Goal: Task Accomplishment & Management: Manage account settings

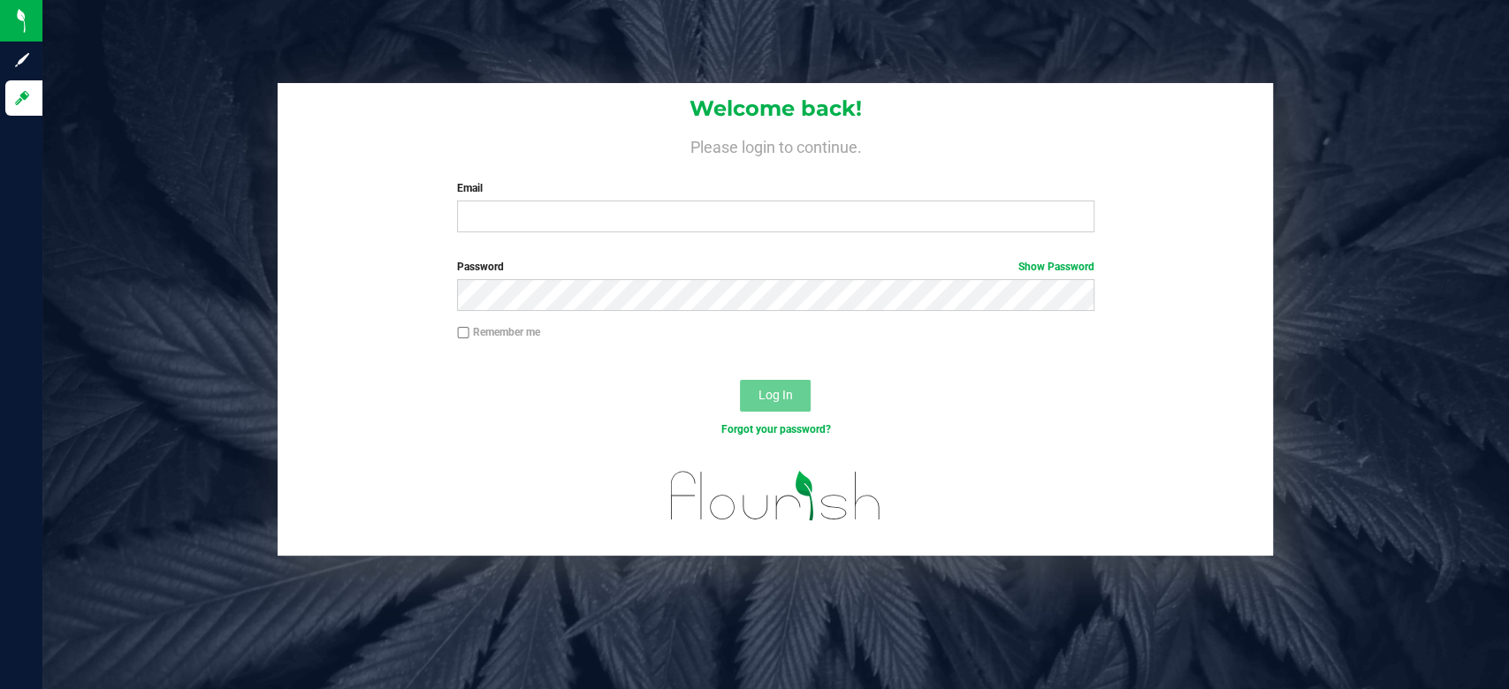
type input "[EMAIL_ADDRESS][DOMAIN_NAME]"
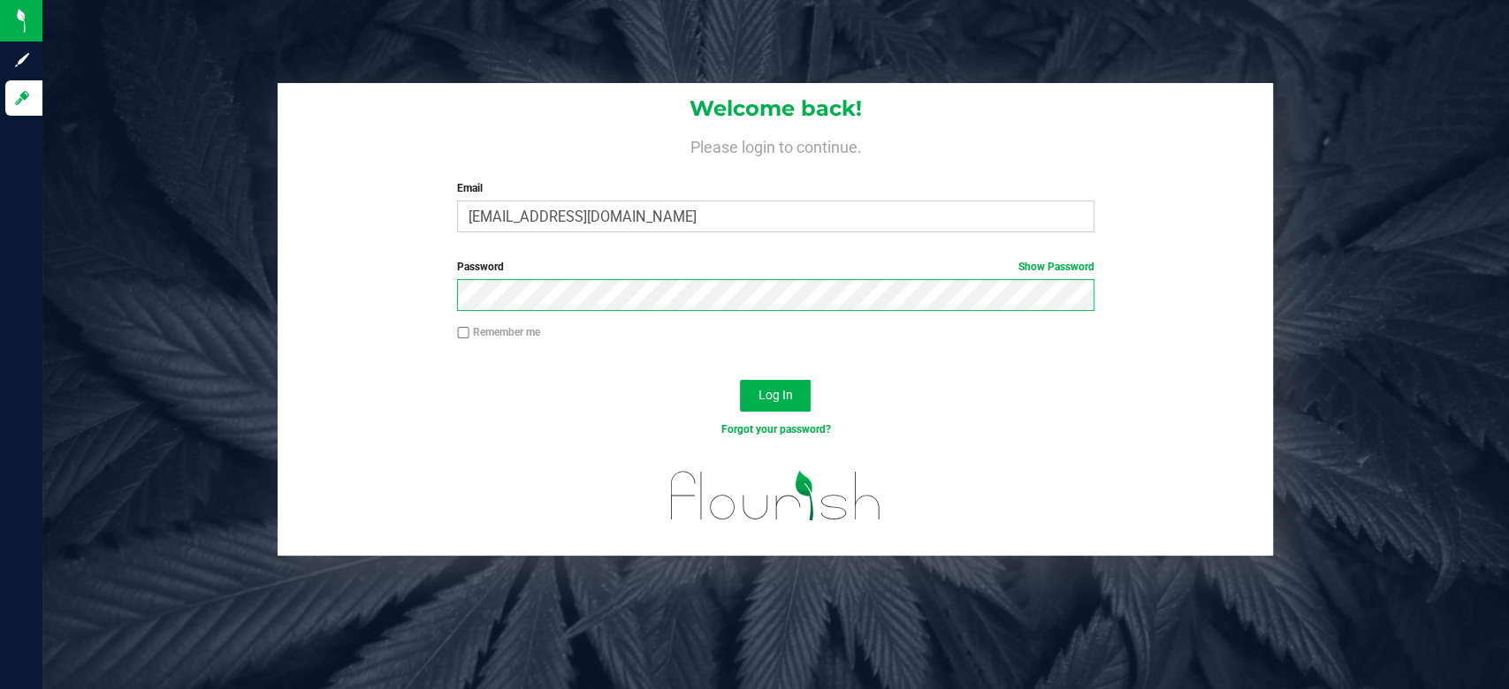
click at [740, 380] on button "Log In" at bounding box center [775, 396] width 71 height 32
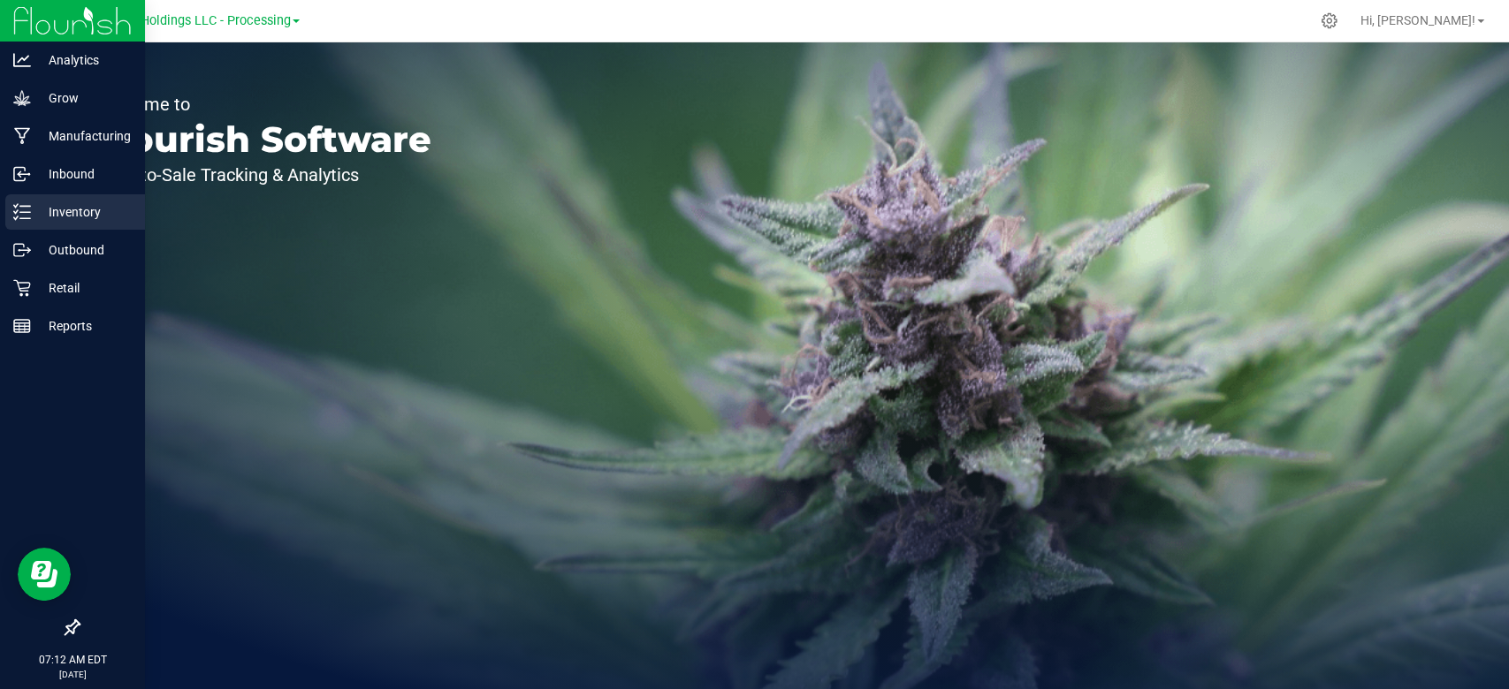
click at [36, 225] on div "Inventory" at bounding box center [75, 211] width 140 height 35
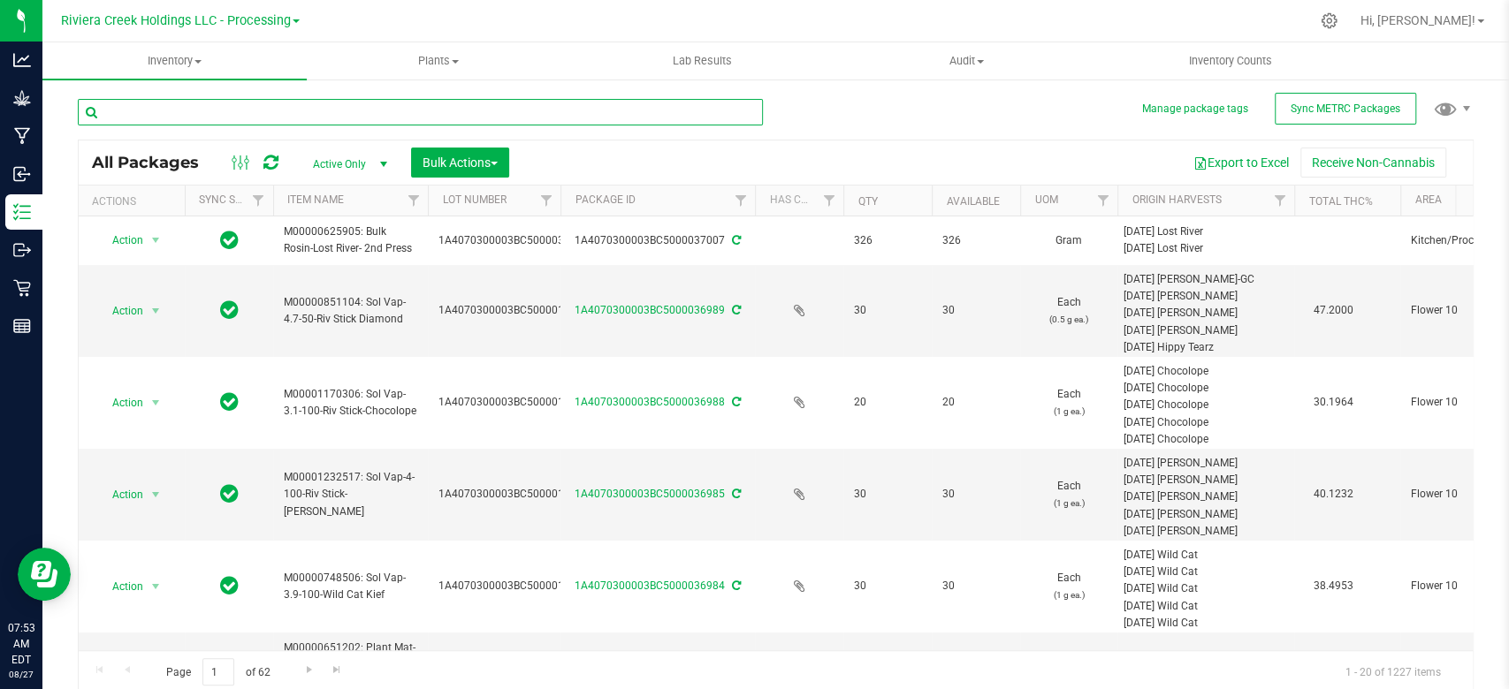
click at [274, 107] on input "text" at bounding box center [420, 112] width 685 height 27
type input "15073"
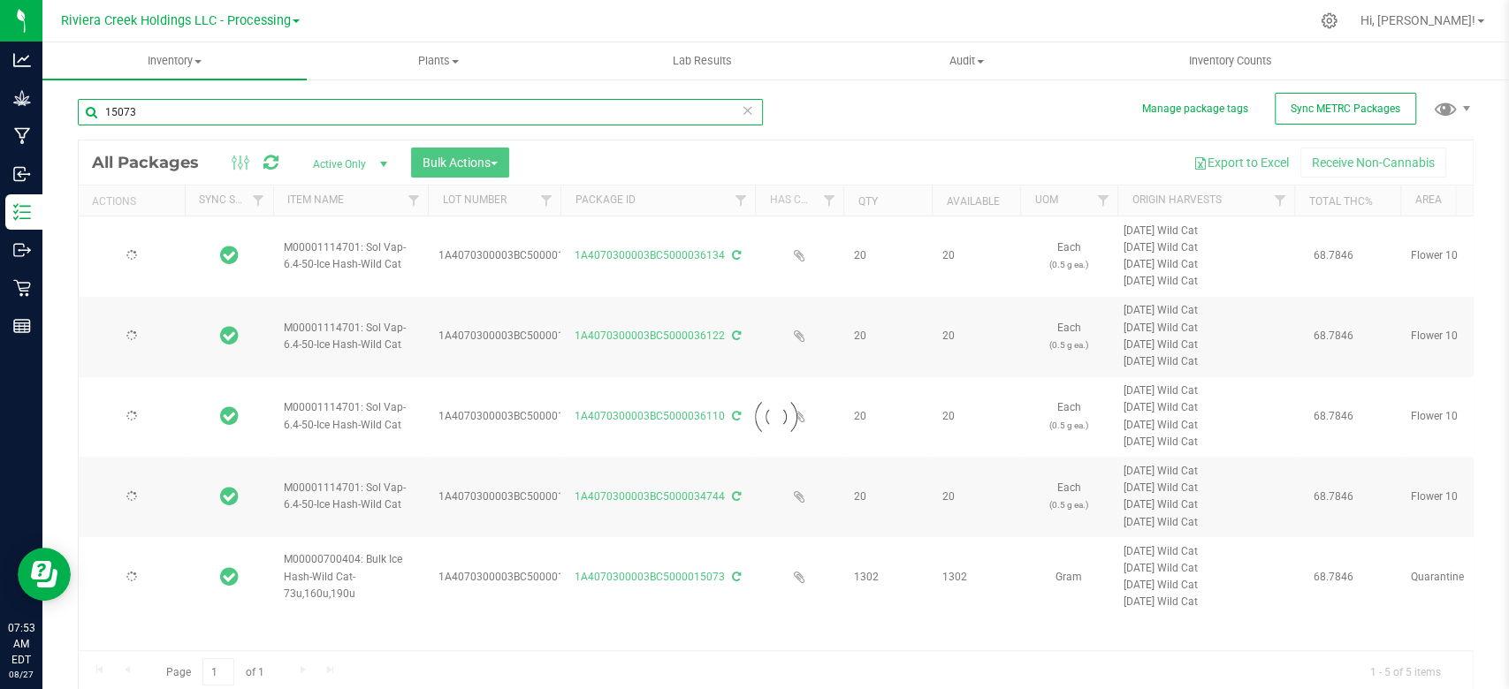
type input "[DATE]"
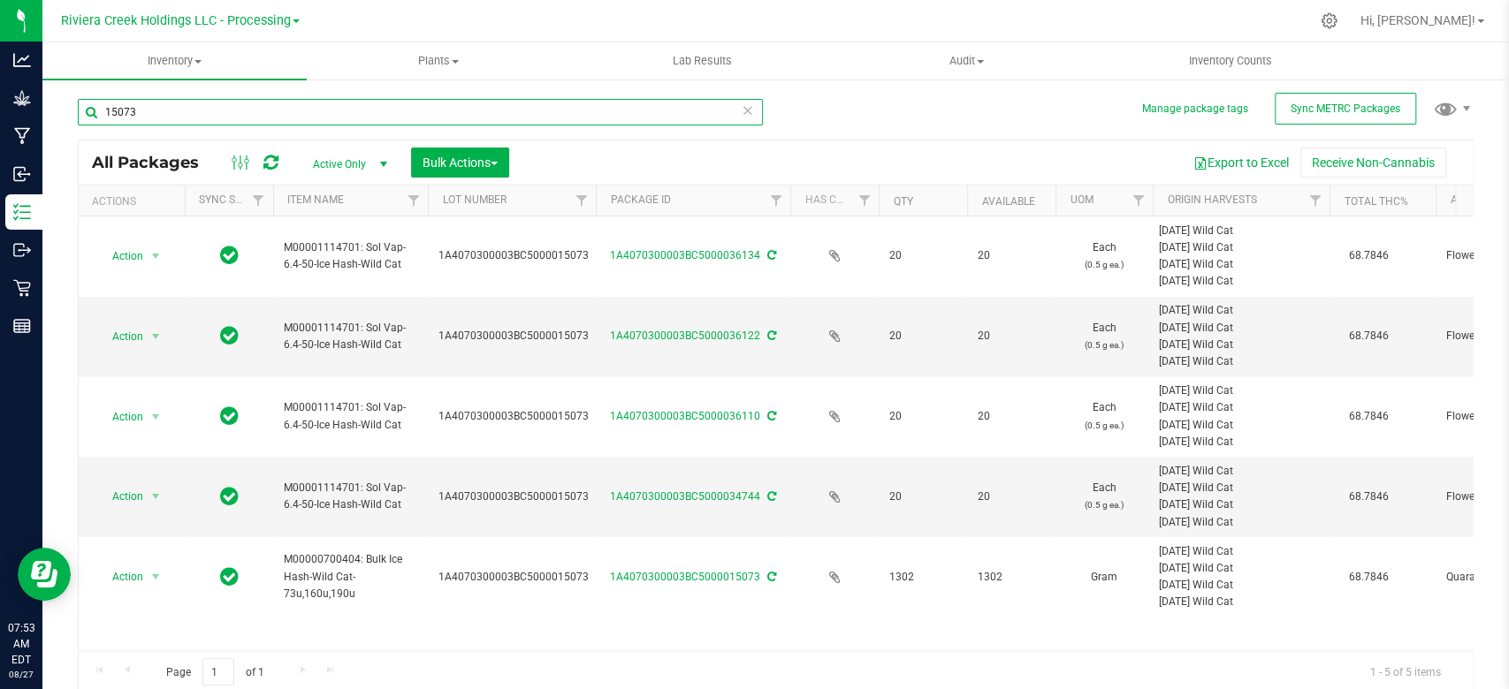
drag, startPoint x: 559, startPoint y: 195, endPoint x: 598, endPoint y: 201, distance: 40.1
click at [598, 201] on div "Actions Sync Status Item Name Lot Number Package ID Has COA Qty Available UOM O…" at bounding box center [767, 201] width 1377 height 30
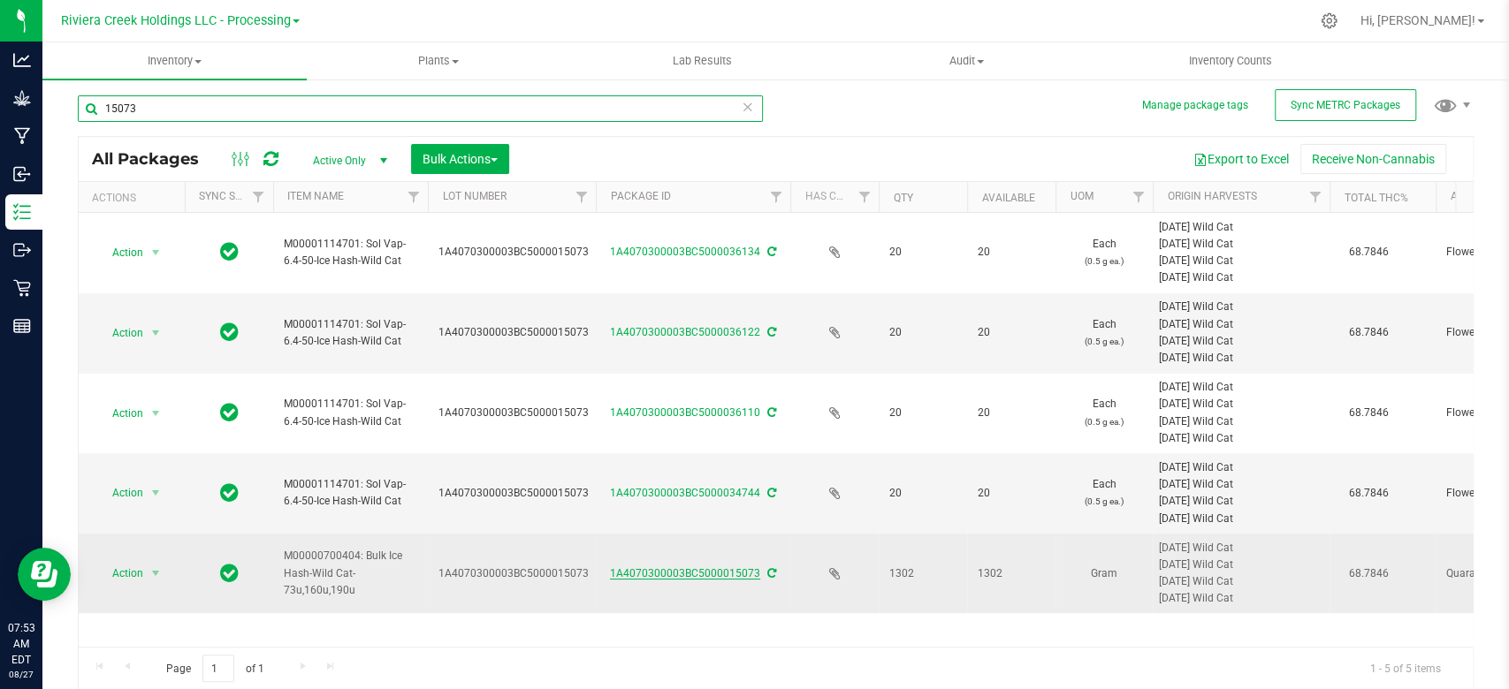
type input "15073"
click at [668, 572] on link "1A4070300003BC5000015073" at bounding box center [685, 573] width 150 height 12
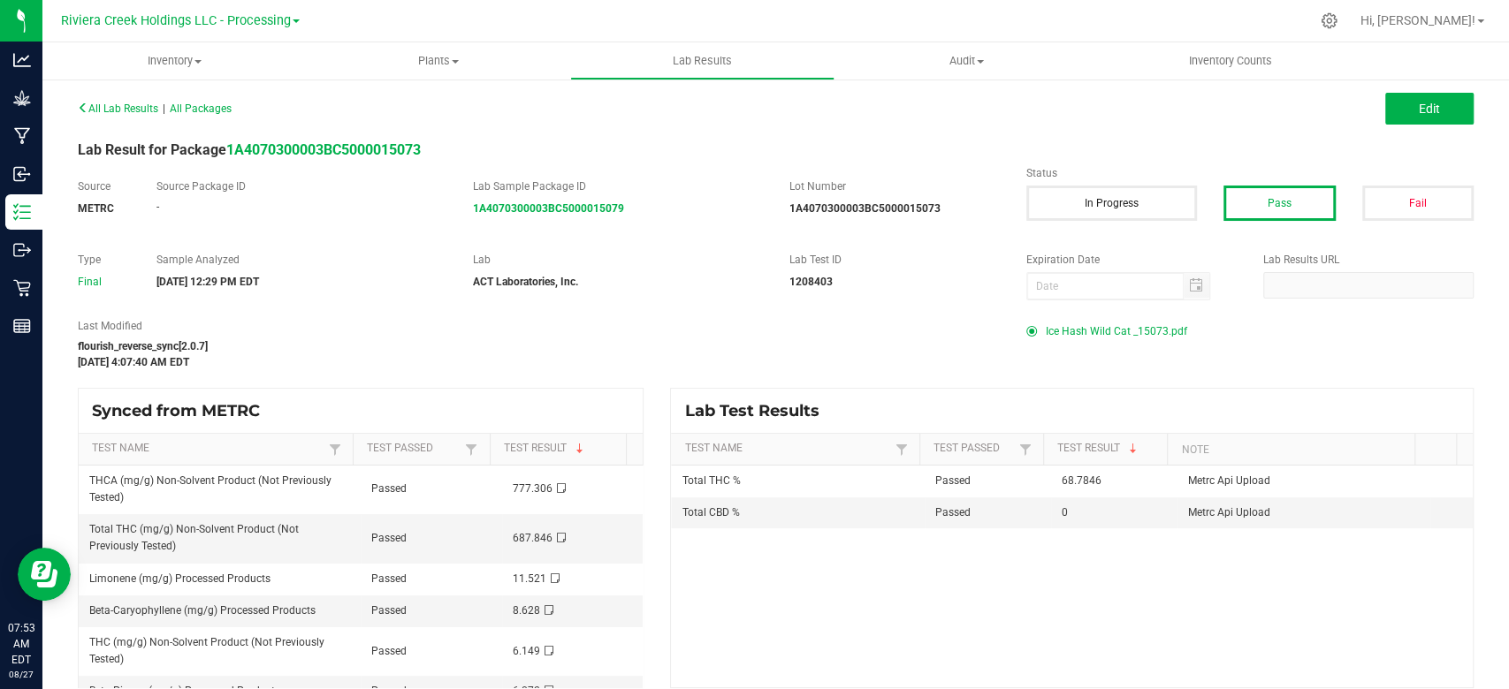
click at [1088, 330] on span "Ice Hash Wild Cat _15073.pdf" at bounding box center [1116, 331] width 141 height 27
click at [183, 60] on span "Inventory" at bounding box center [174, 61] width 264 height 16
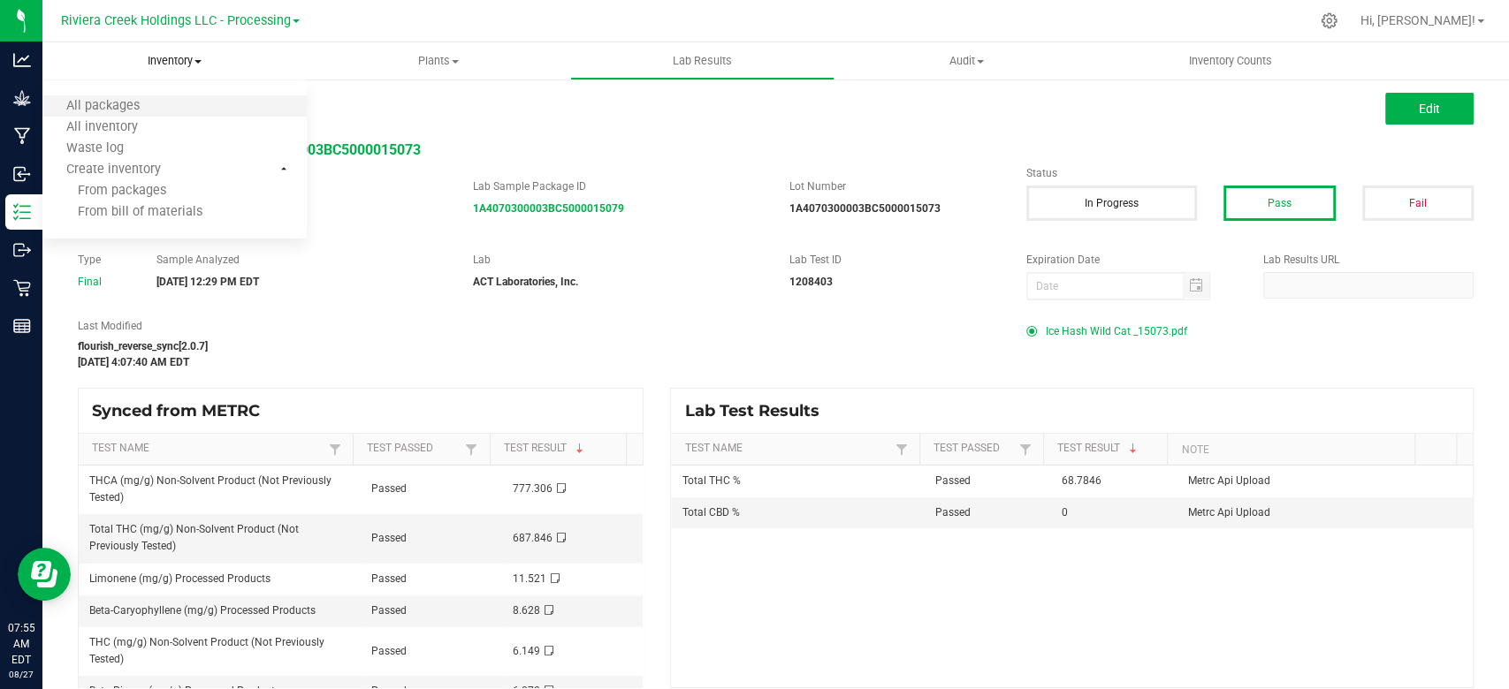
click at [164, 101] on li "All packages" at bounding box center [174, 106] width 264 height 21
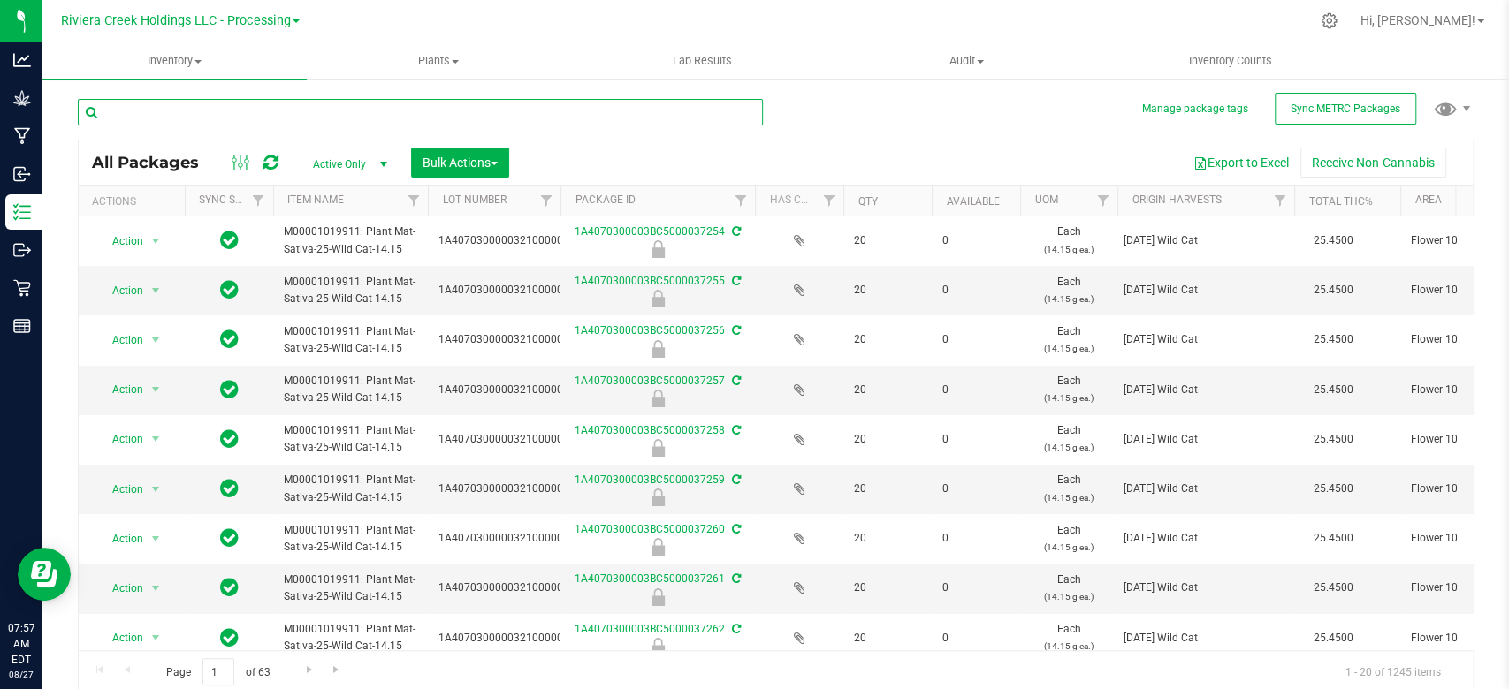
drag, startPoint x: 255, startPoint y: 116, endPoint x: 207, endPoint y: 141, distance: 54.2
click at [255, 116] on input "text" at bounding box center [420, 112] width 685 height 27
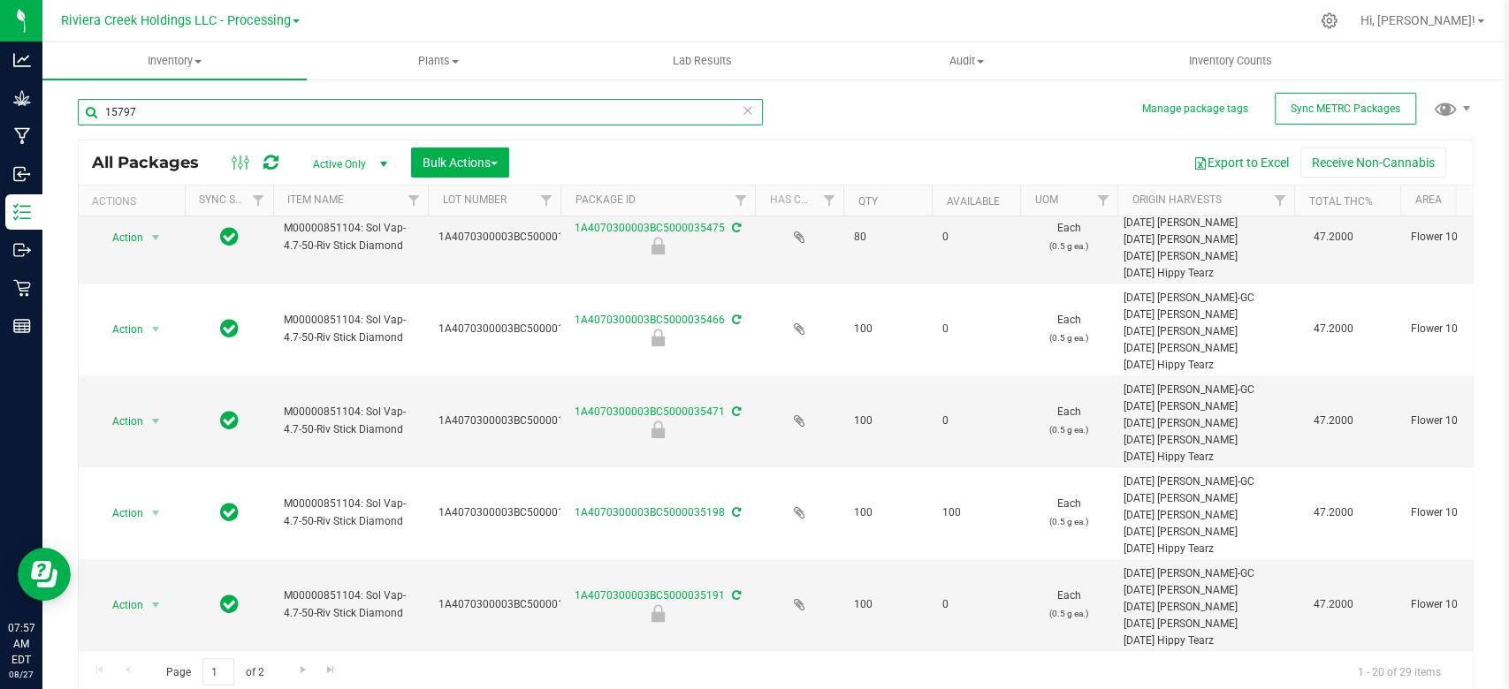
scroll to position [1420, 0]
type input "15797"
click at [297, 674] on span "Go to the next page" at bounding box center [303, 670] width 14 height 14
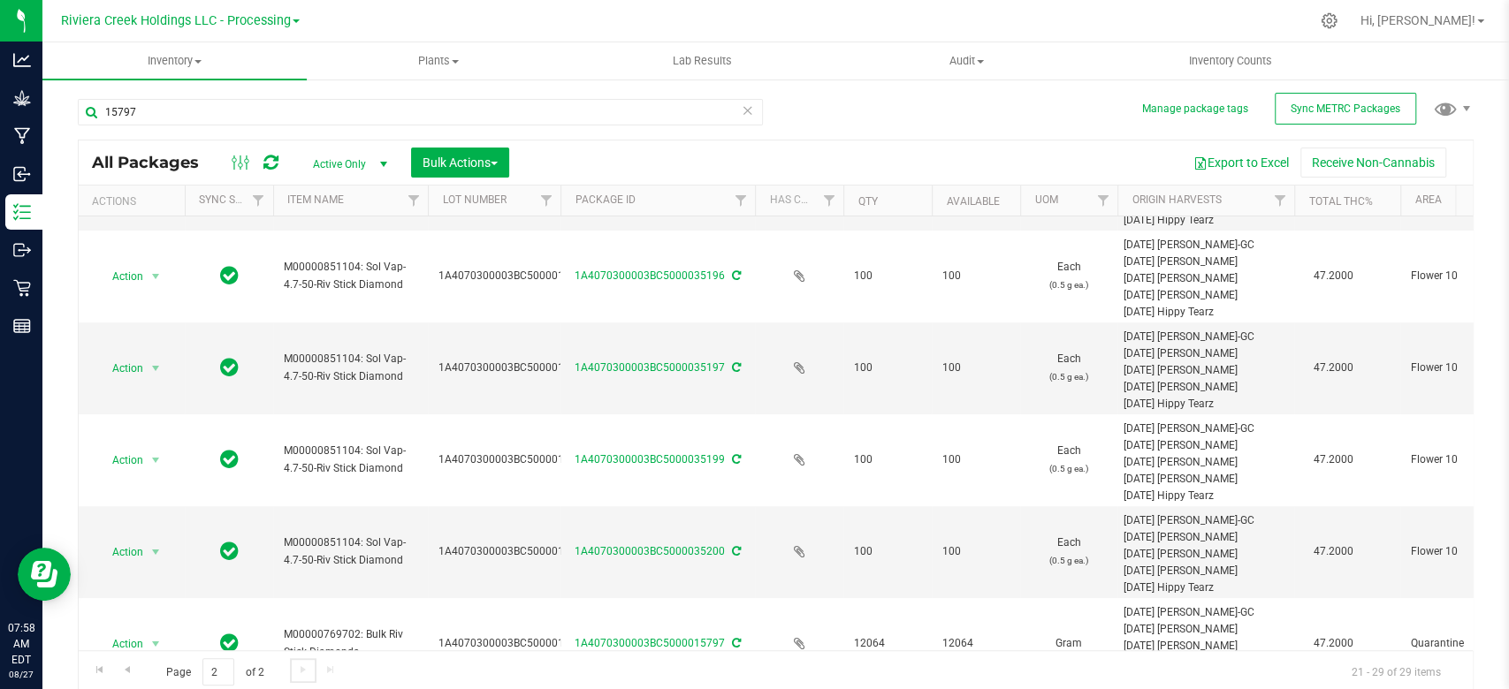
scroll to position [409, 0]
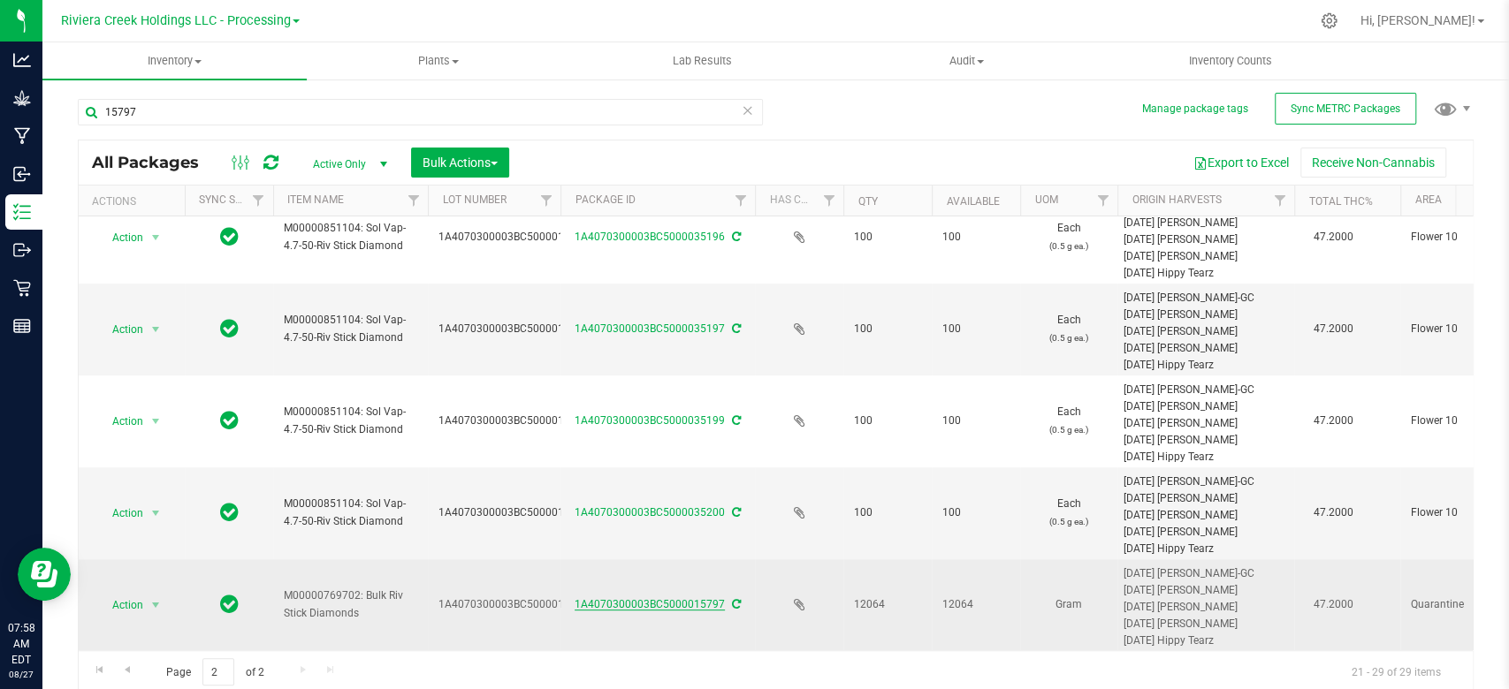
click at [665, 598] on link "1A4070300003BC5000015797" at bounding box center [650, 604] width 150 height 12
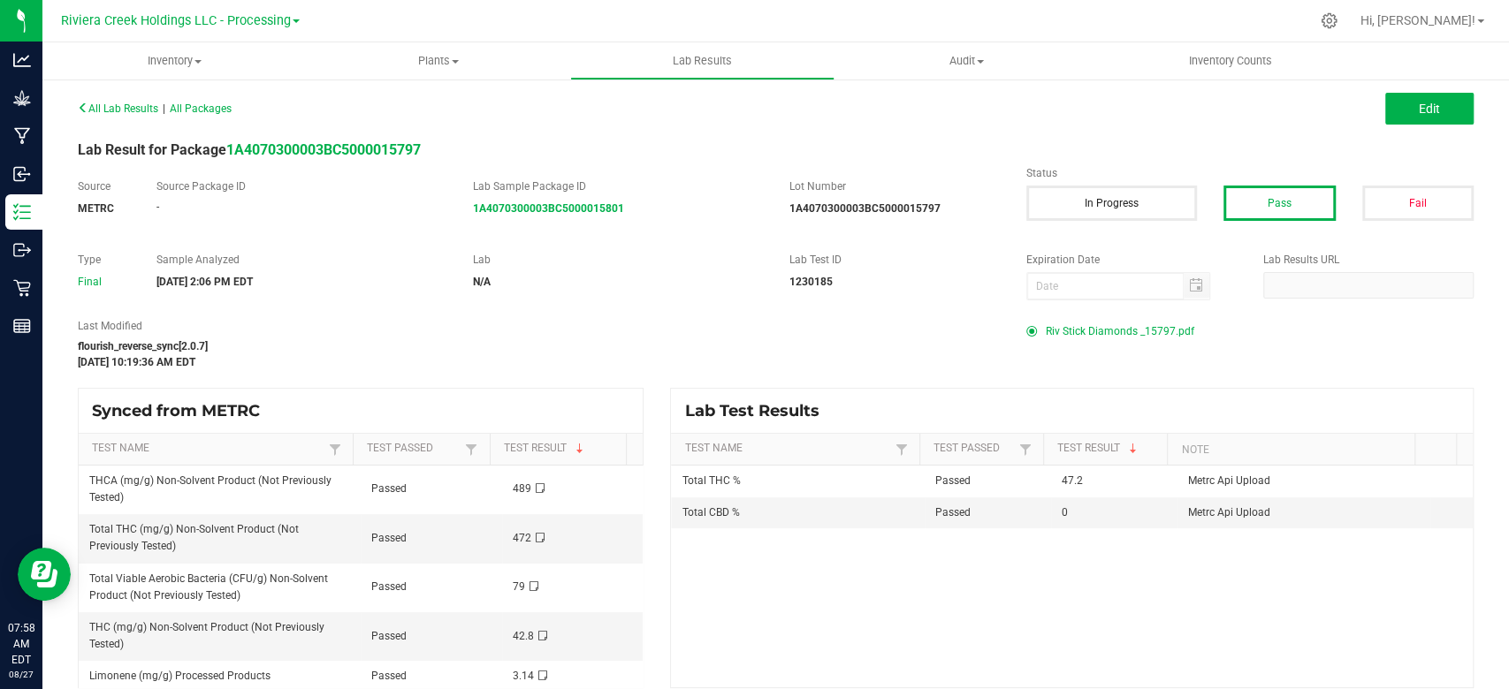
click at [1116, 326] on span "Riv Stick Diamonds _15797.pdf" at bounding box center [1120, 331] width 149 height 27
click at [188, 68] on span "Inventory" at bounding box center [174, 61] width 264 height 16
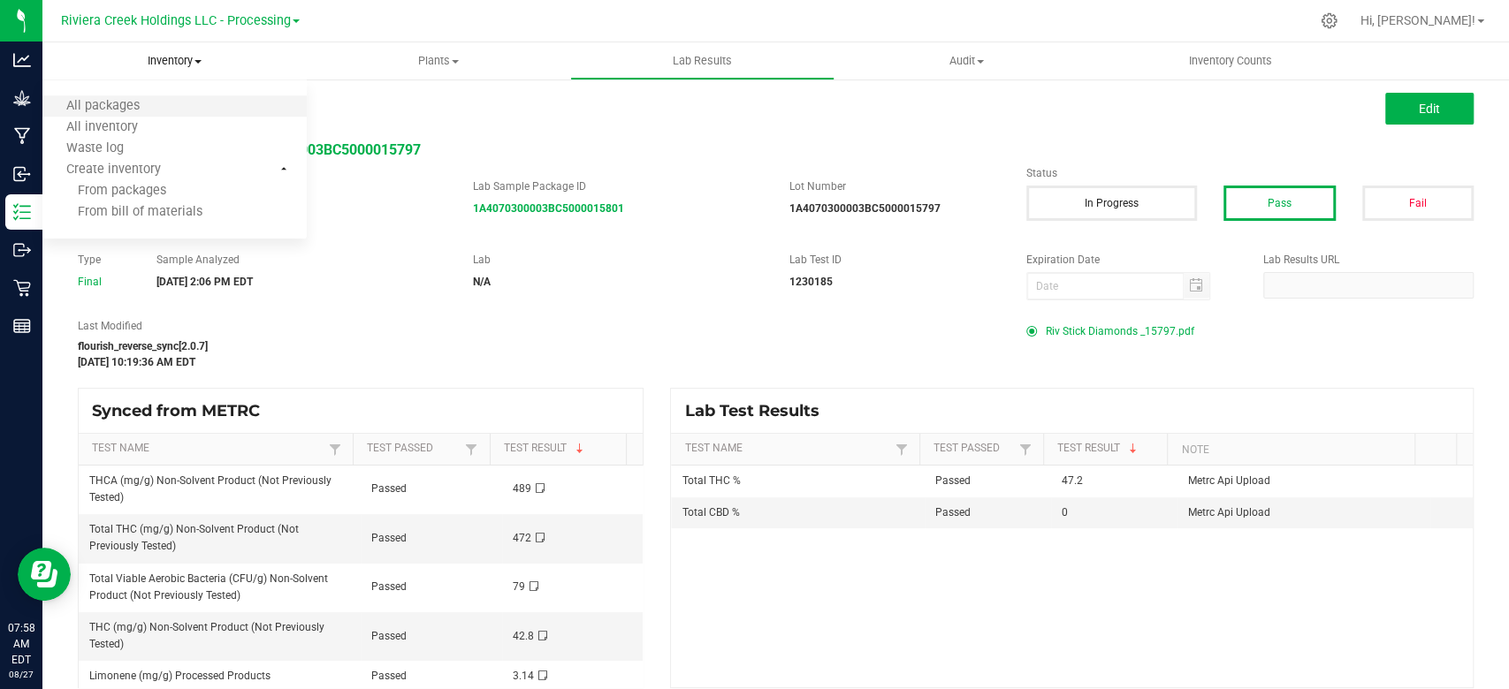
click at [156, 115] on li "All packages" at bounding box center [174, 106] width 264 height 21
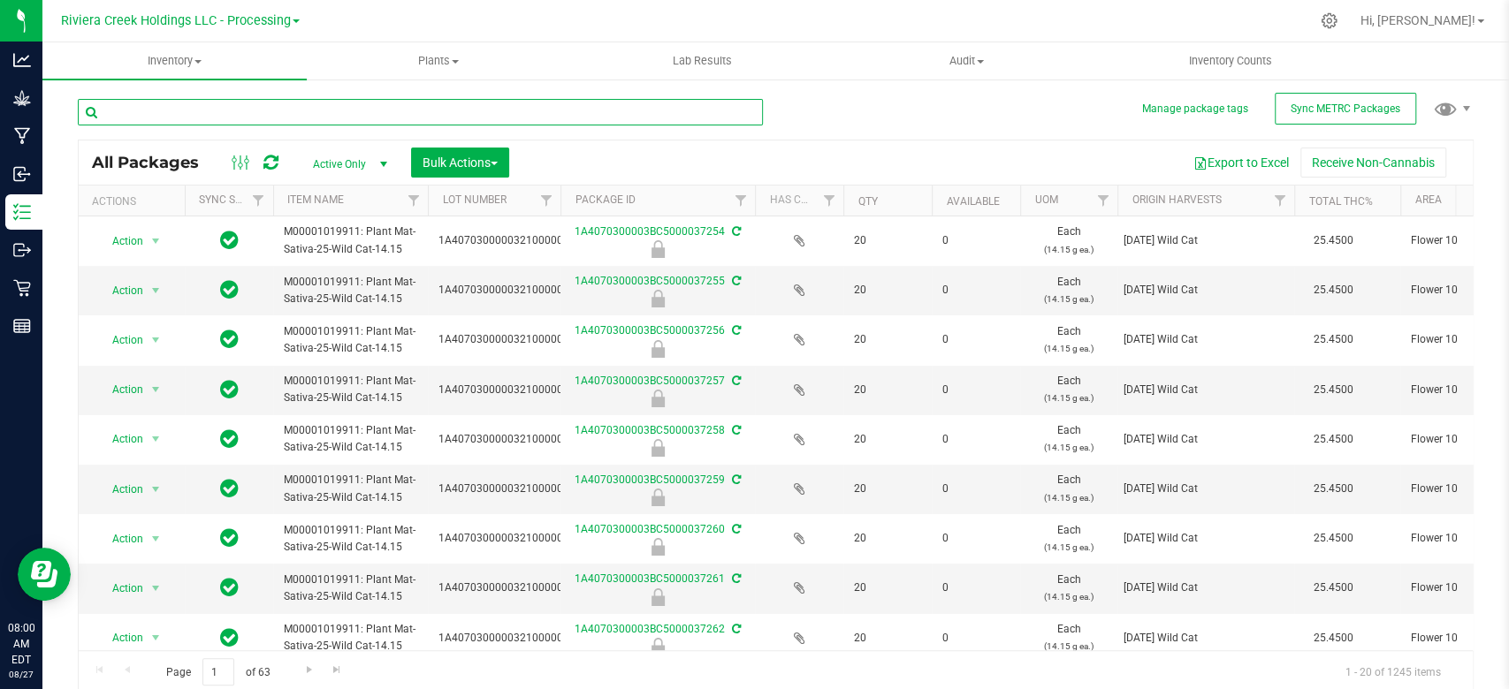
click at [154, 118] on input "text" at bounding box center [420, 112] width 685 height 27
type input "15982"
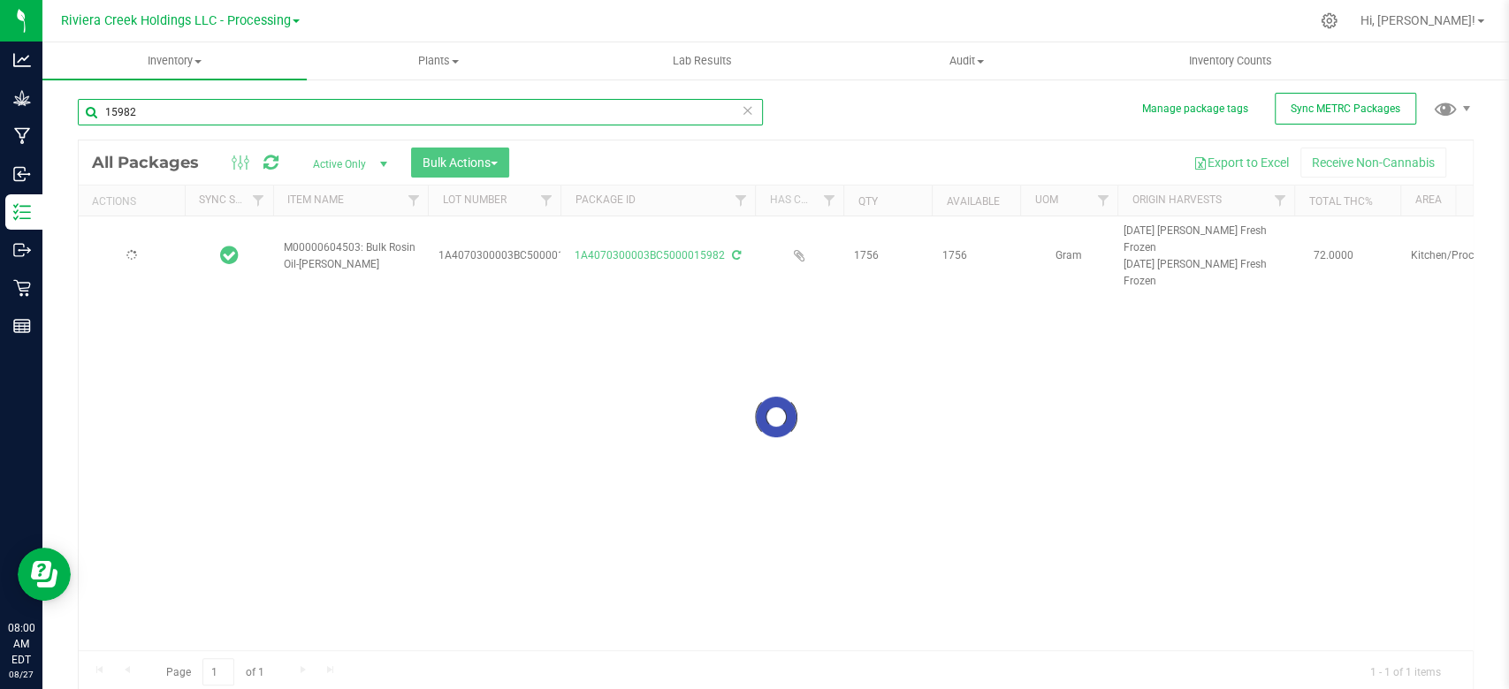
type input "[DATE]"
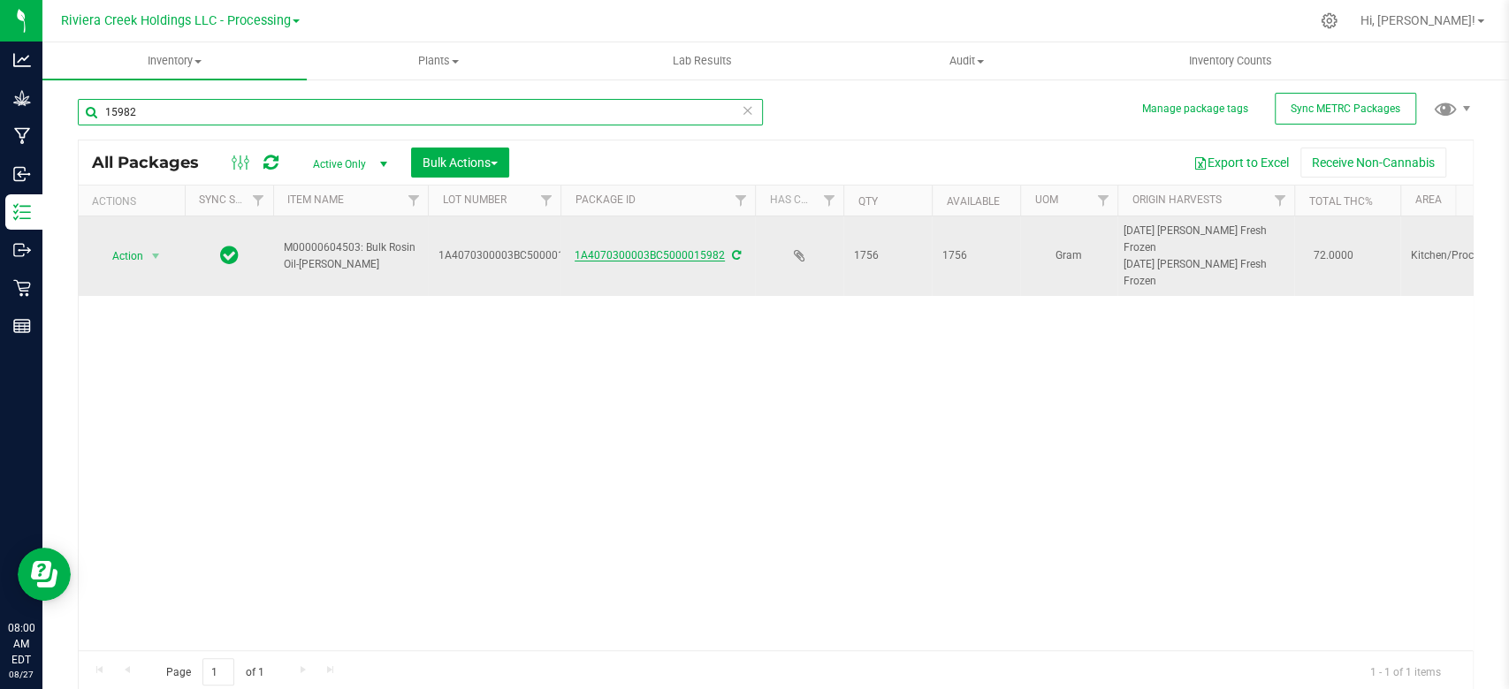
type input "15982"
click at [659, 258] on link "1A4070300003BC5000015982" at bounding box center [650, 255] width 150 height 12
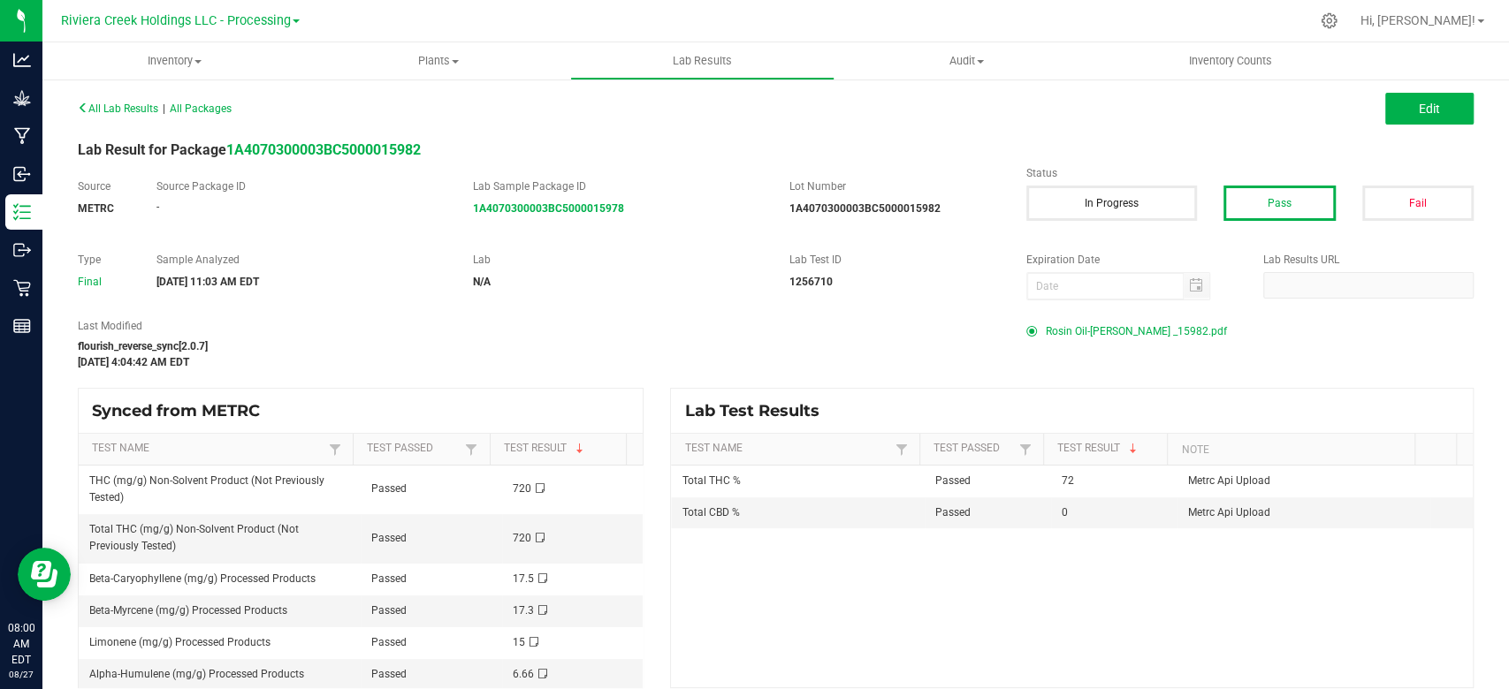
click at [1112, 329] on span "Rosin Oil-[PERSON_NAME] _15982.pdf" at bounding box center [1136, 331] width 181 height 27
click at [194, 60] on span "Inventory" at bounding box center [174, 61] width 264 height 16
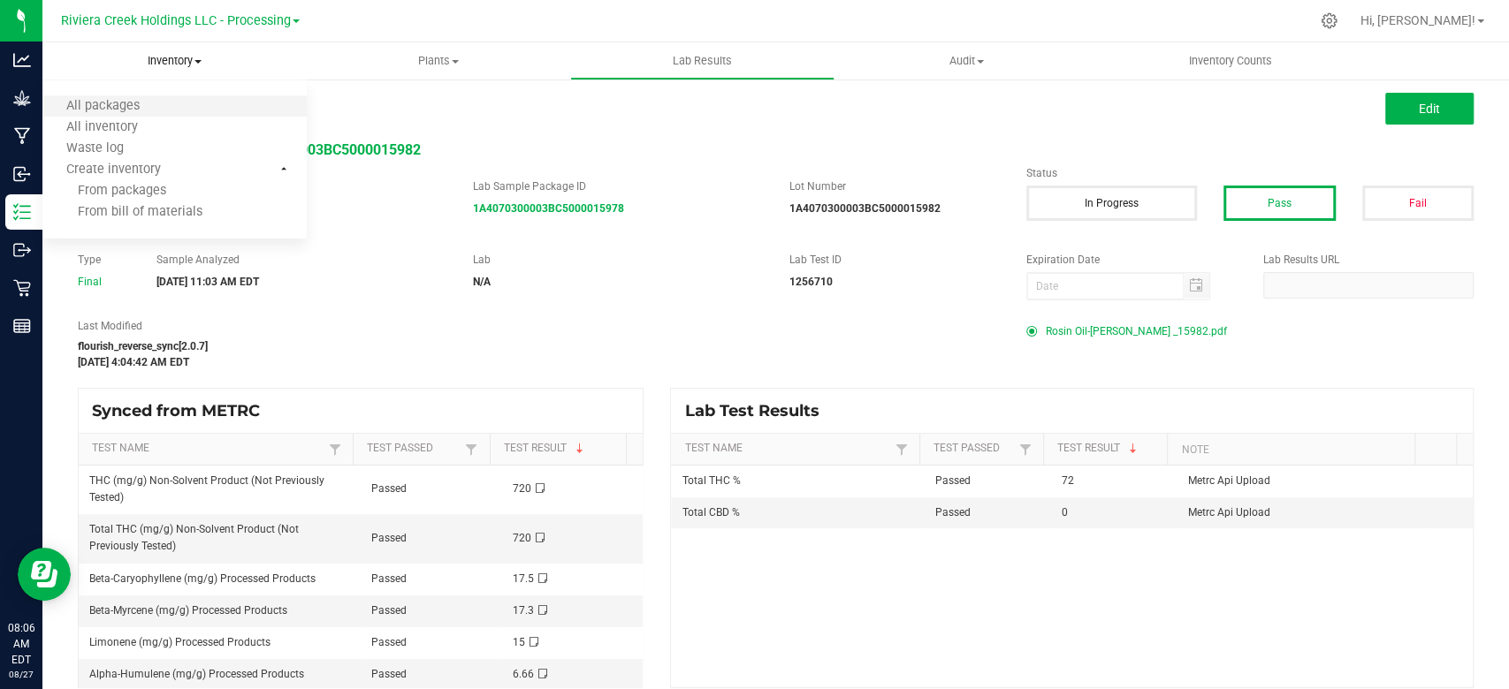
click at [165, 102] on li "All packages" at bounding box center [174, 106] width 264 height 21
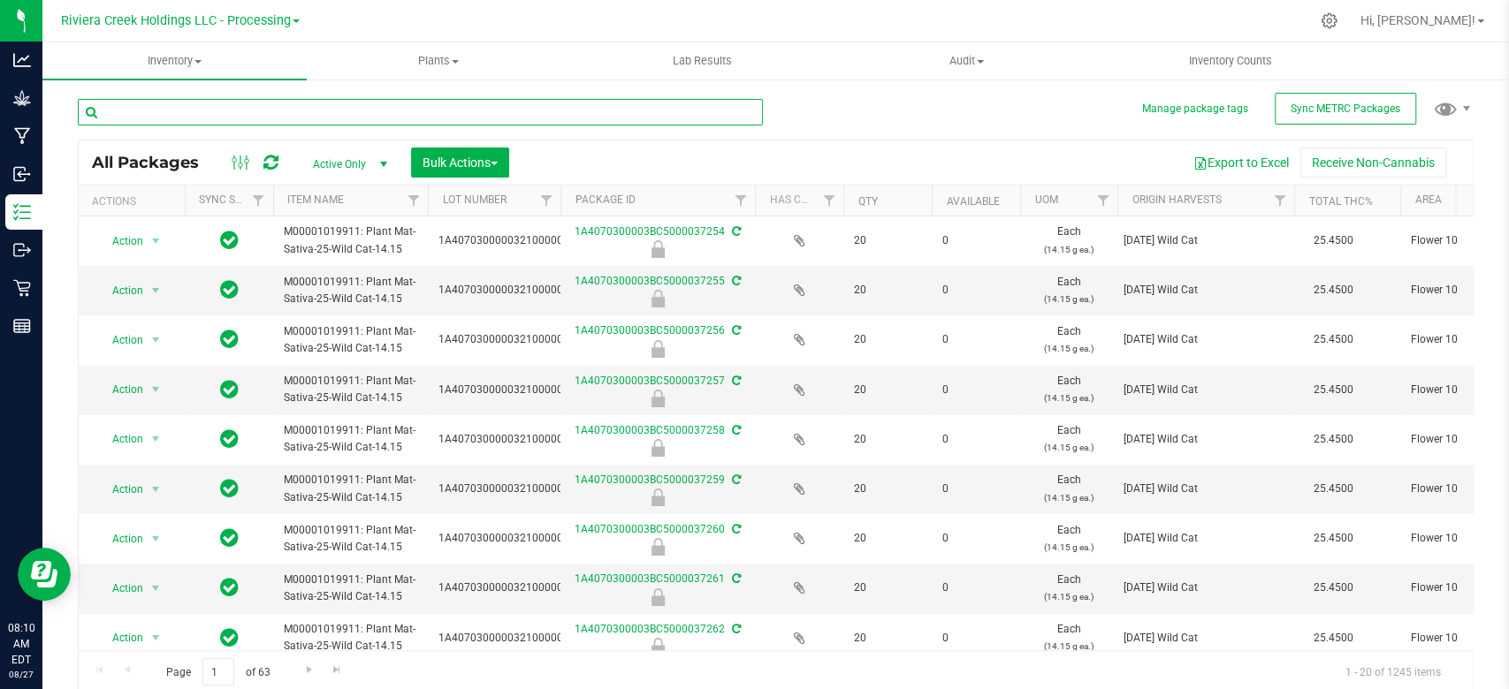
click at [201, 113] on input "text" at bounding box center [420, 112] width 685 height 27
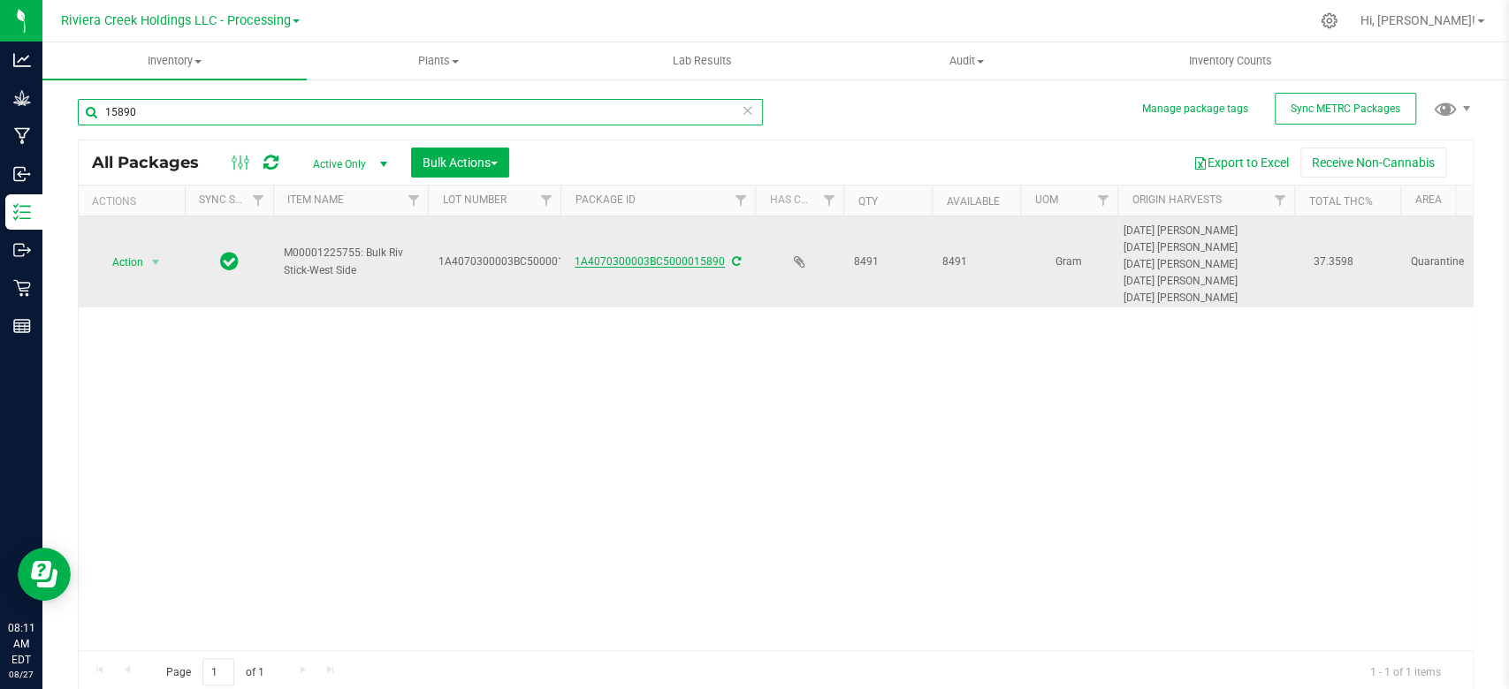
type input "15890"
click at [672, 263] on link "1A4070300003BC5000015890" at bounding box center [650, 261] width 150 height 12
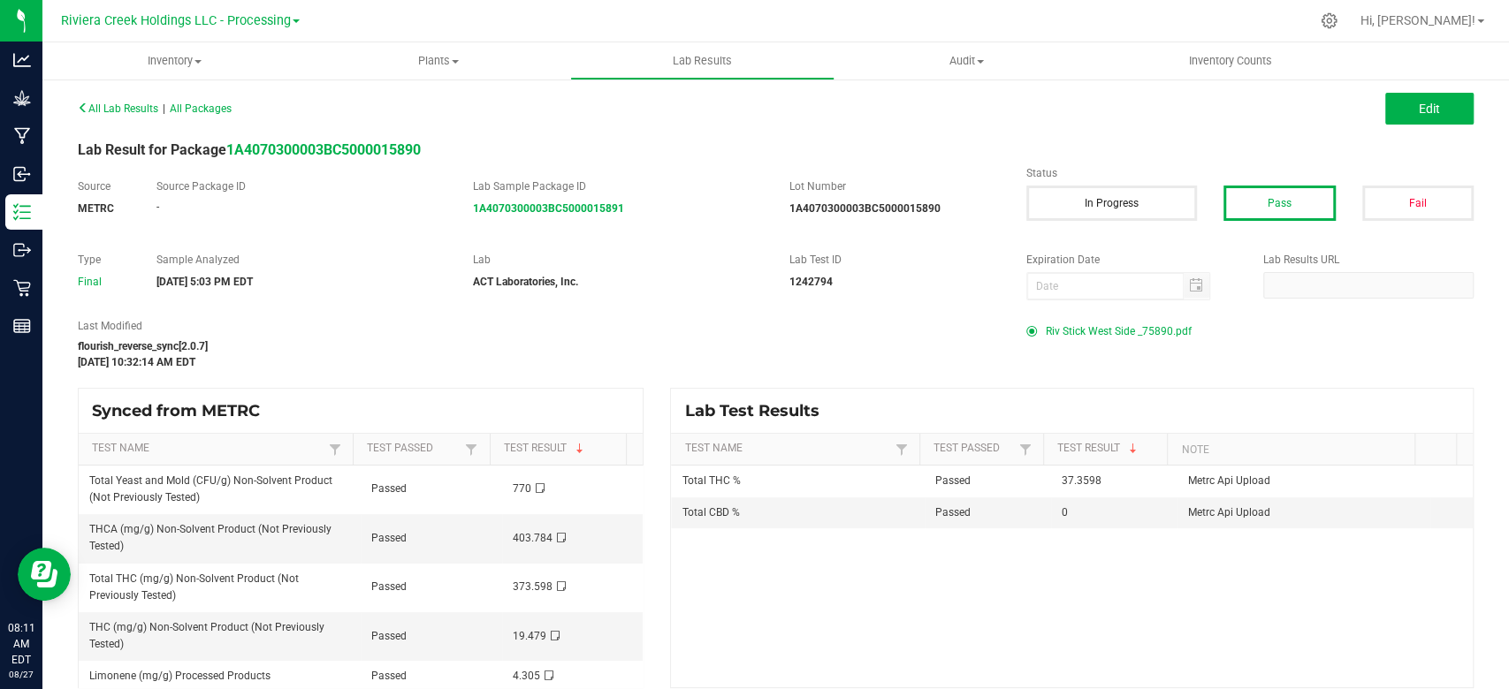
click at [1106, 331] on span "Riv Stick West Side _75890.pdf" at bounding box center [1119, 331] width 146 height 27
click at [176, 61] on span "Inventory" at bounding box center [174, 61] width 264 height 16
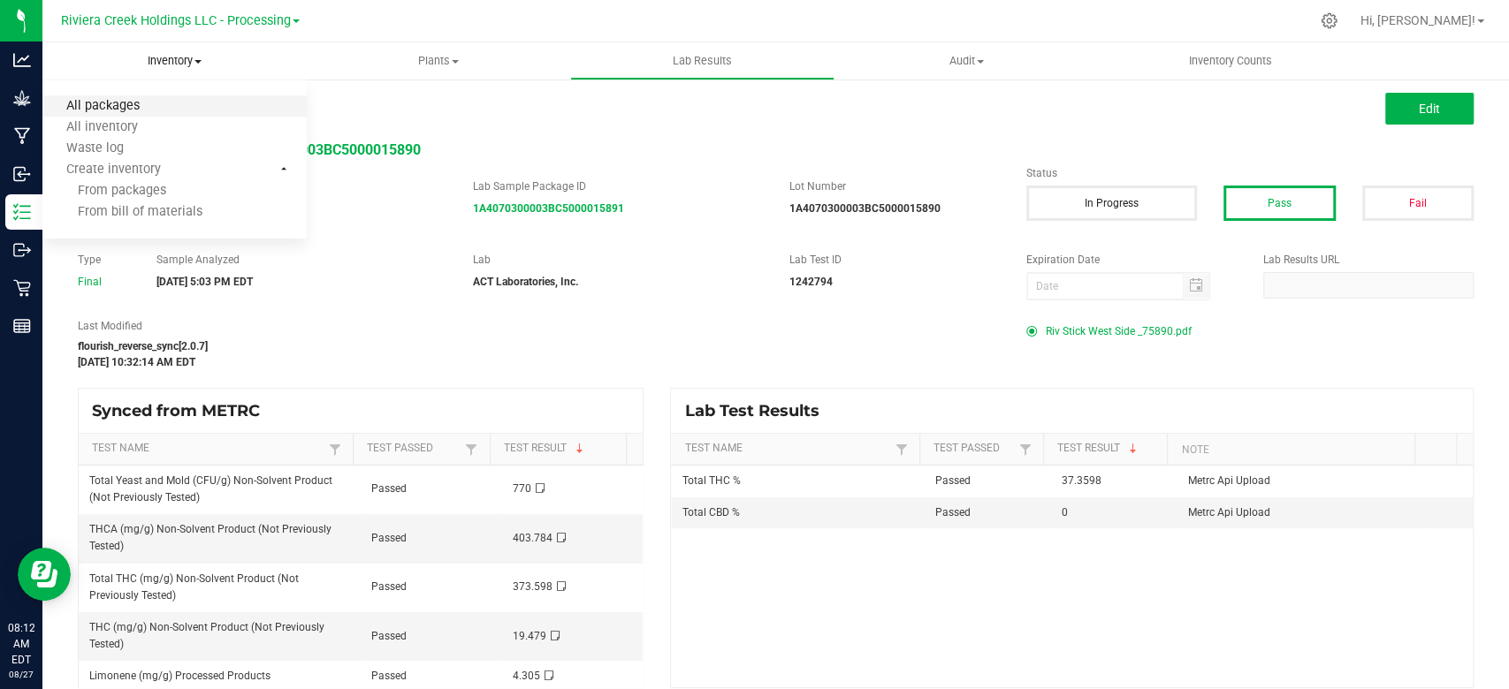
click at [156, 109] on span "All packages" at bounding box center [102, 106] width 121 height 15
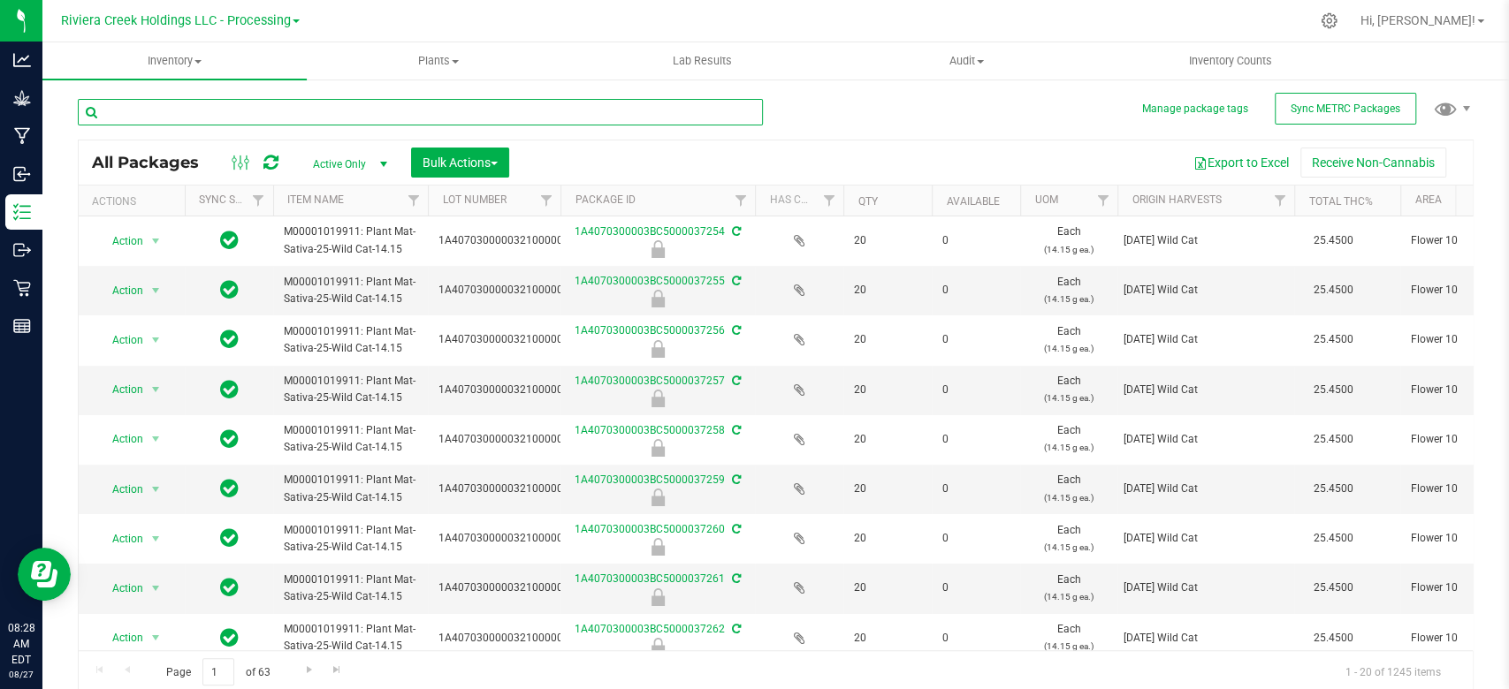
click at [217, 117] on input "text" at bounding box center [420, 112] width 685 height 27
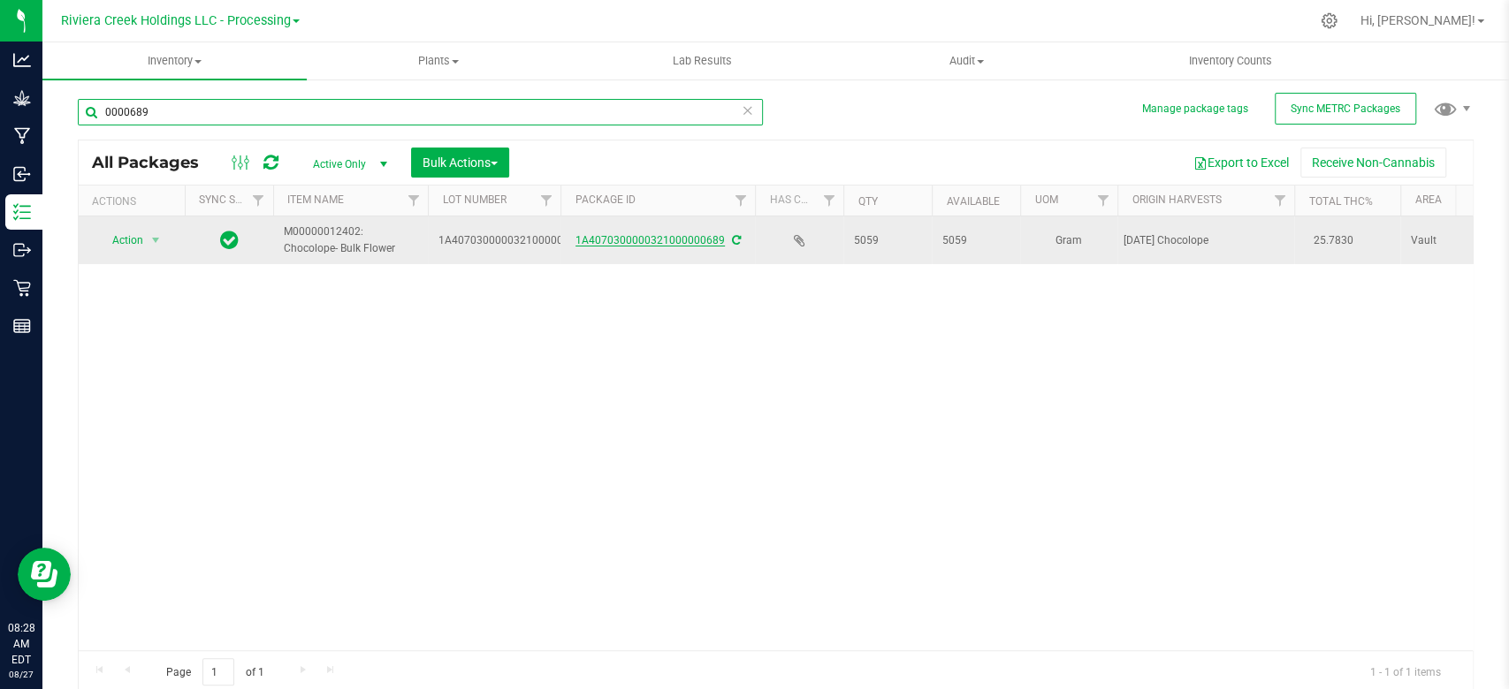
type input "0000689"
click at [629, 242] on link "1A4070300000321000000689" at bounding box center [649, 240] width 149 height 12
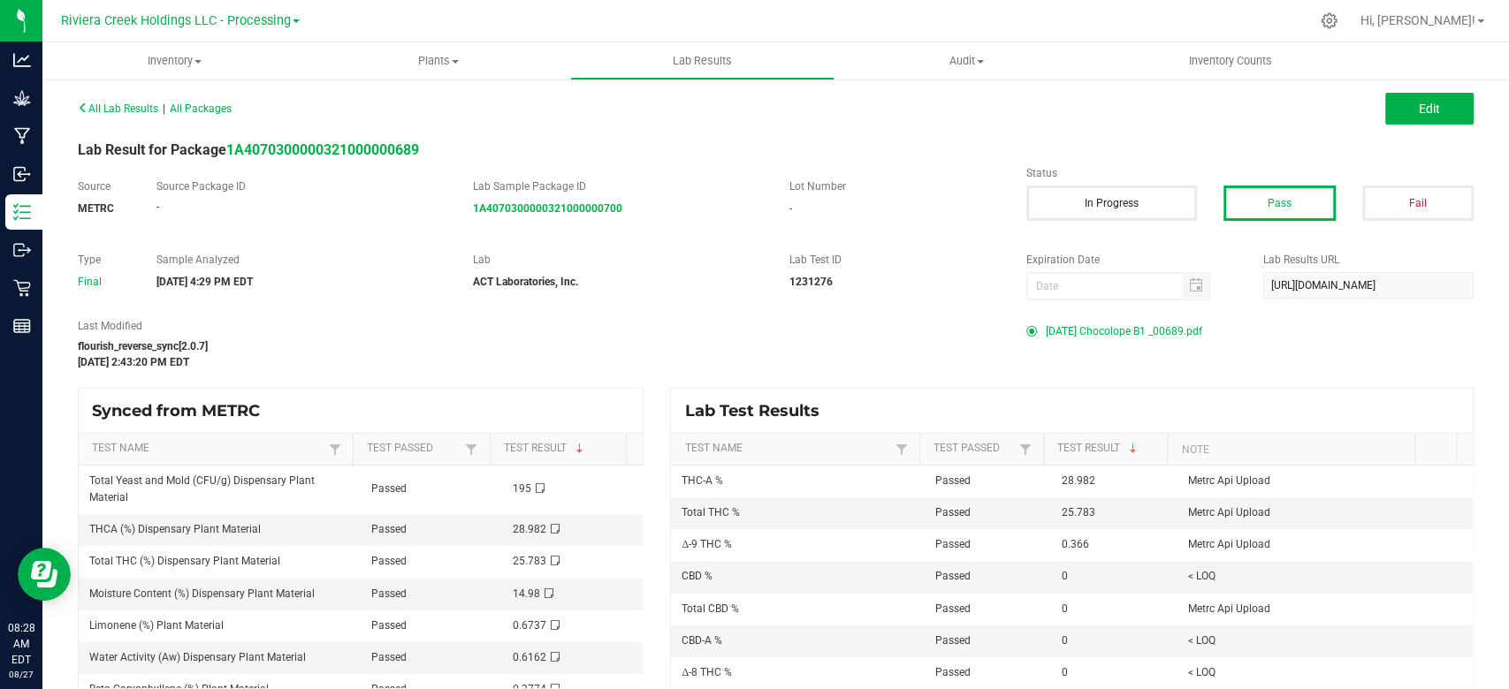
click at [1099, 331] on span "[DATE] Chocolope B1 _00689.pdf" at bounding box center [1124, 331] width 156 height 27
click at [156, 62] on span "Inventory" at bounding box center [174, 61] width 264 height 16
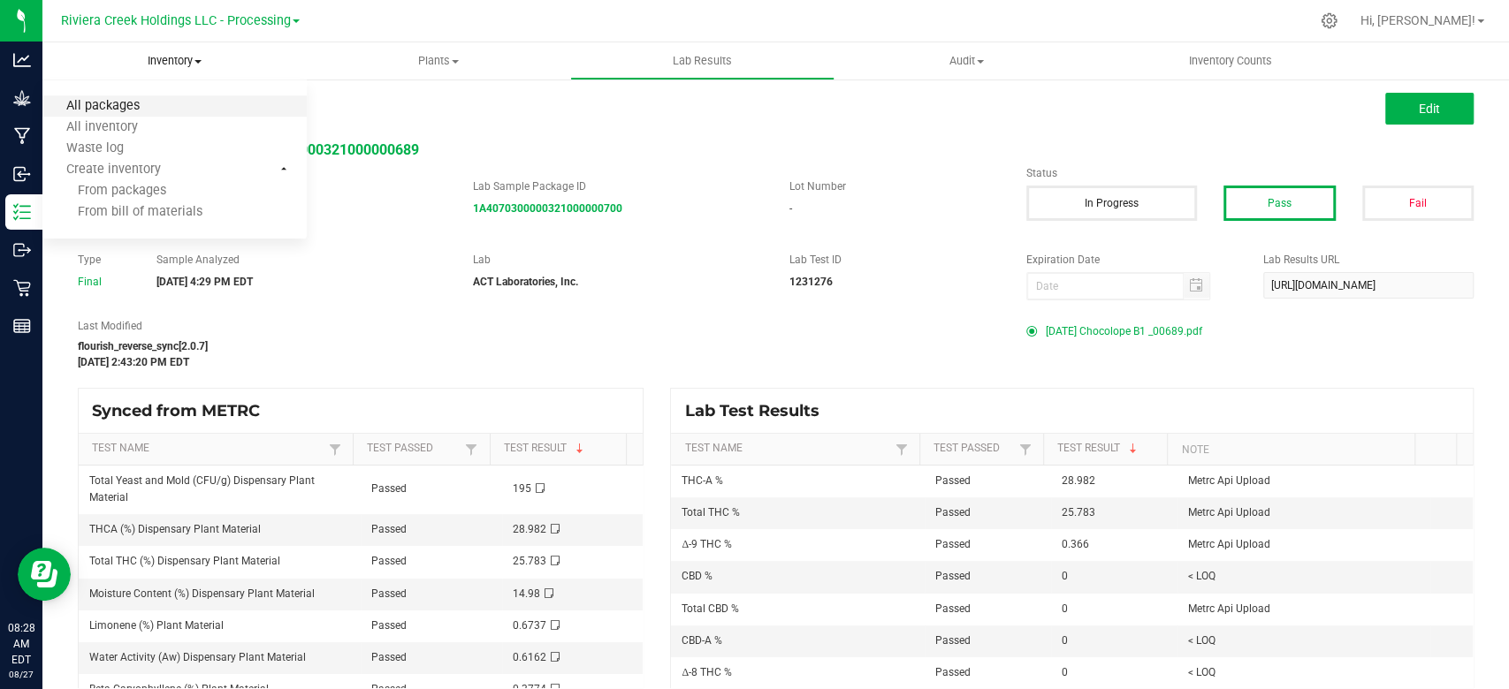
click at [140, 104] on span "All packages" at bounding box center [102, 106] width 121 height 15
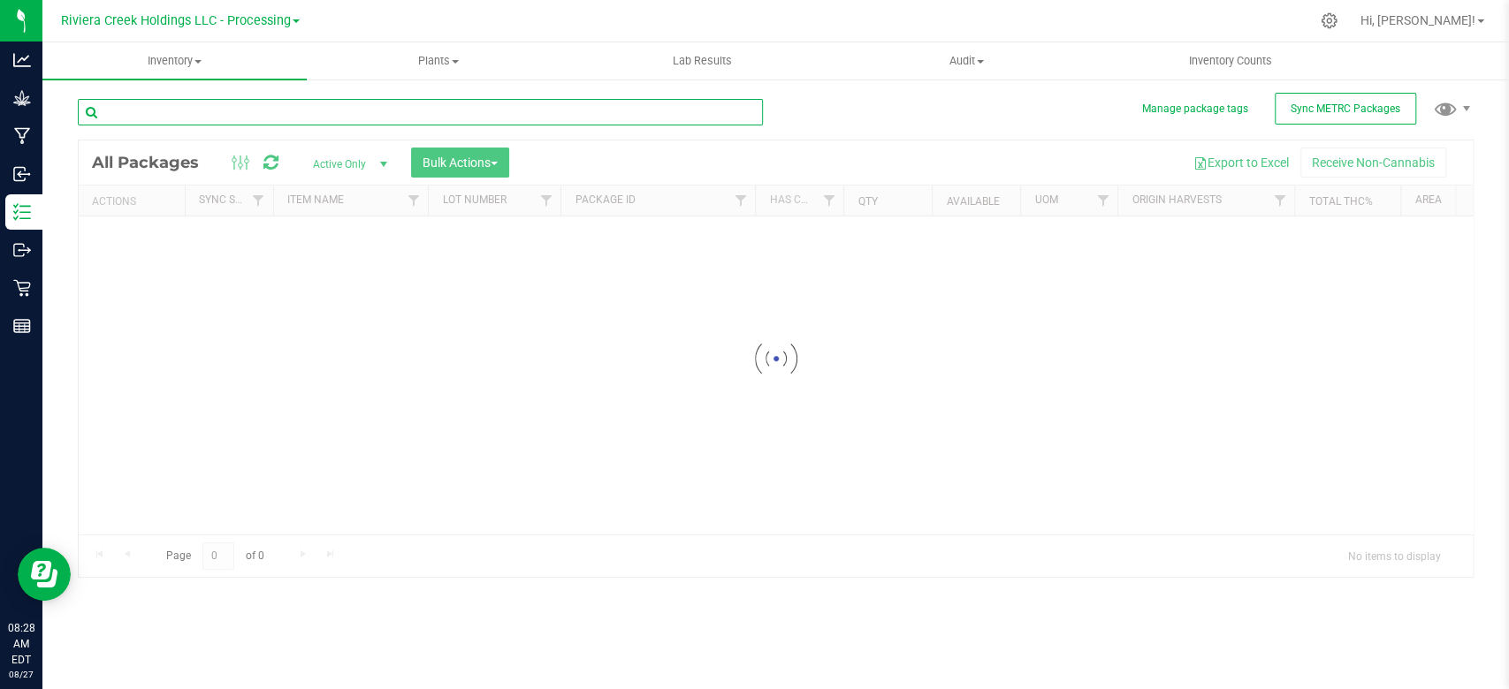
click at [233, 110] on div "Inventory All packages All inventory Waste log Create inventory Plants All plan…" at bounding box center [775, 365] width 1466 height 647
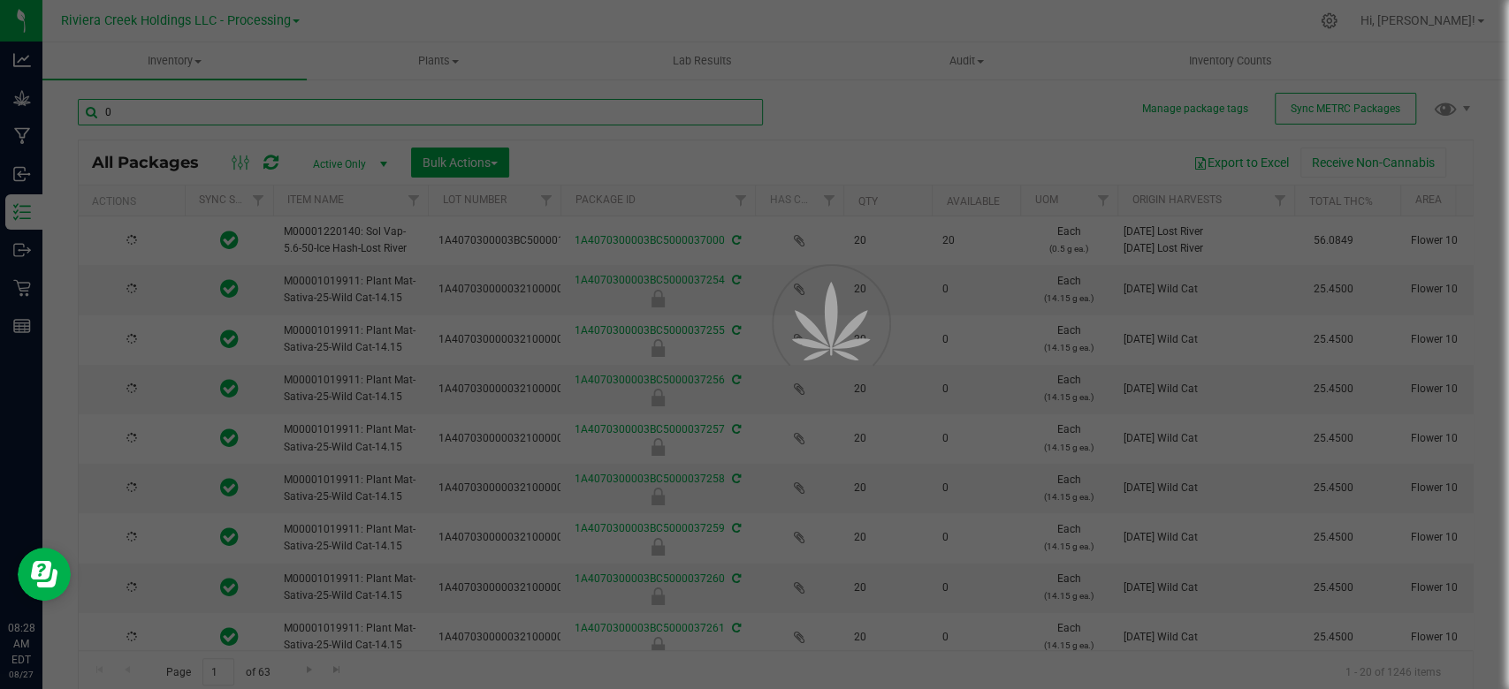
type input "00"
type input "[DATE]"
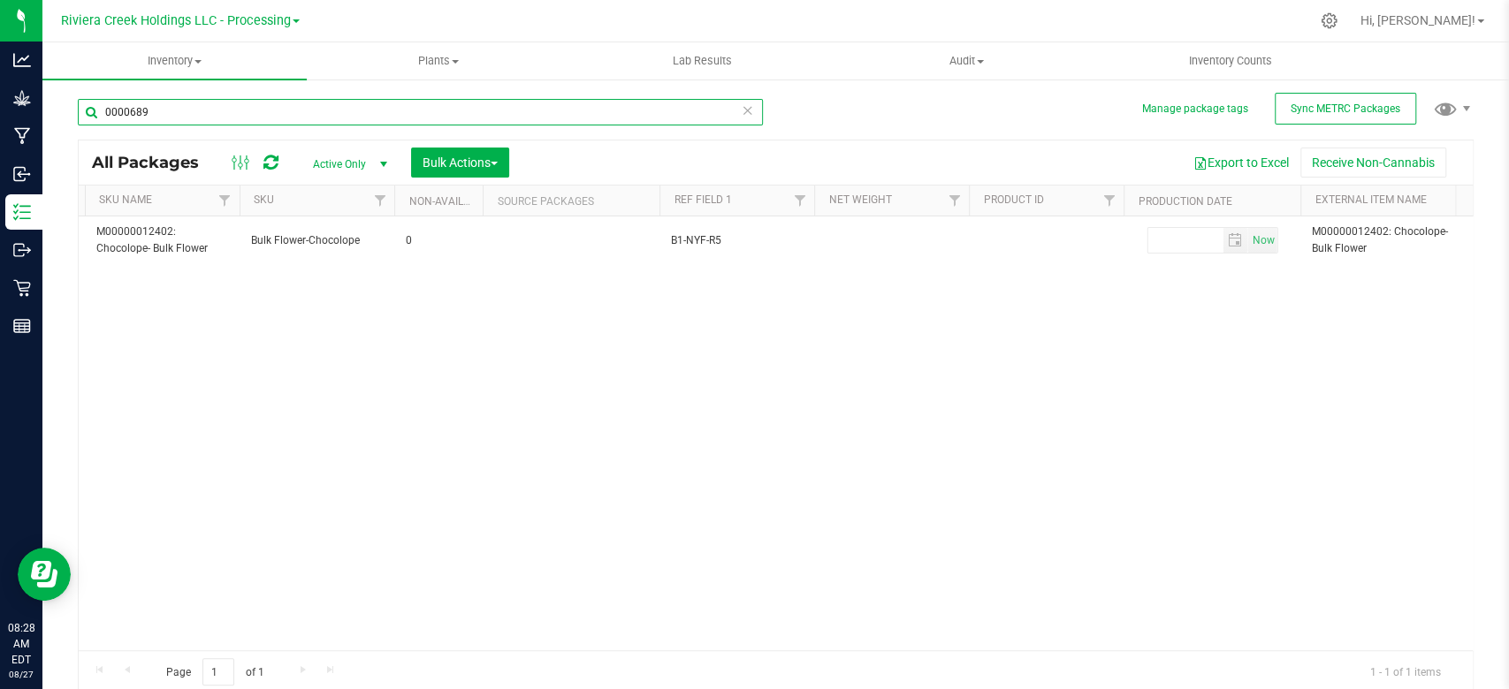
scroll to position [0, 2303]
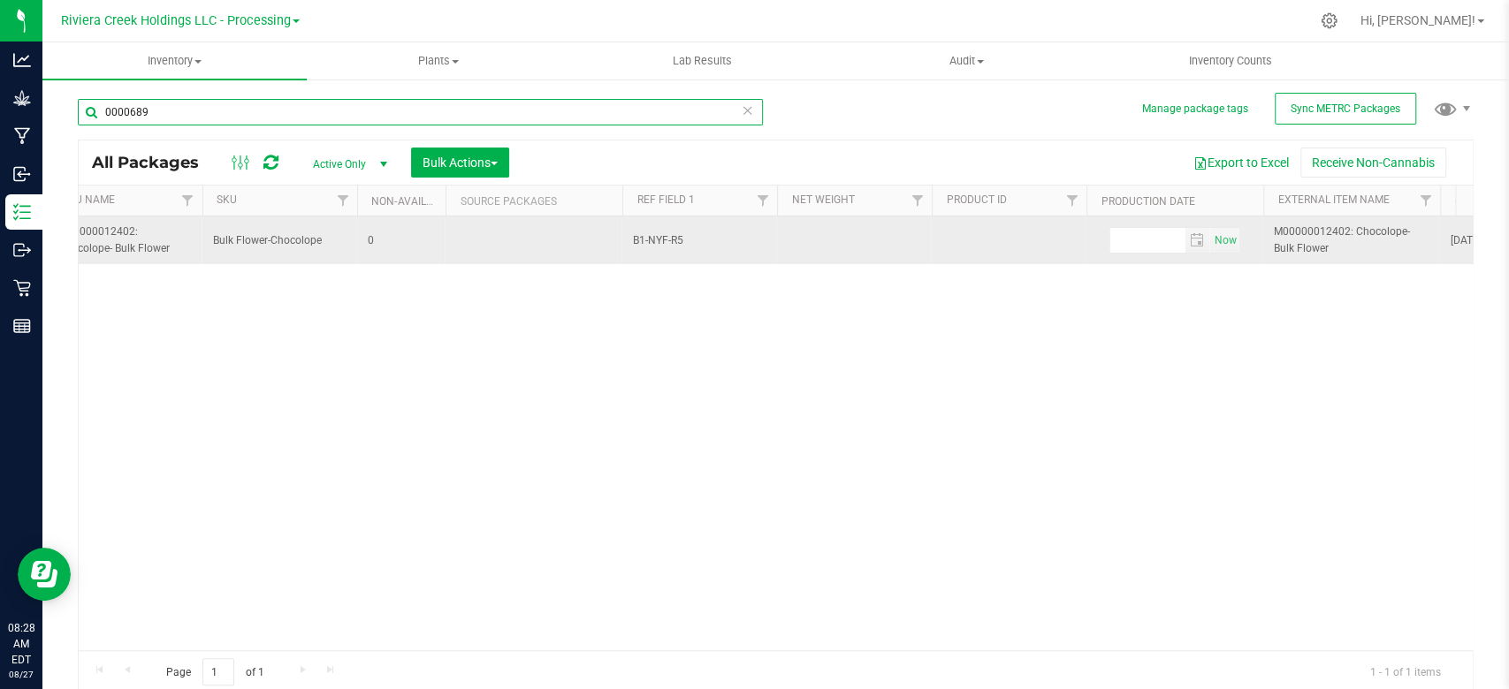
type input "0000689"
click at [860, 240] on td at bounding box center [854, 241] width 155 height 48
type input "2.83g"
click at [1010, 232] on td at bounding box center [1009, 241] width 155 height 48
paste input "M00000445801: Plant Mat-Sativa-25-Chocolope-2.83"
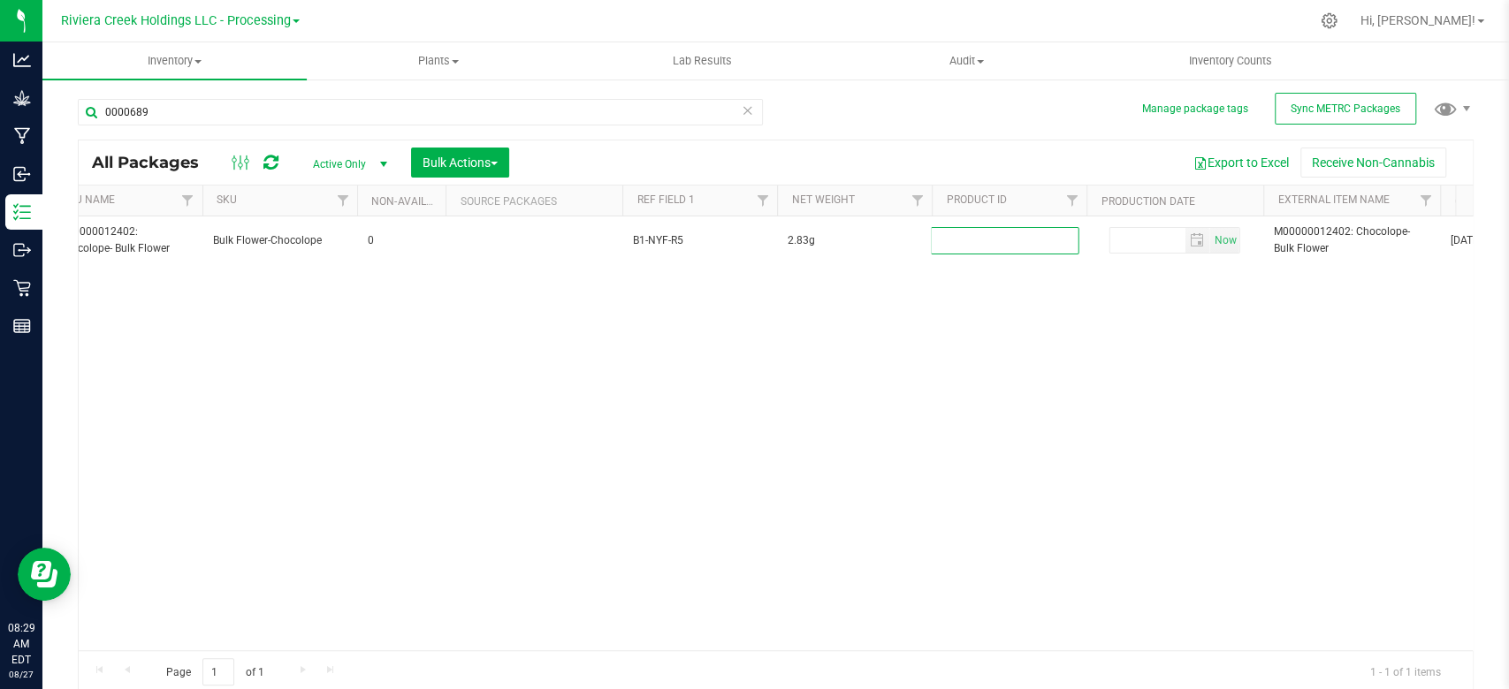
type input "M00000445801: Plant Mat-Sativa-25-Chocolope-2.83"
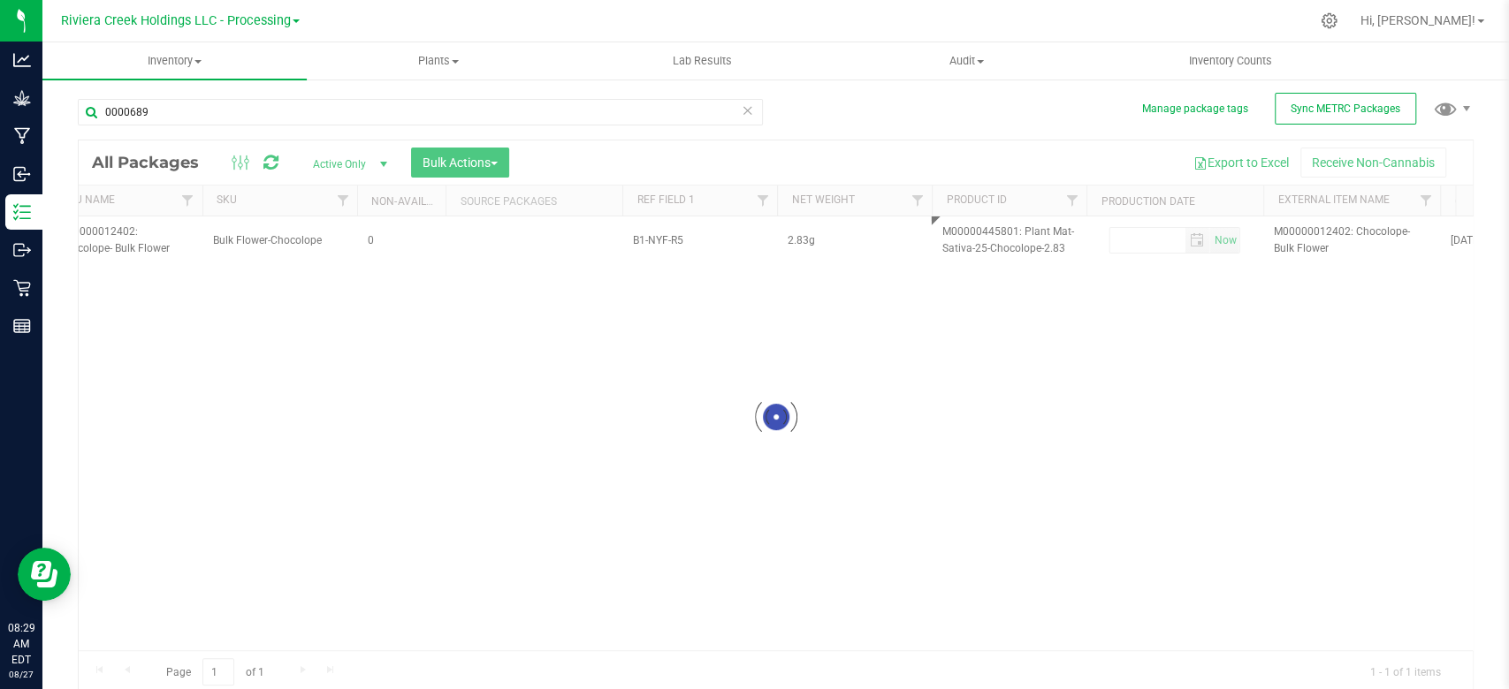
click at [1000, 418] on div "Loading... All Packages Active Only Active Only Lab Samples Locked All External…" at bounding box center [776, 417] width 1396 height 554
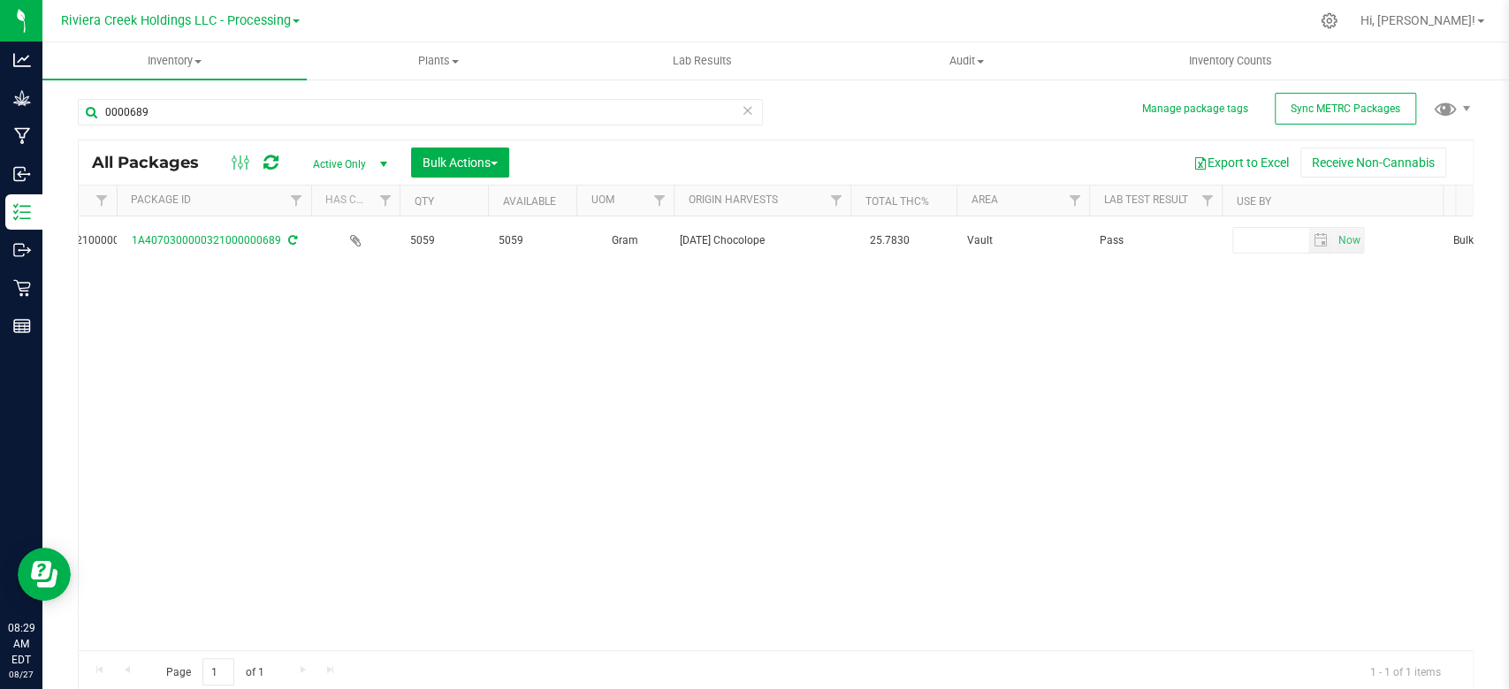
scroll to position [0, 0]
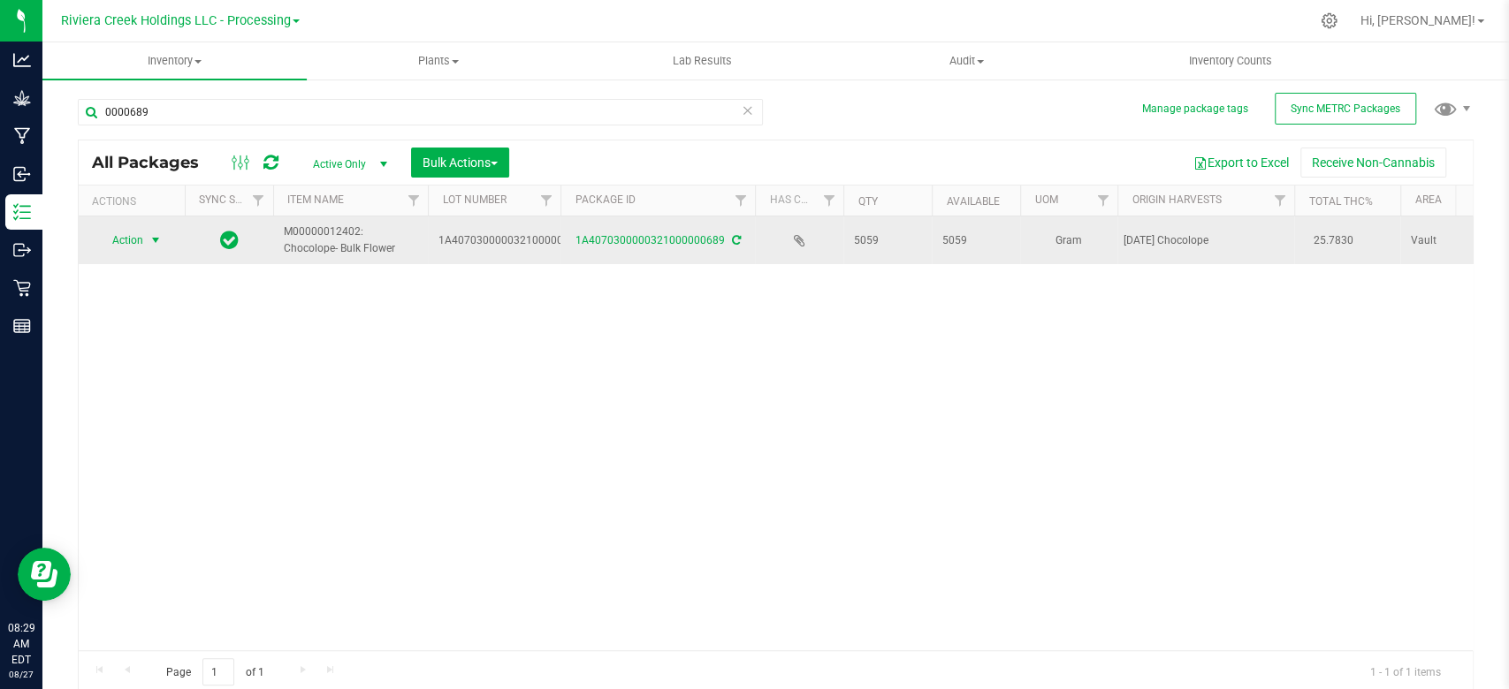
click at [156, 240] on span "select" at bounding box center [156, 240] width 14 height 14
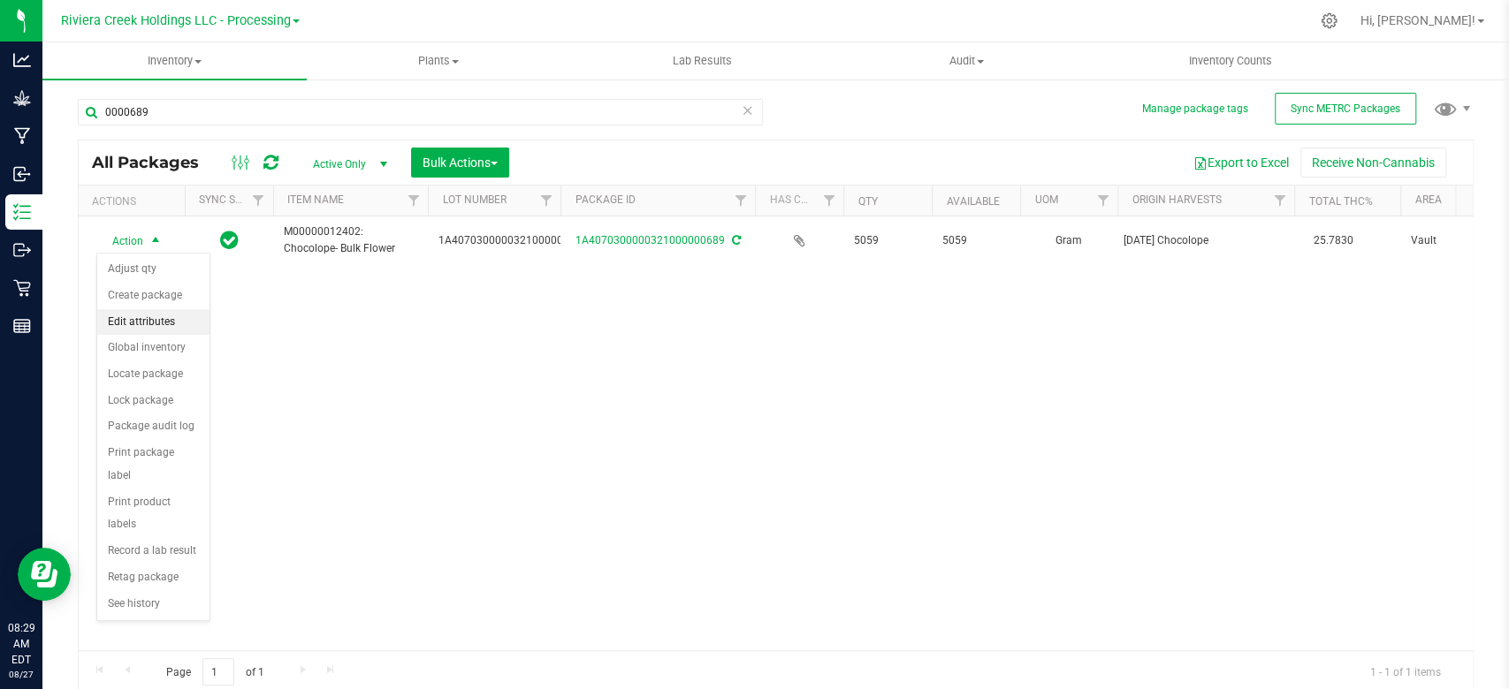
click at [145, 327] on li "Edit attributes" at bounding box center [153, 322] width 112 height 27
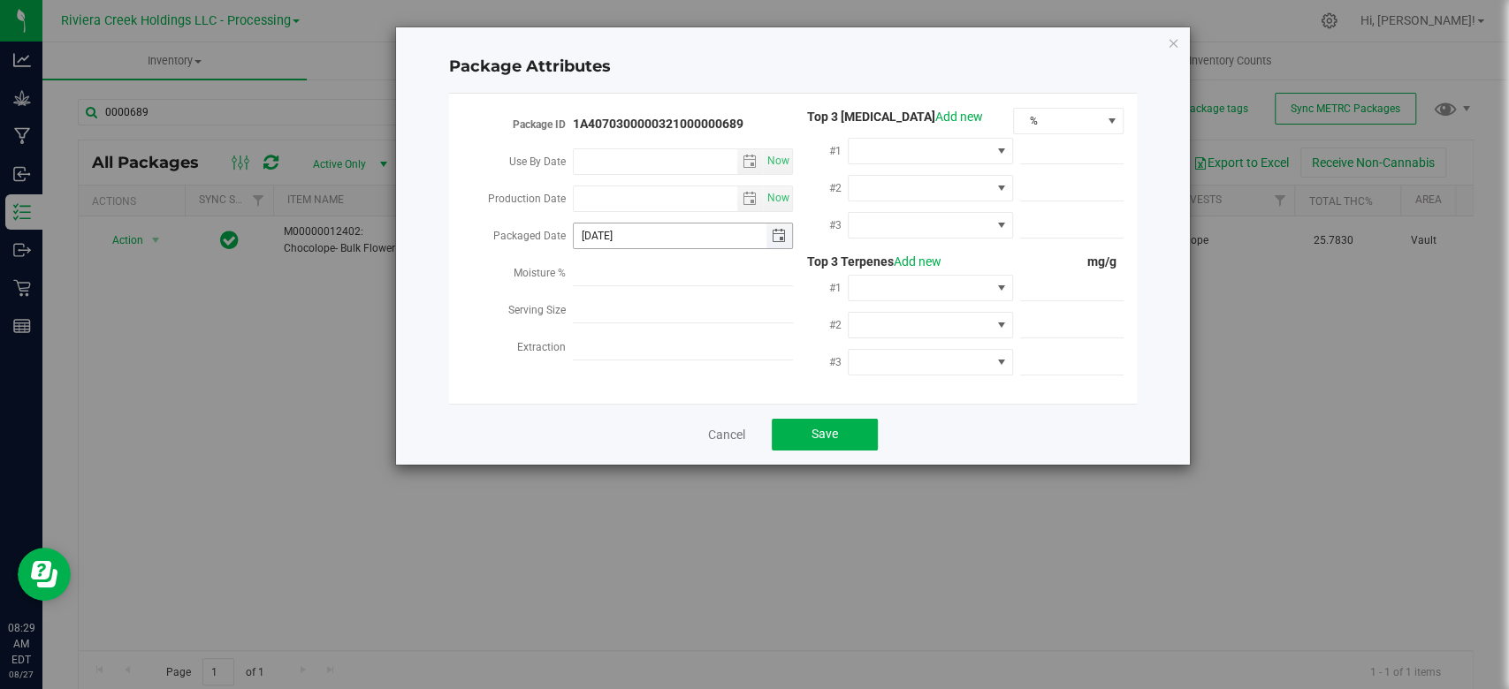
drag, startPoint x: 778, startPoint y: 230, endPoint x: 771, endPoint y: 244, distance: 15.8
click at [778, 232] on span "select" at bounding box center [779, 236] width 14 height 14
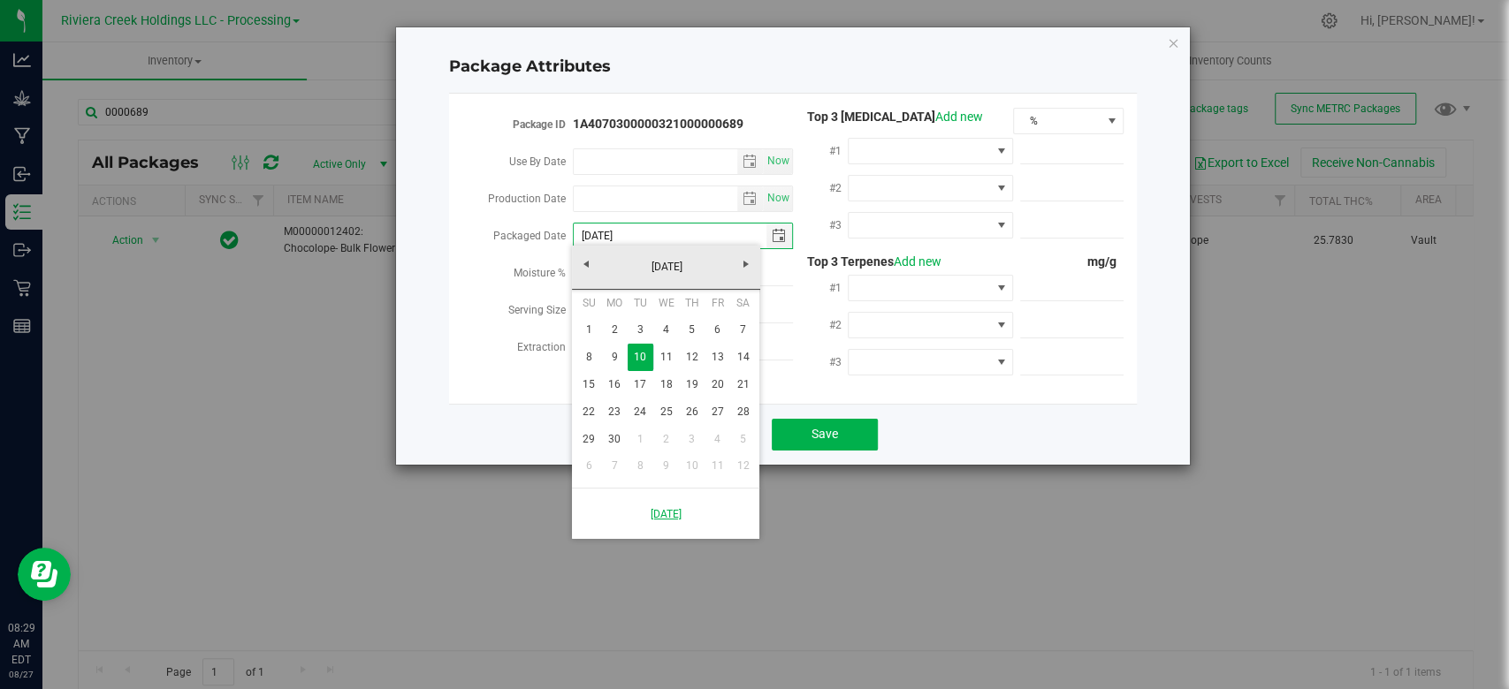
click at [632, 515] on link "[DATE]" at bounding box center [666, 514] width 168 height 36
type input "[DATE]"
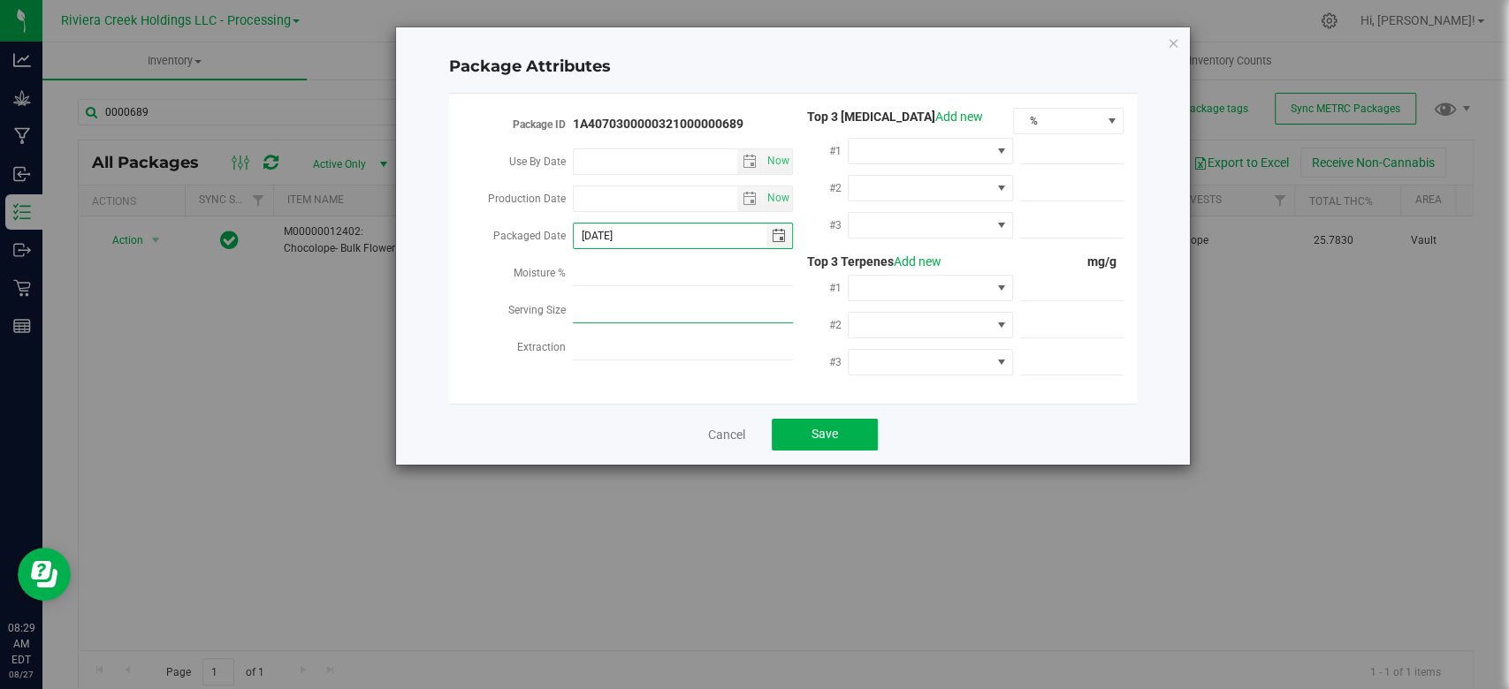
click at [628, 304] on input "Serving Size" at bounding box center [683, 310] width 220 height 27
type input "2.83g"
click at [910, 276] on span at bounding box center [919, 288] width 141 height 25
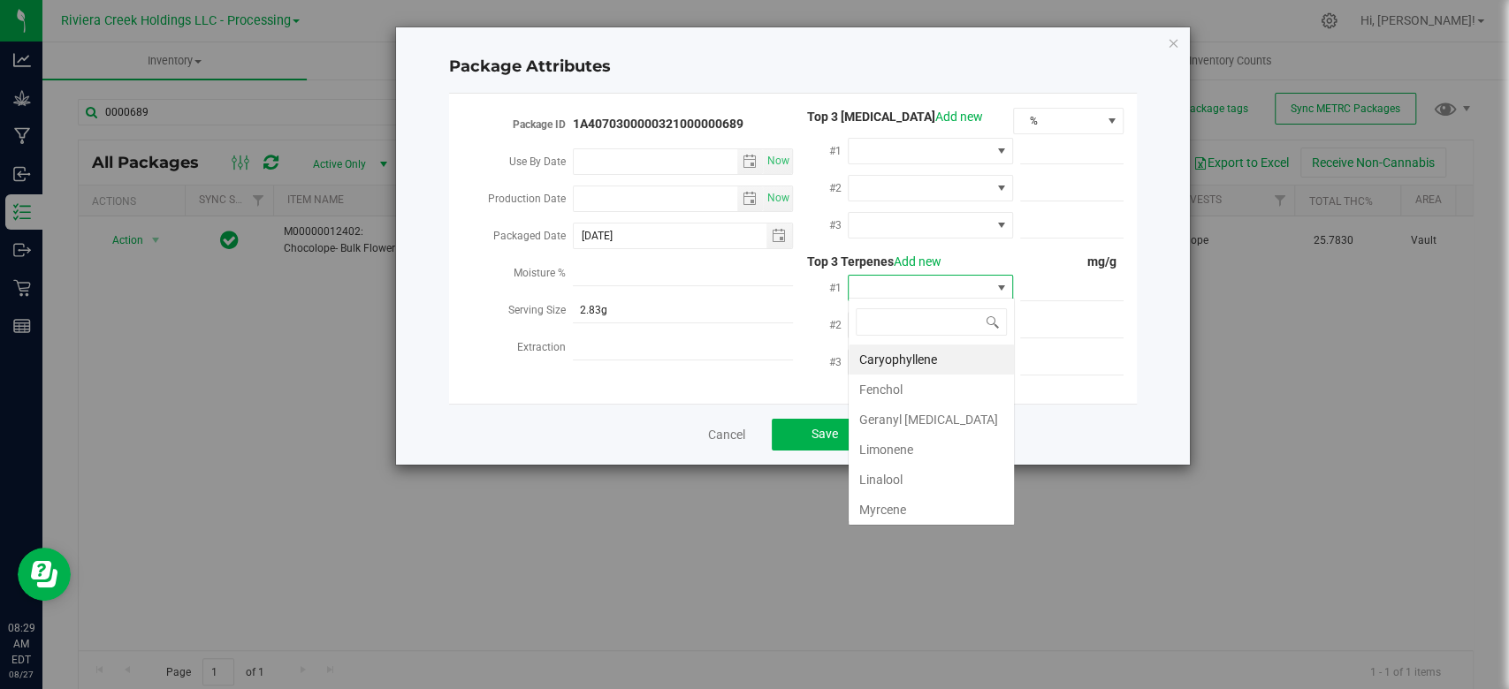
scroll to position [26, 165]
click at [904, 448] on li "Limonene" at bounding box center [931, 450] width 165 height 30
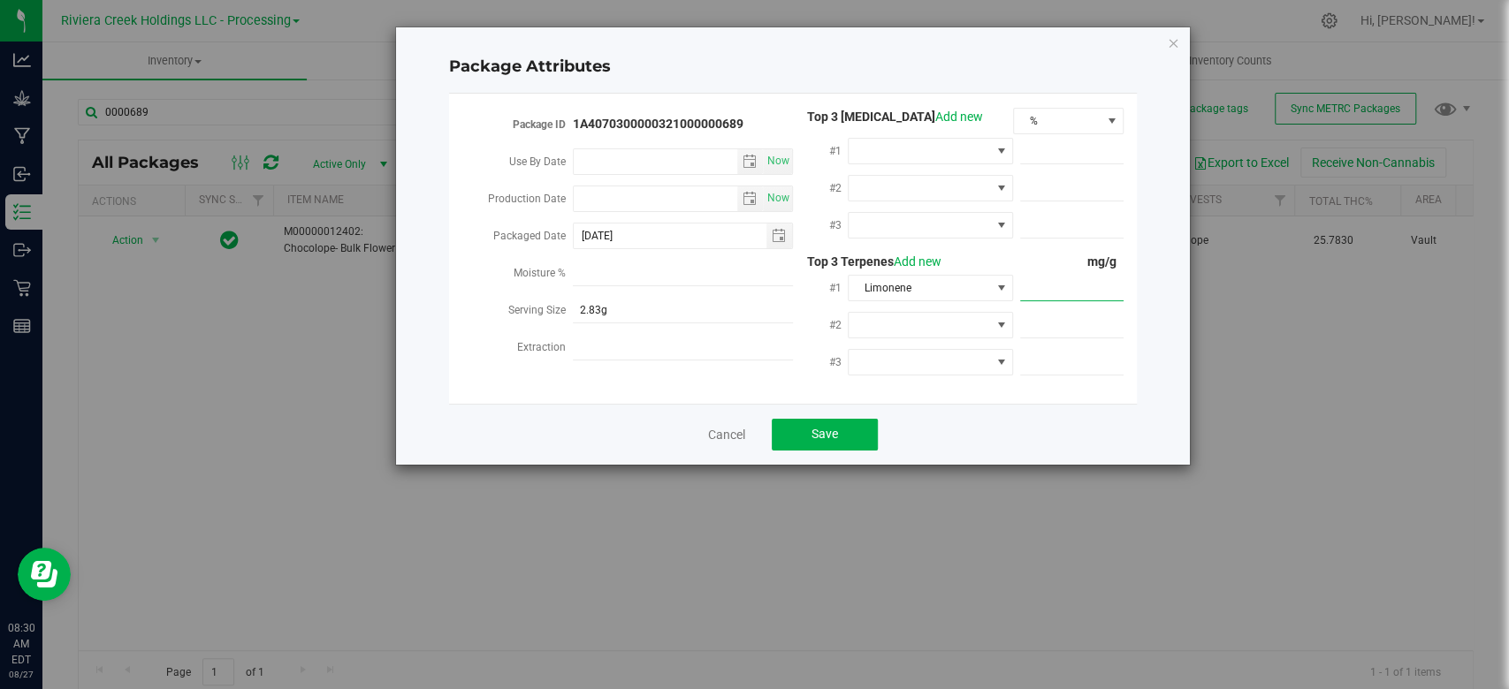
click at [1103, 291] on span at bounding box center [1071, 289] width 103 height 26
type input "0.67"
type input "0.6700"
click at [917, 314] on span at bounding box center [919, 325] width 141 height 25
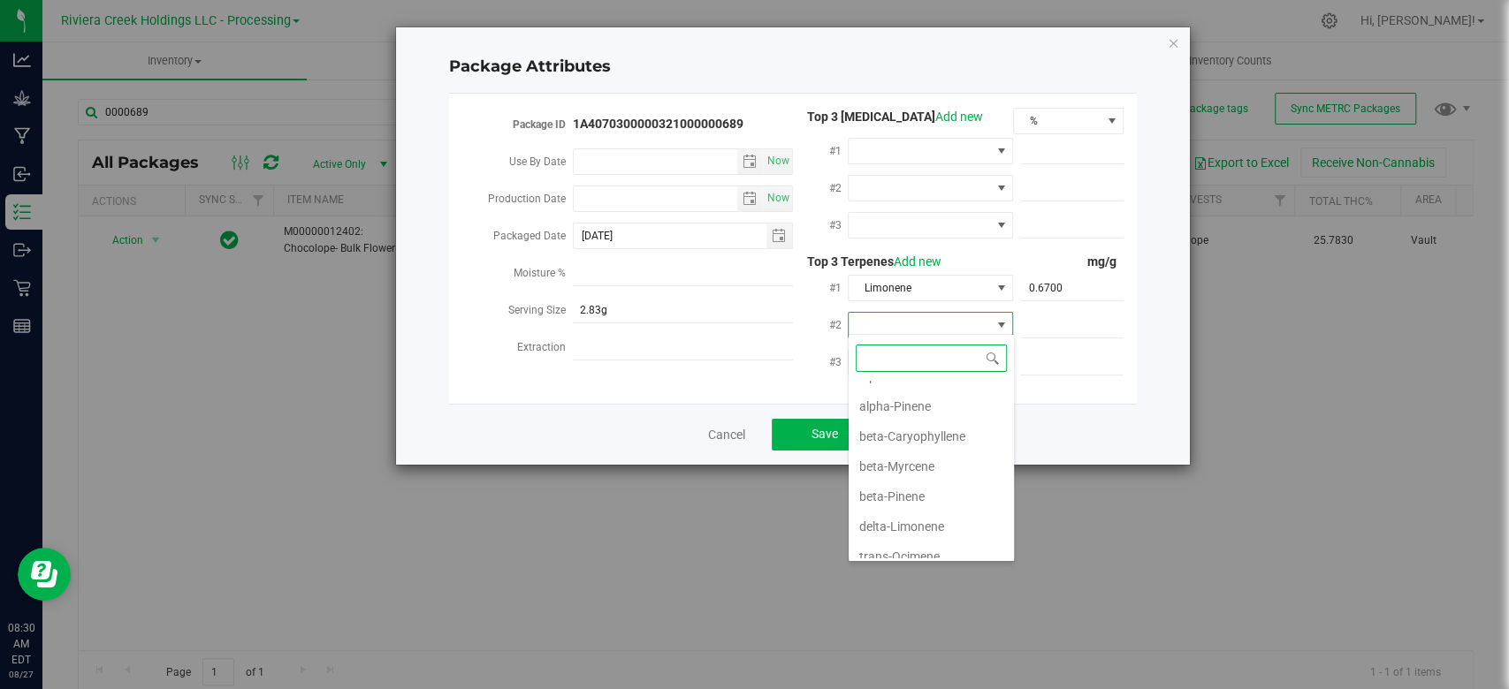
scroll to position [354, 0]
click at [912, 431] on li "beta-Caryophyllene" at bounding box center [931, 433] width 165 height 30
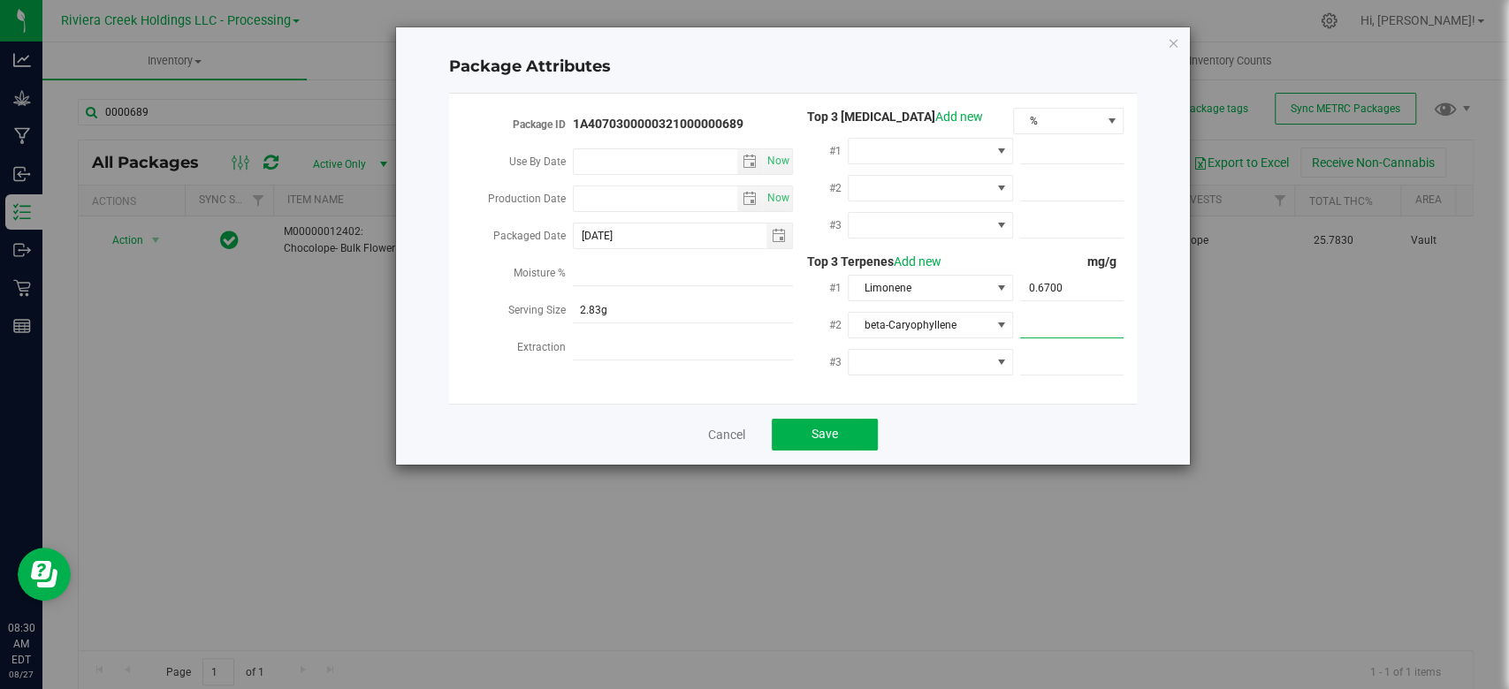
click at [1106, 313] on span at bounding box center [1071, 326] width 103 height 26
type input "0.37"
type input "0.3700"
click at [933, 350] on span at bounding box center [919, 362] width 141 height 25
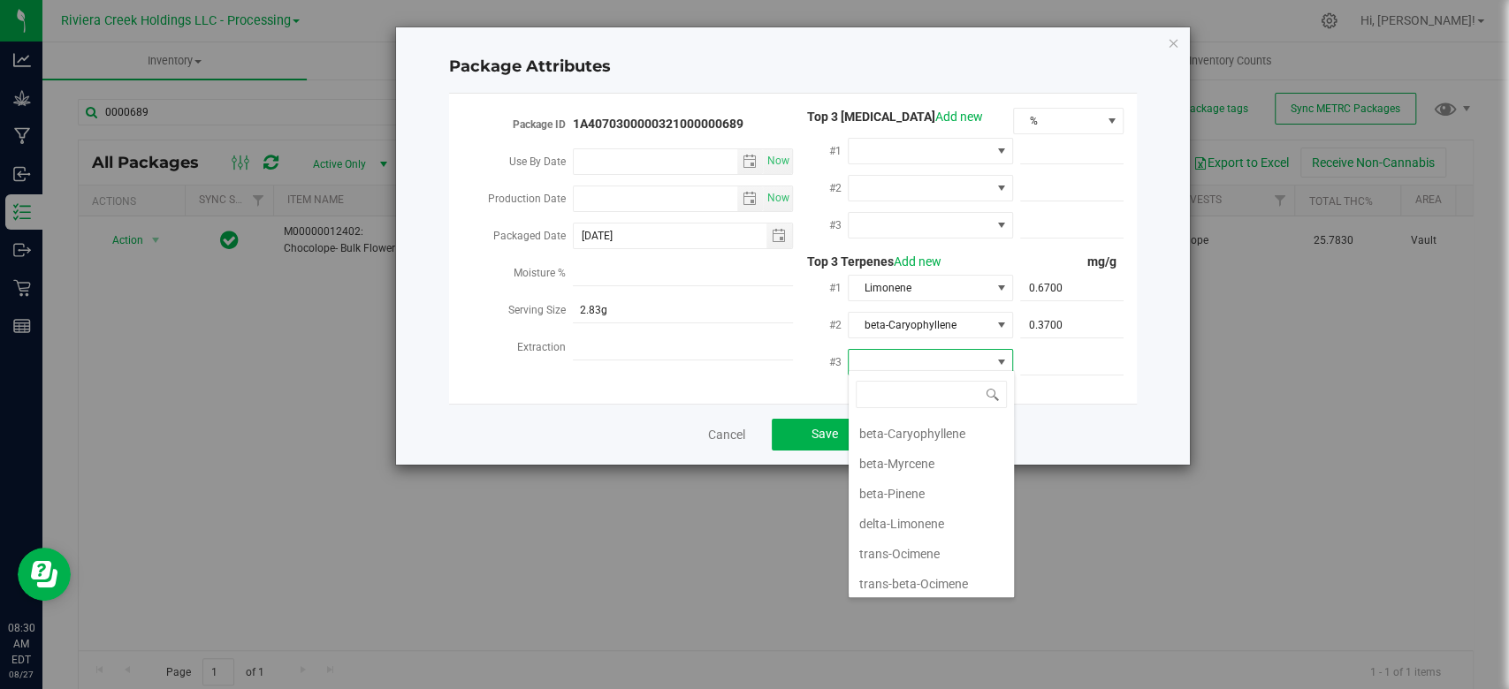
scroll to position [390, 0]
click at [903, 582] on li "trans-beta-Ocimene" at bounding box center [931, 583] width 165 height 30
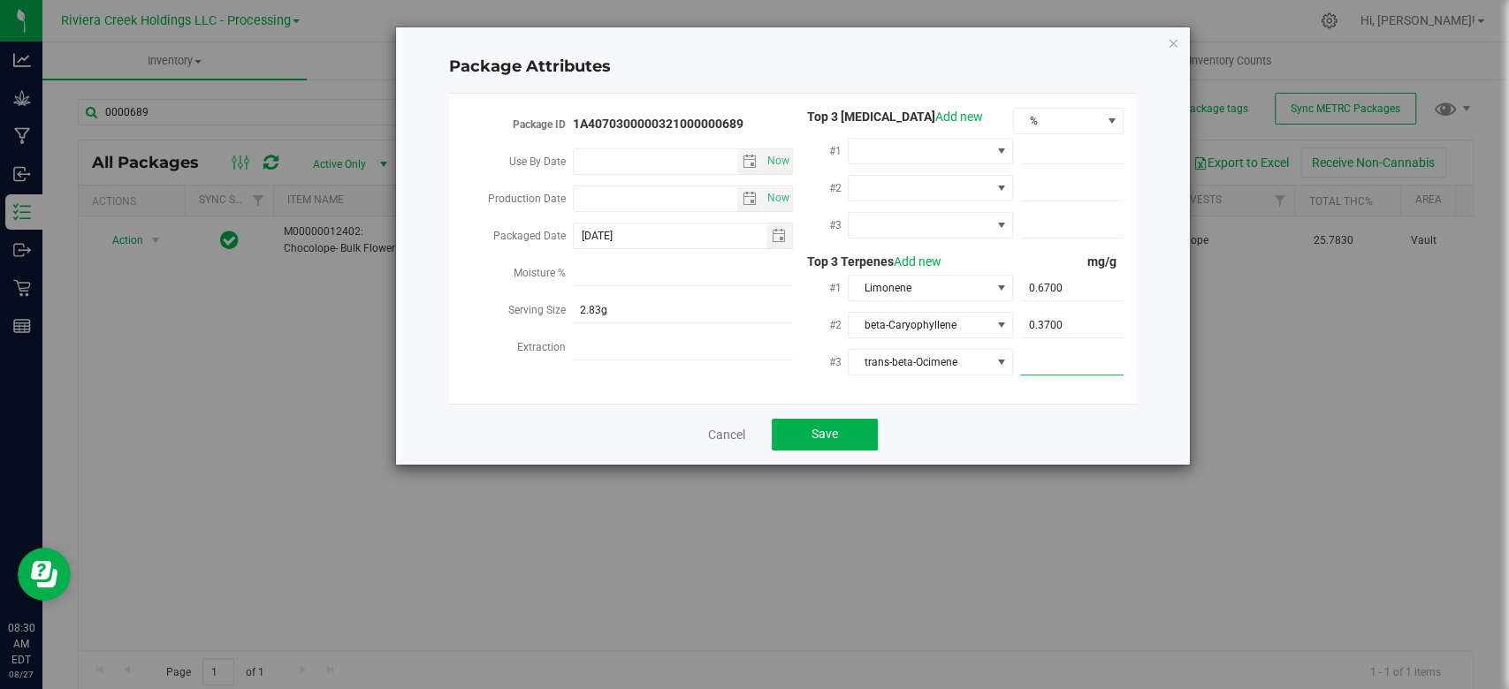
click at [1058, 353] on span at bounding box center [1071, 363] width 103 height 26
type input "0.20"
type input "0.2000"
click at [806, 410] on div "Cancel Save" at bounding box center [793, 434] width 688 height 61
click at [807, 426] on button "Save" at bounding box center [825, 435] width 106 height 32
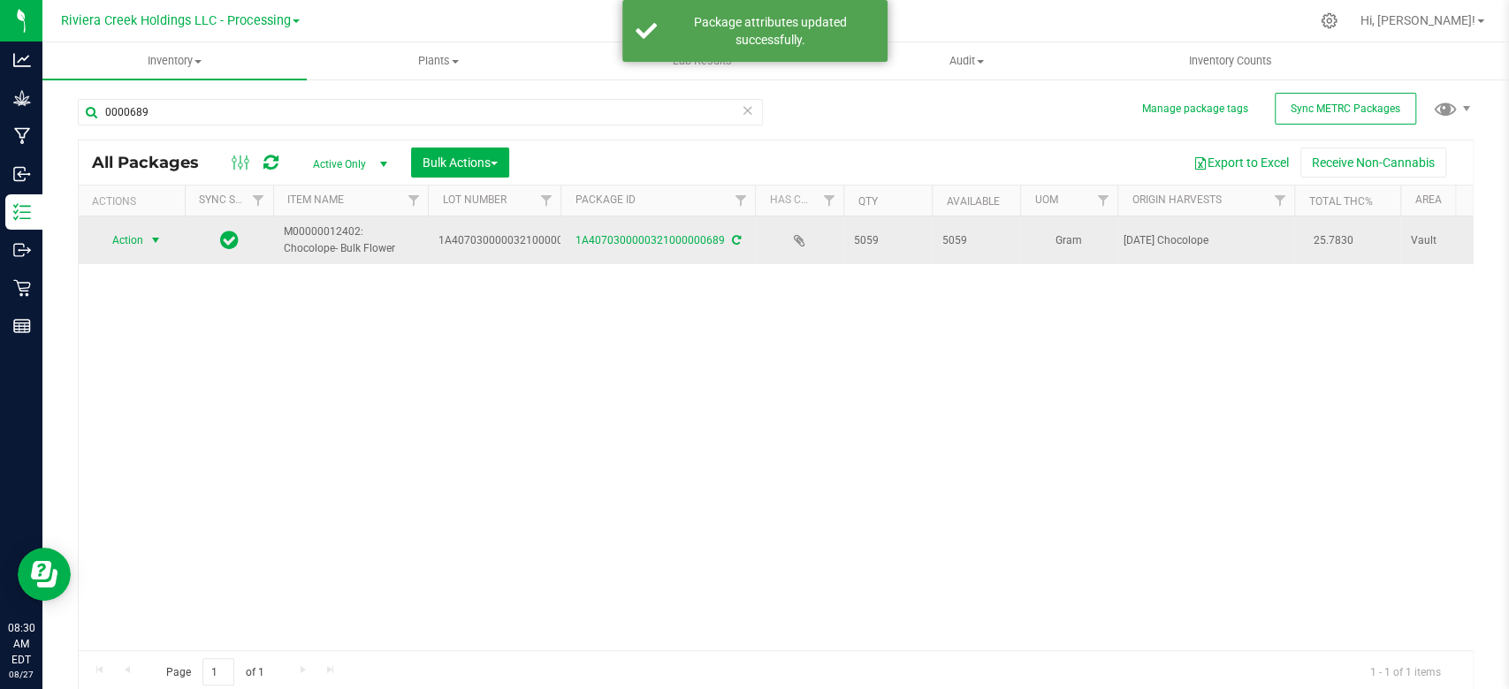
click at [156, 239] on span "select" at bounding box center [156, 240] width 14 height 14
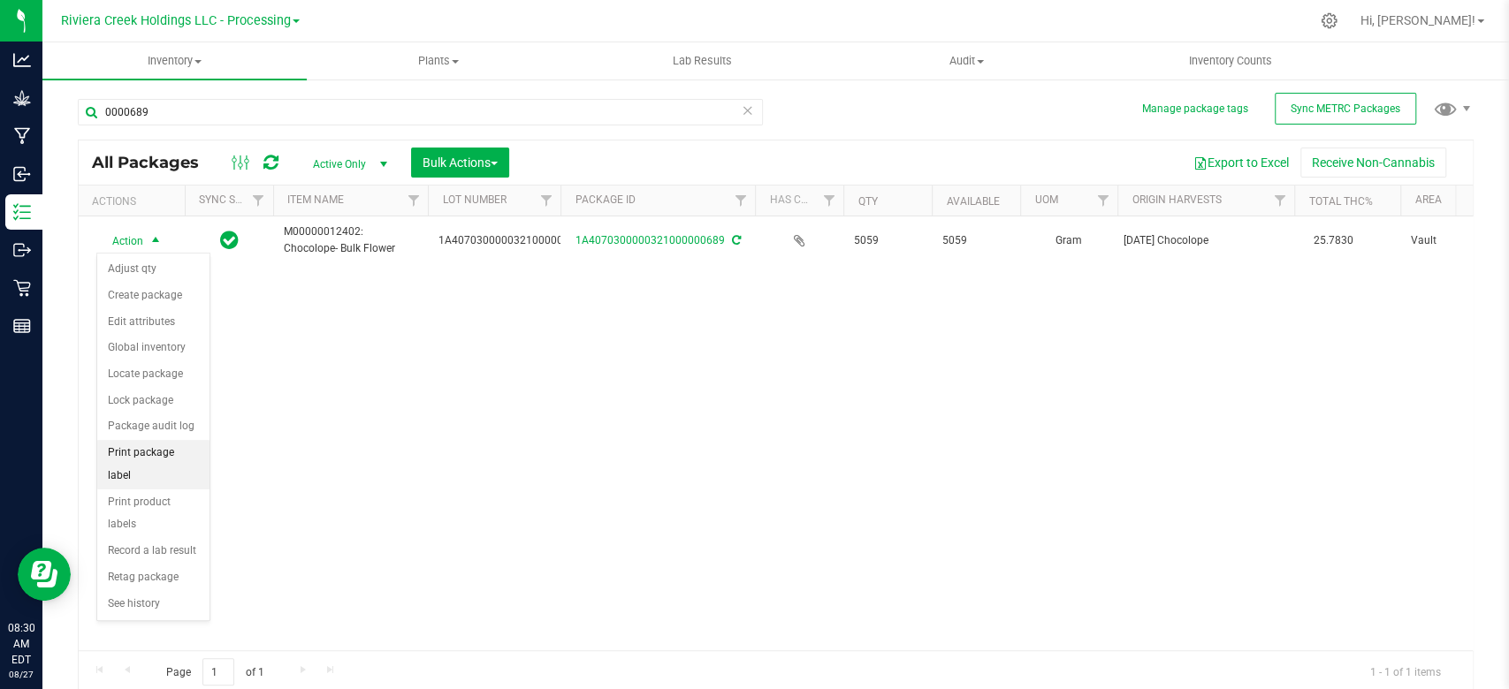
click at [146, 444] on li "Print package label" at bounding box center [153, 464] width 112 height 49
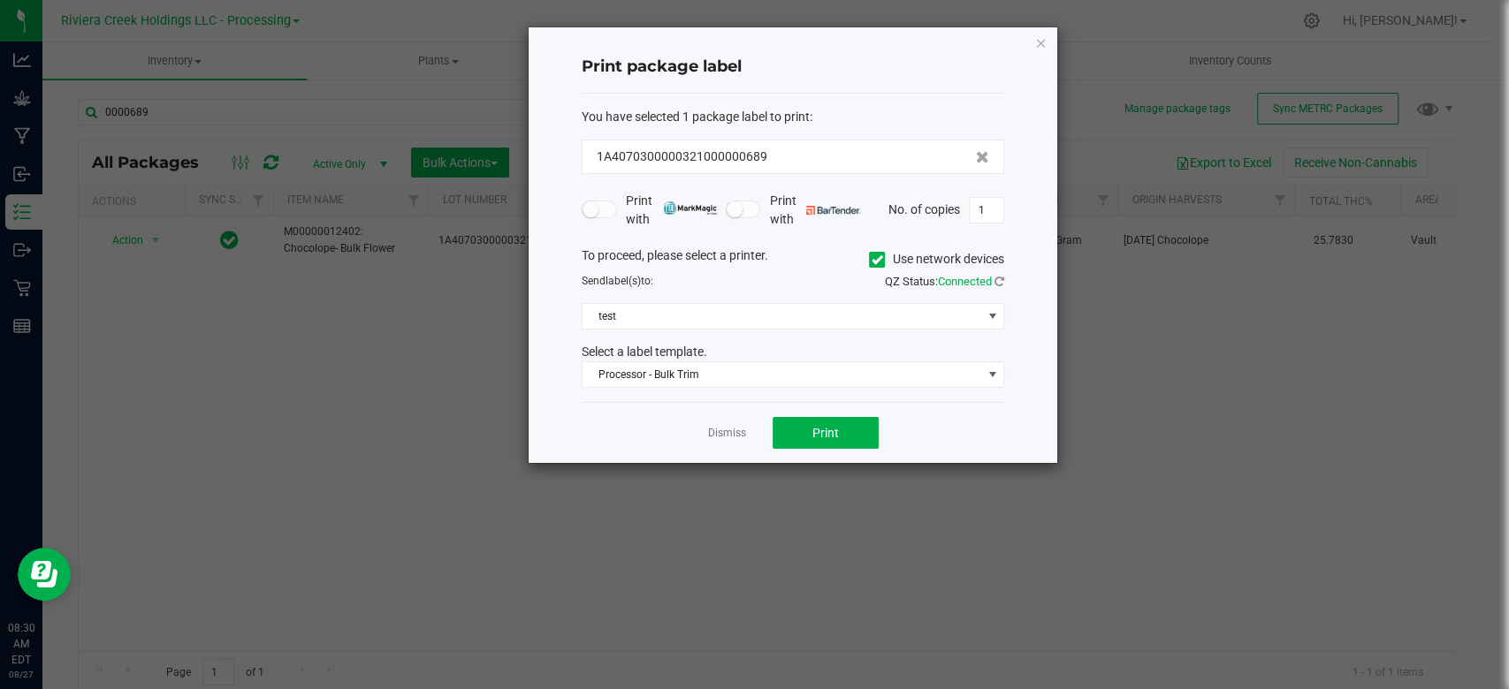
click at [872, 260] on icon at bounding box center [877, 260] width 11 height 0
click at [0, 0] on input "Use network devices" at bounding box center [0, 0] width 0 height 0
click at [659, 322] on span at bounding box center [782, 316] width 399 height 25
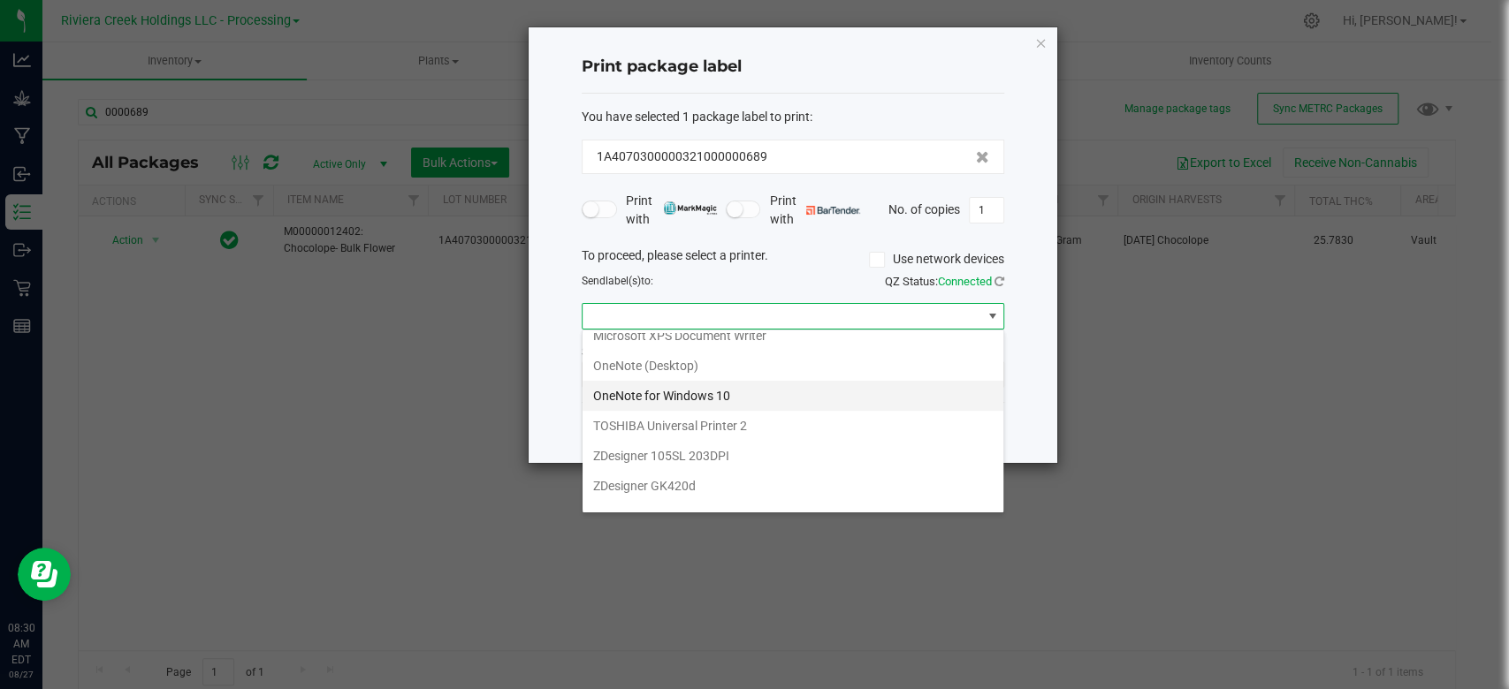
scroll to position [331, 0]
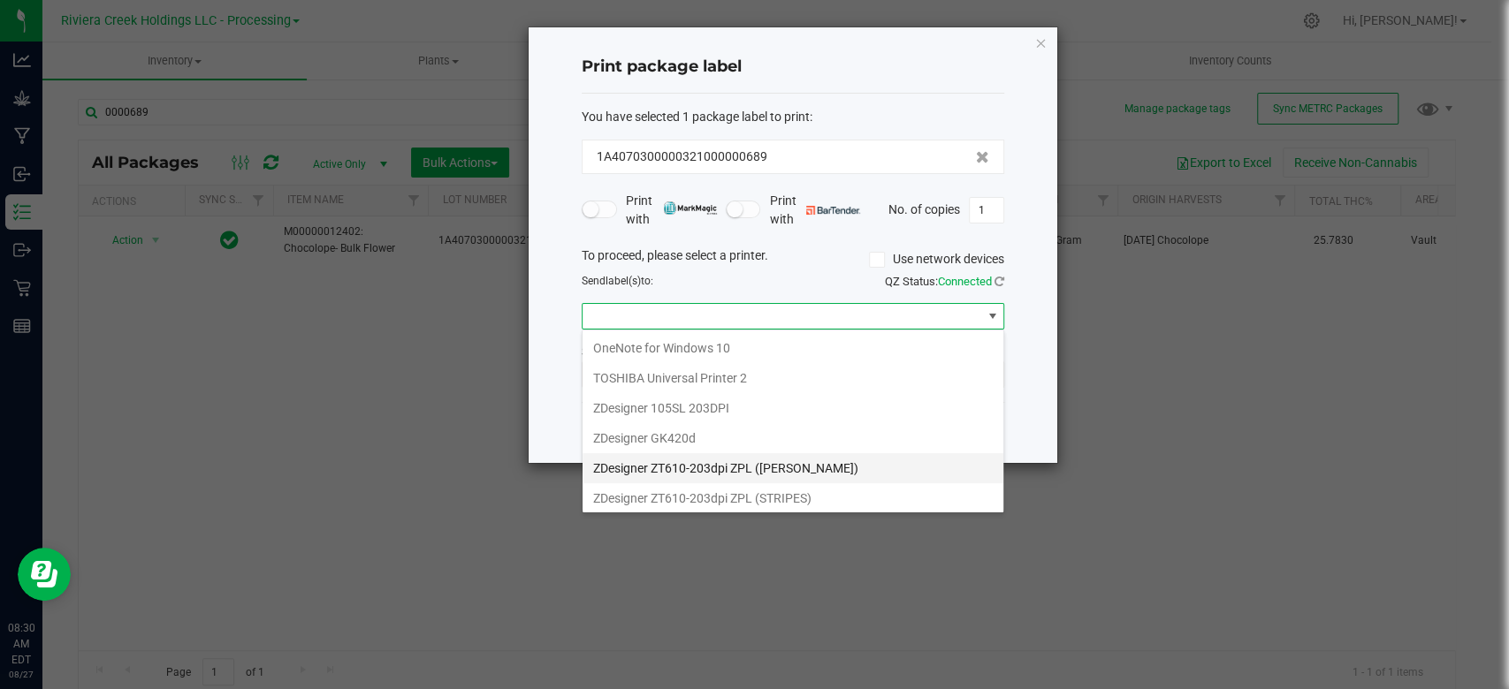
click at [643, 459] on \(MARTY\) "ZDesigner ZT610-203dpi ZPL ([PERSON_NAME])" at bounding box center [793, 468] width 421 height 30
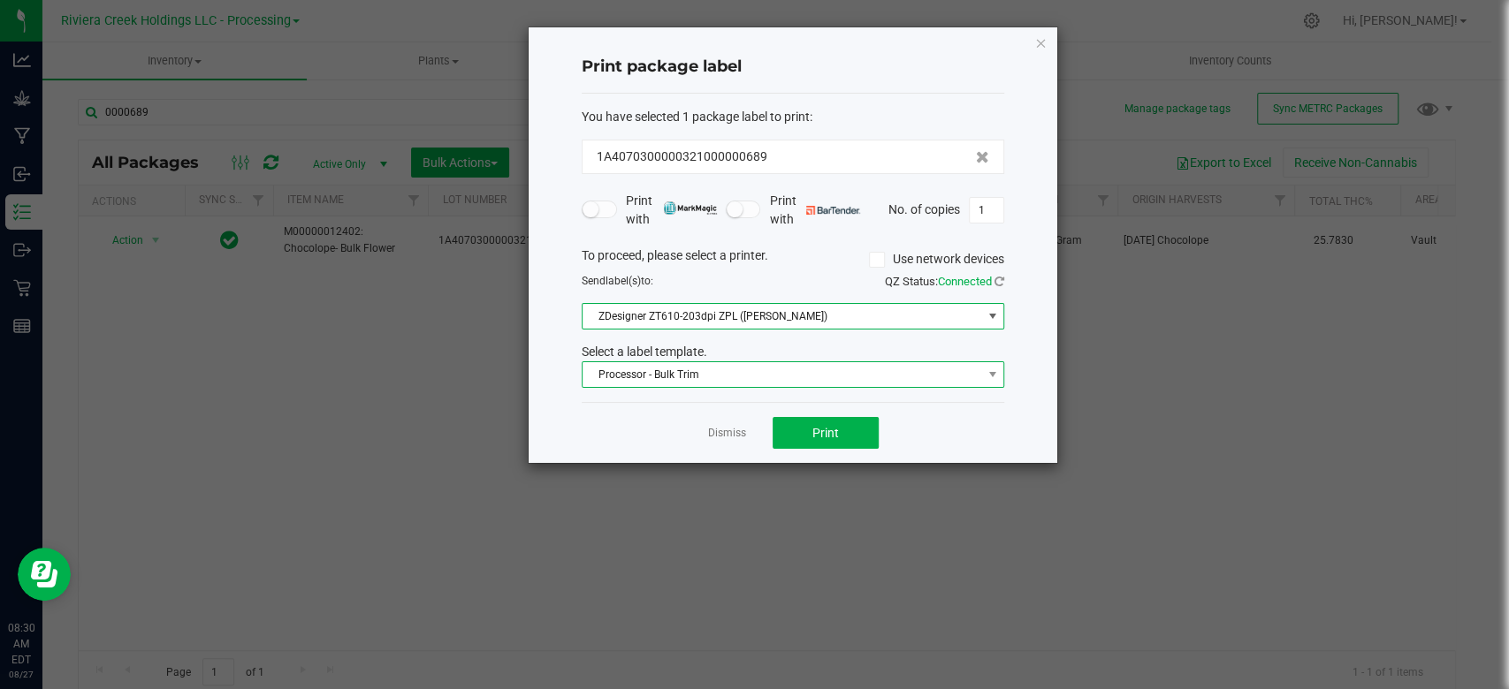
click at [728, 367] on span "Processor - Bulk Trim" at bounding box center [782, 374] width 399 height 25
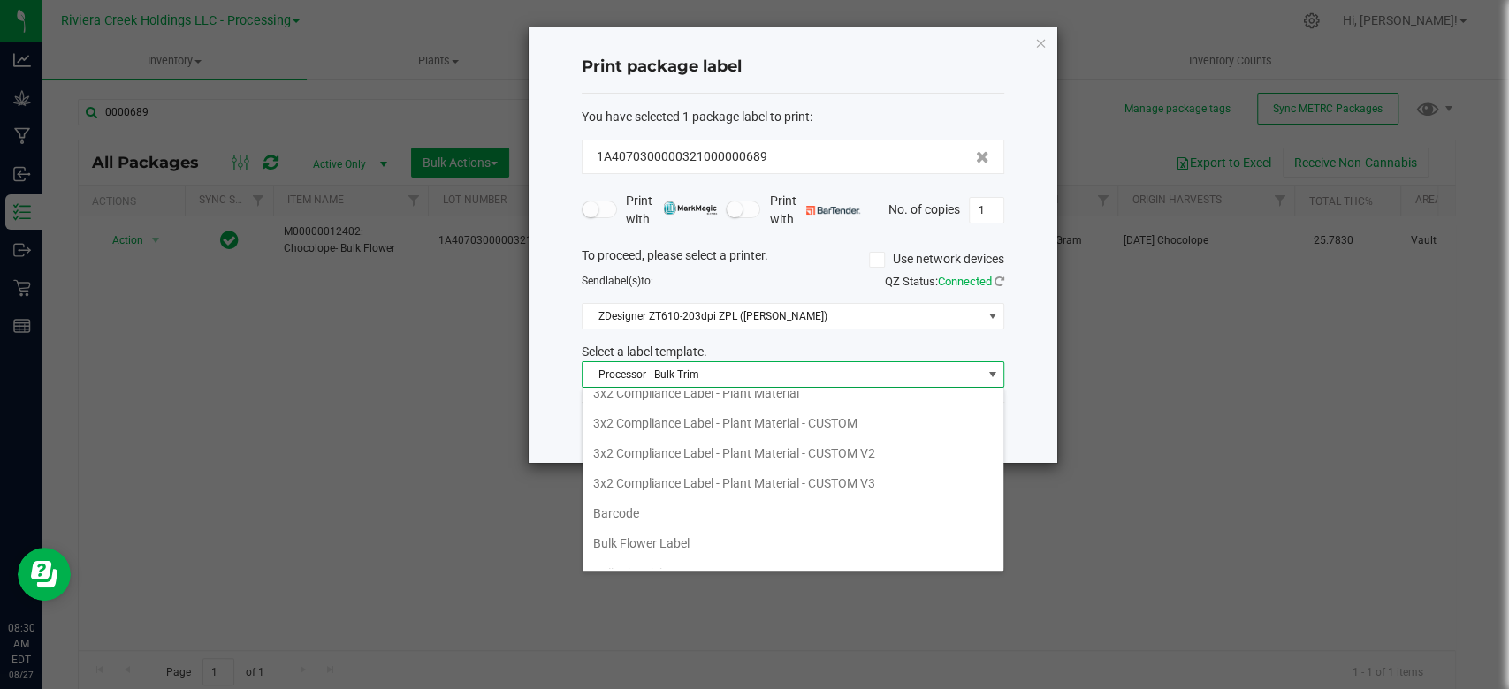
scroll to position [157, 0]
click at [717, 445] on li "3x2 Compliance Label - Plant Material - CUSTOM" at bounding box center [793, 460] width 421 height 30
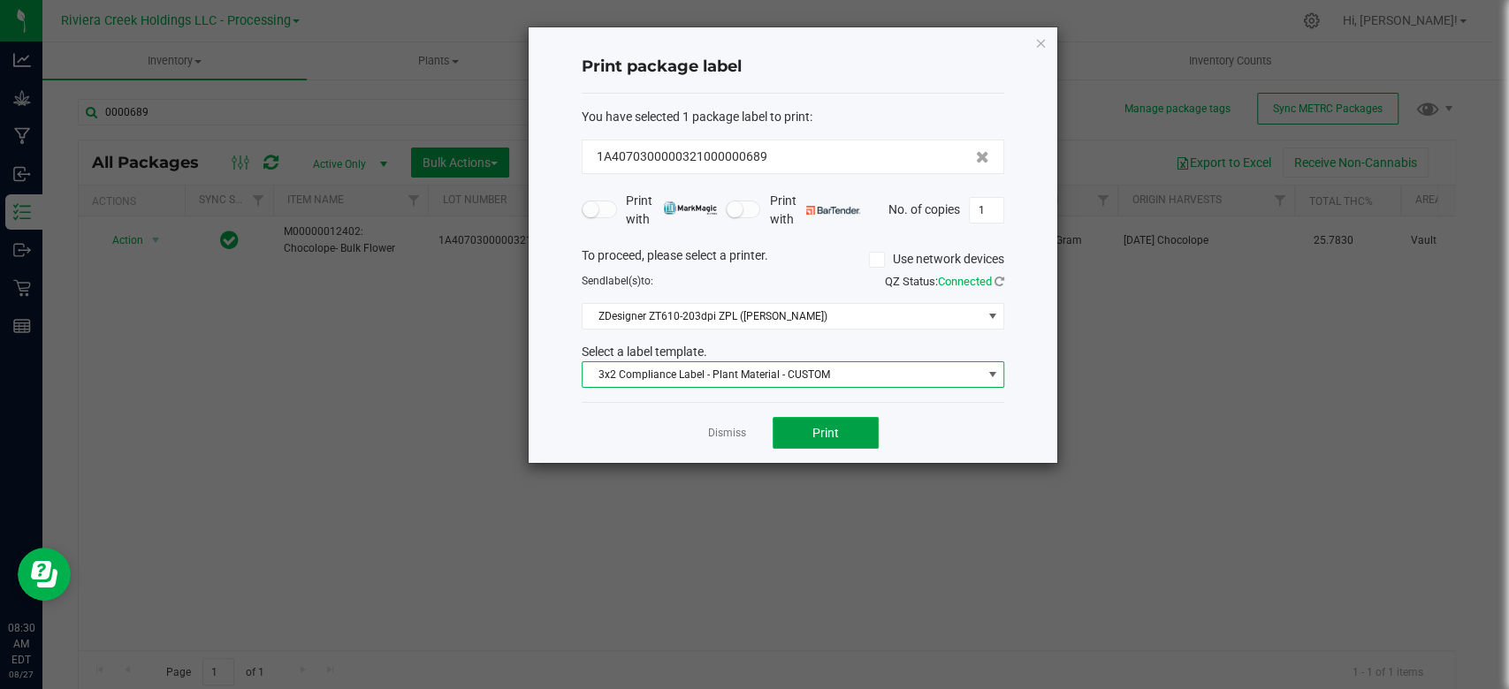
click at [855, 430] on button "Print" at bounding box center [826, 433] width 106 height 32
click at [1041, 47] on icon "button" at bounding box center [1040, 42] width 12 height 21
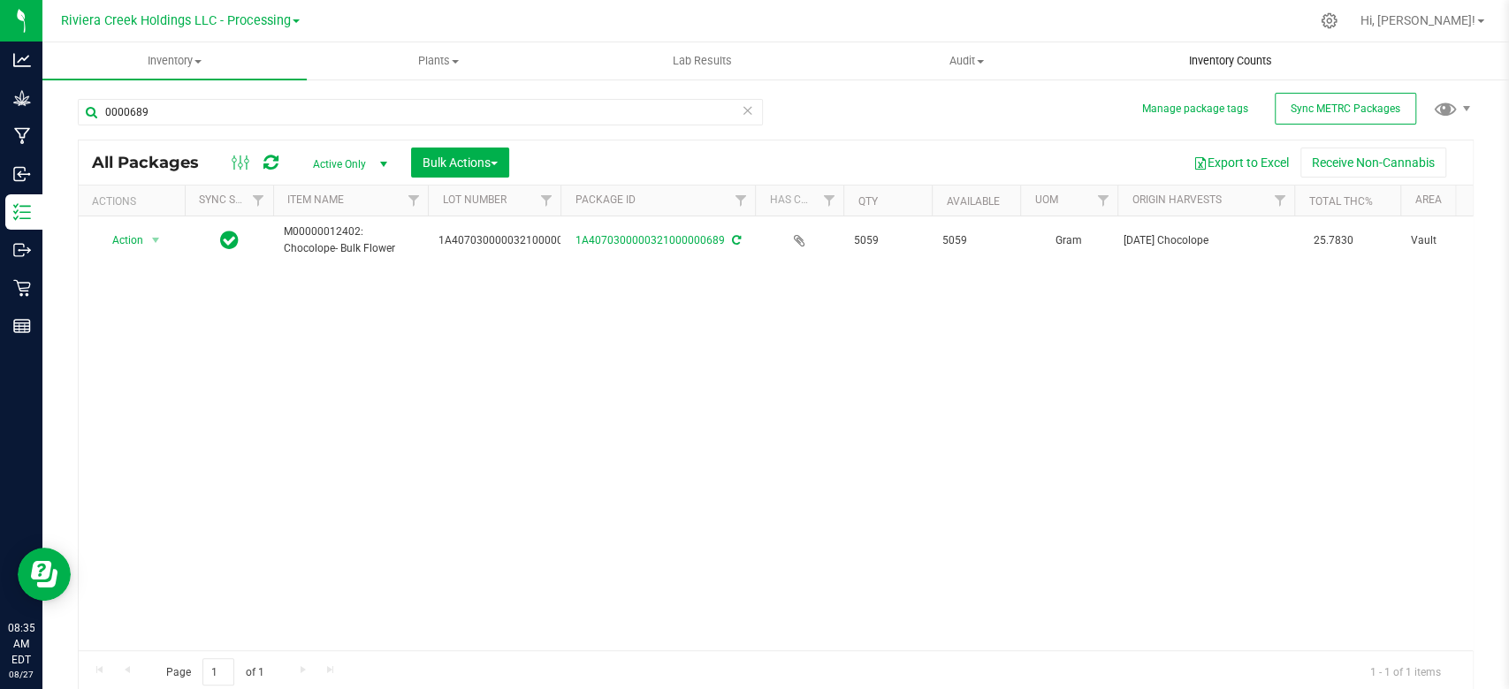
click at [1252, 58] on span "Inventory Counts" at bounding box center [1230, 61] width 131 height 16
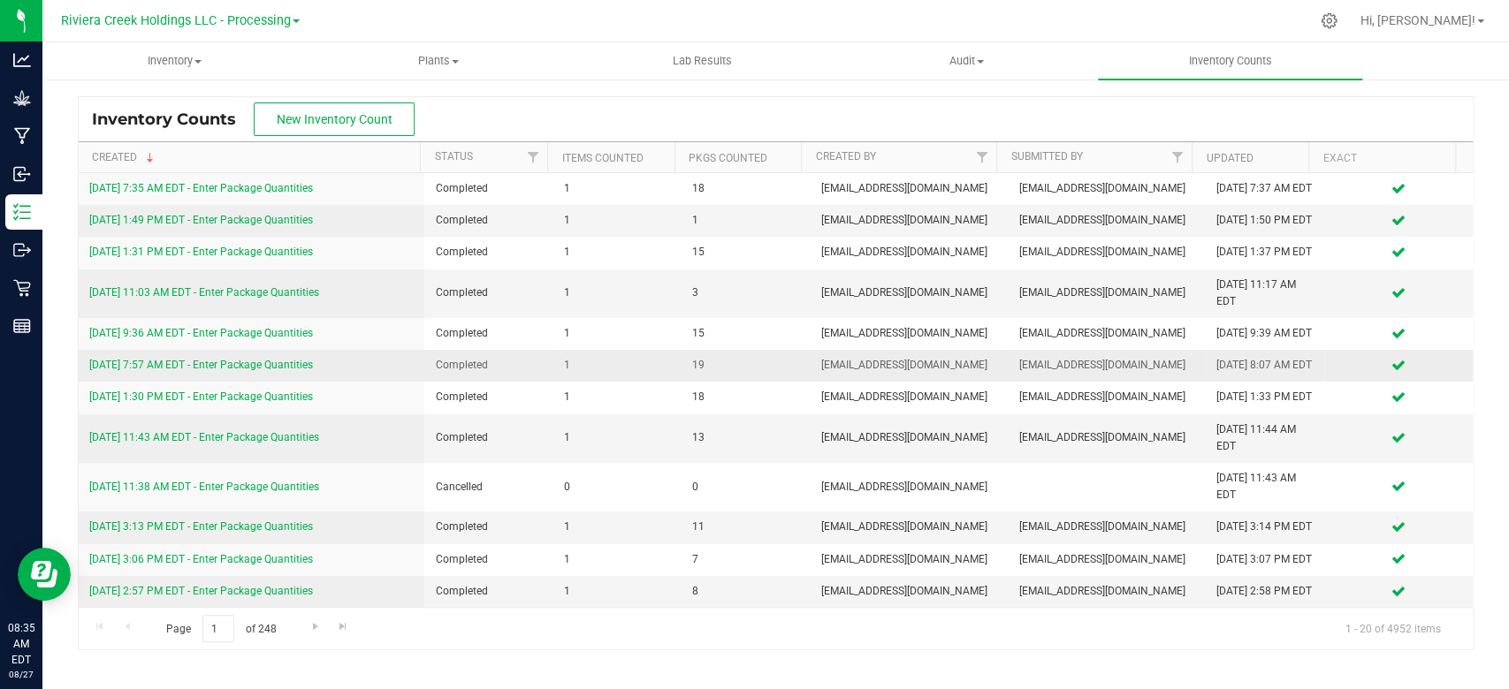
click at [255, 371] on link "[DATE] 7:57 AM EDT - Enter Package Quantities" at bounding box center [201, 365] width 224 height 12
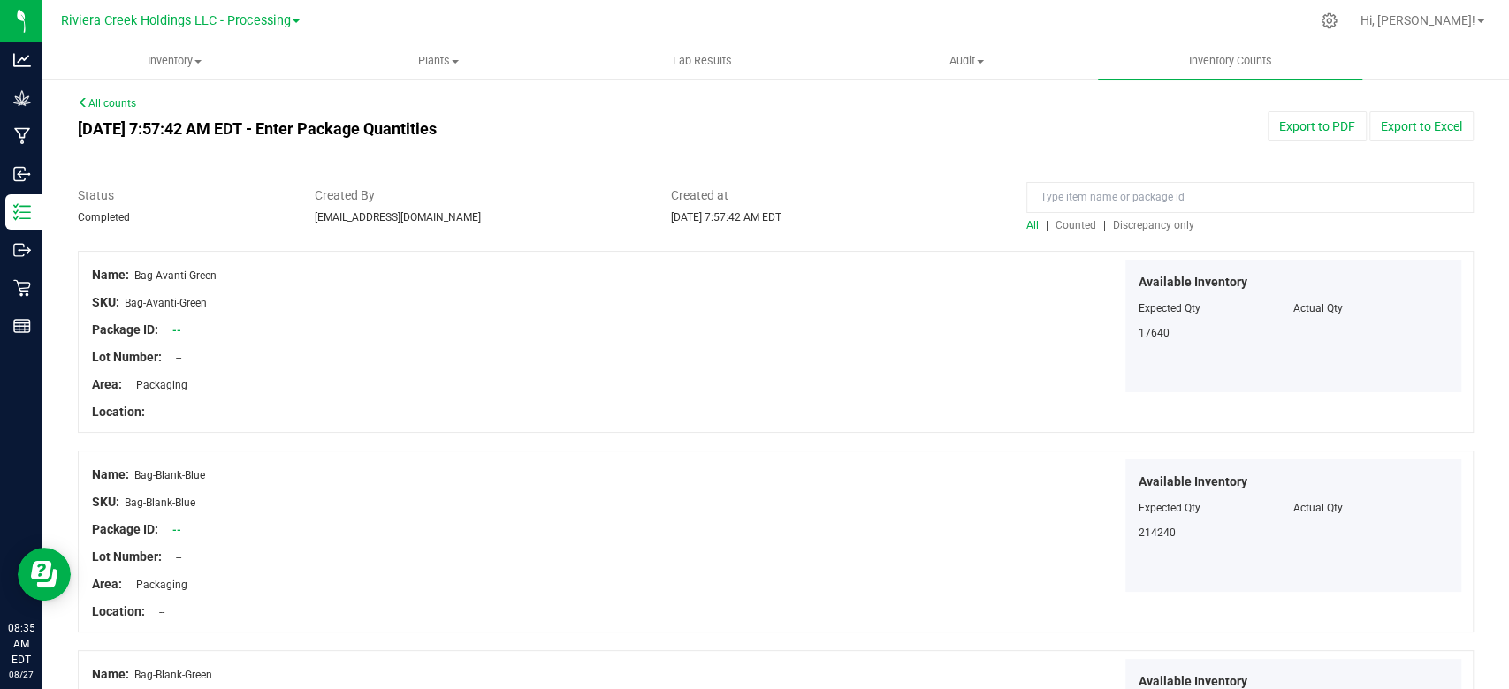
click at [1059, 225] on span "Counted" at bounding box center [1075, 225] width 41 height 12
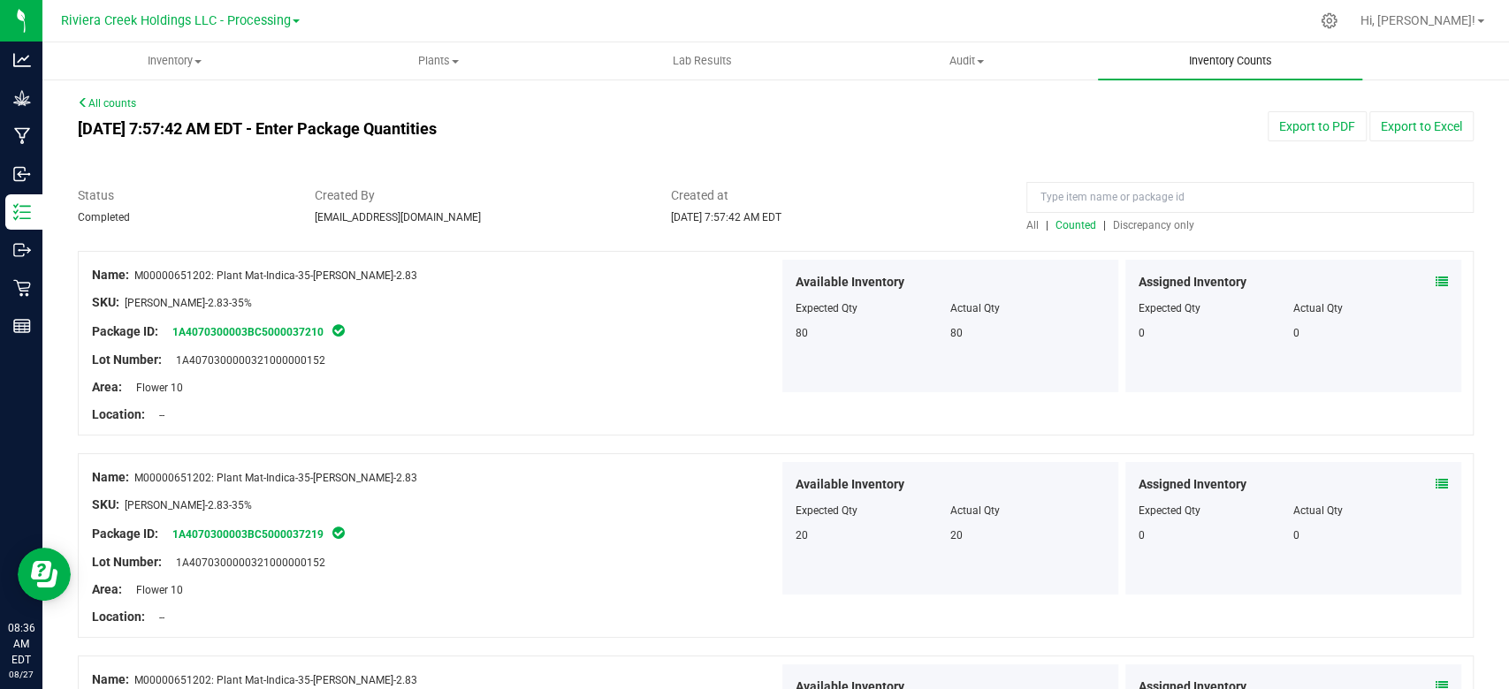
click at [1225, 57] on span "Inventory Counts" at bounding box center [1230, 61] width 131 height 16
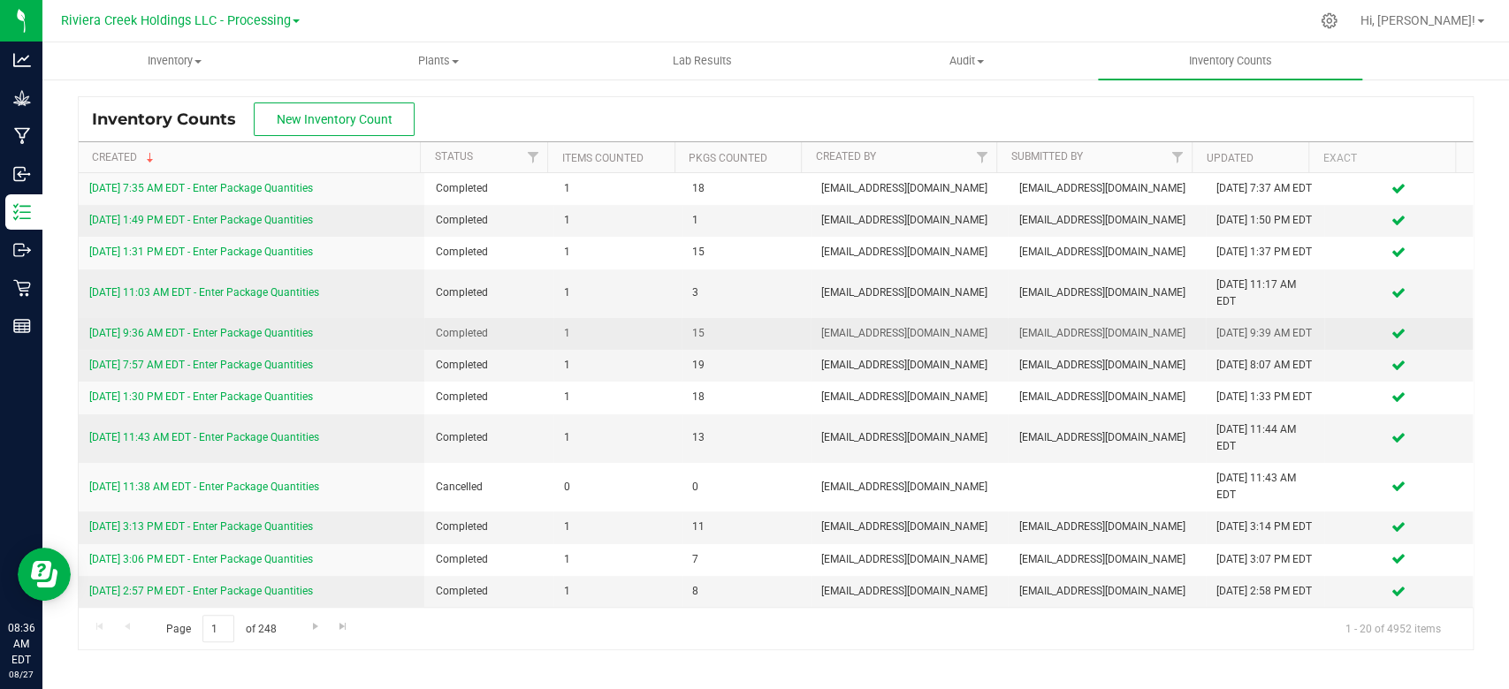
click at [212, 339] on link "[DATE] 9:36 AM EDT - Enter Package Quantities" at bounding box center [201, 333] width 224 height 12
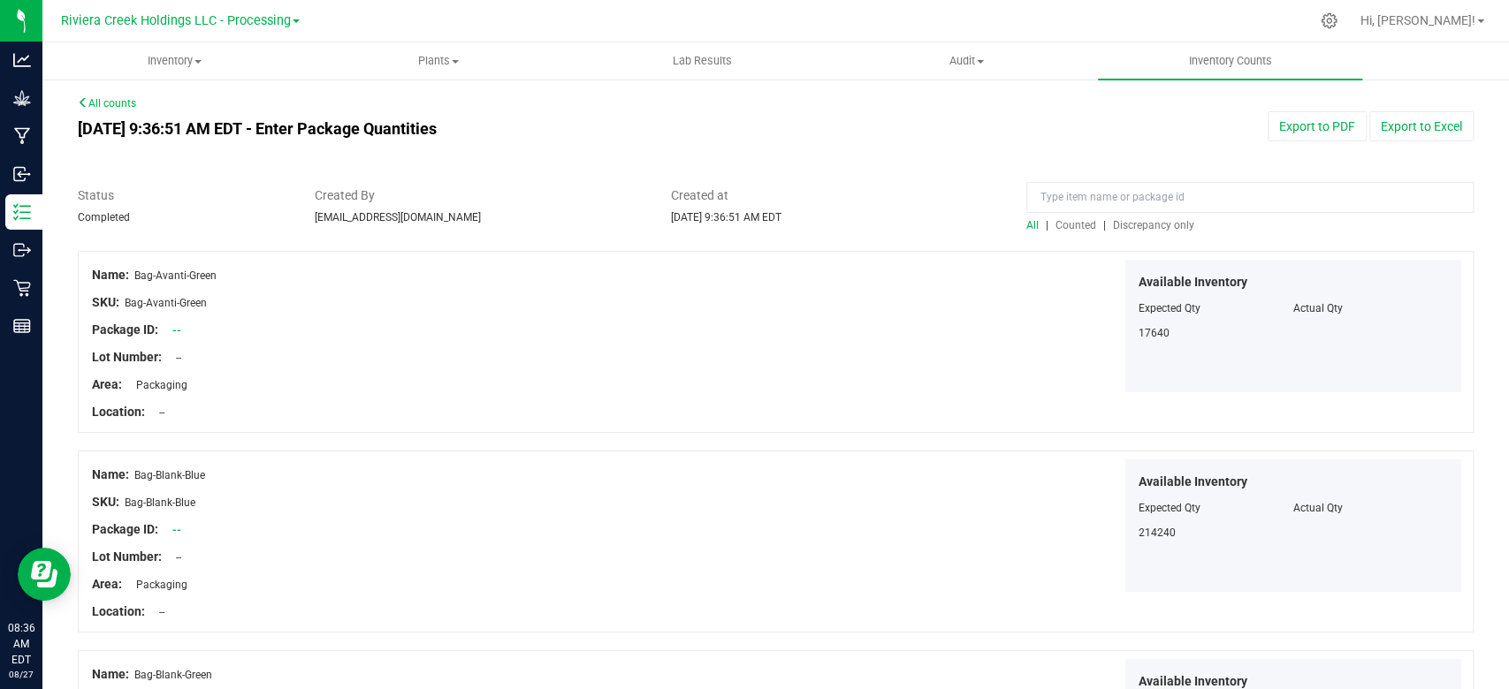
click at [1076, 227] on span "Counted" at bounding box center [1075, 225] width 41 height 12
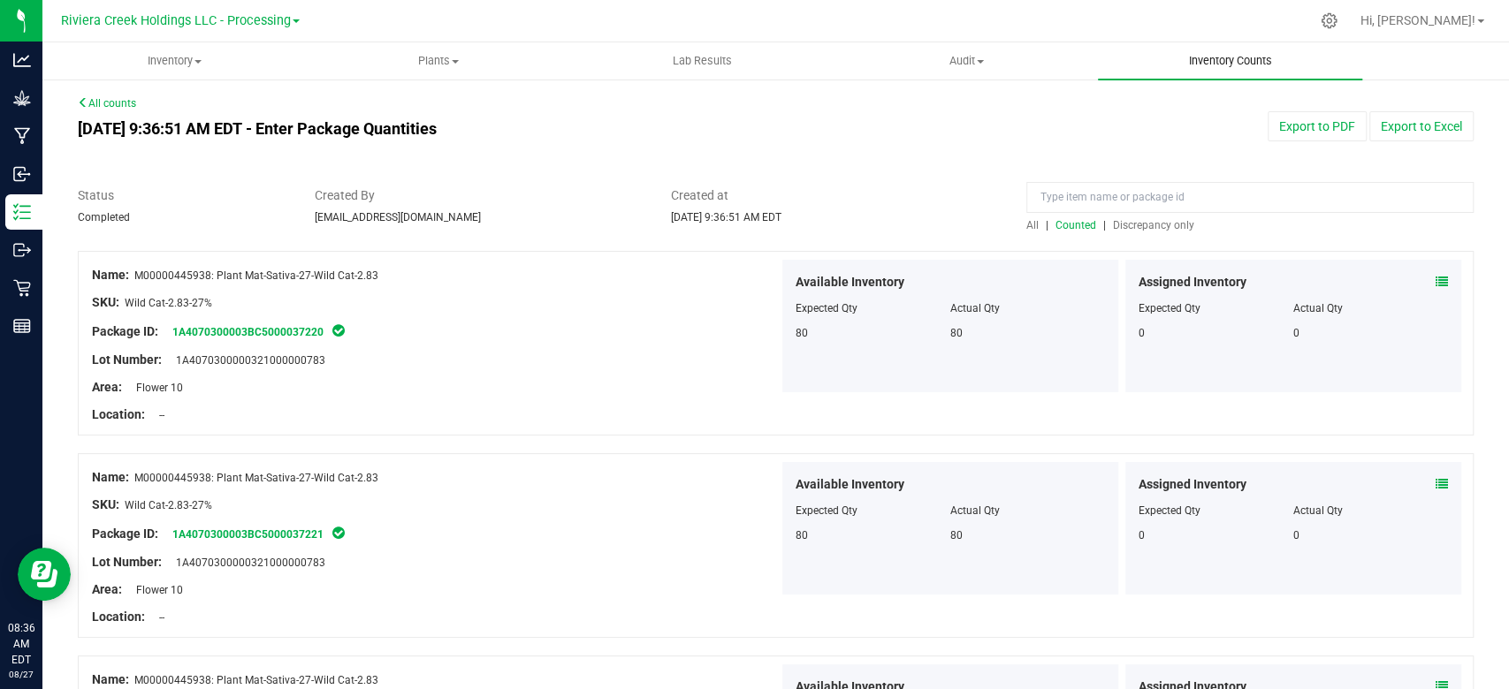
click at [1235, 50] on uib-tab-heading "Inventory Counts" at bounding box center [1230, 60] width 264 height 37
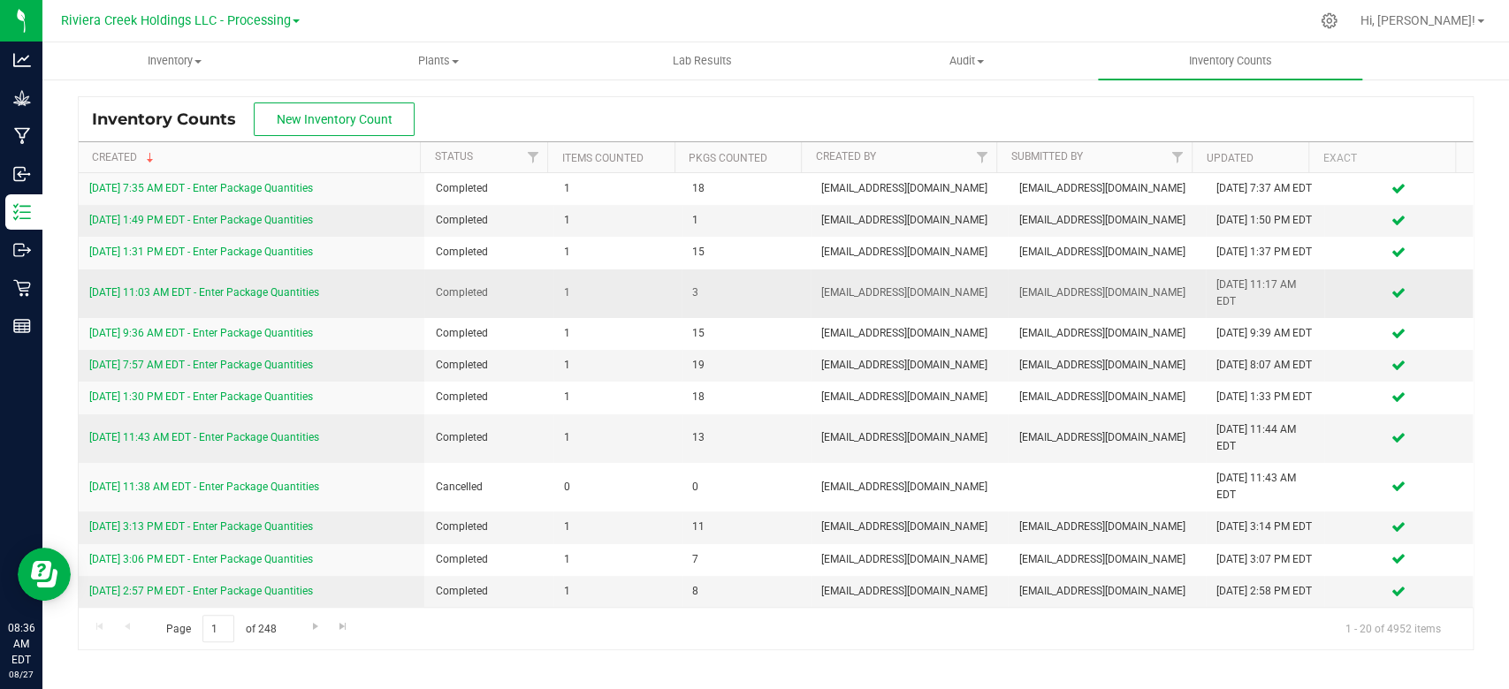
click at [209, 299] on link "[DATE] 11:03 AM EDT - Enter Package Quantities" at bounding box center [204, 292] width 230 height 12
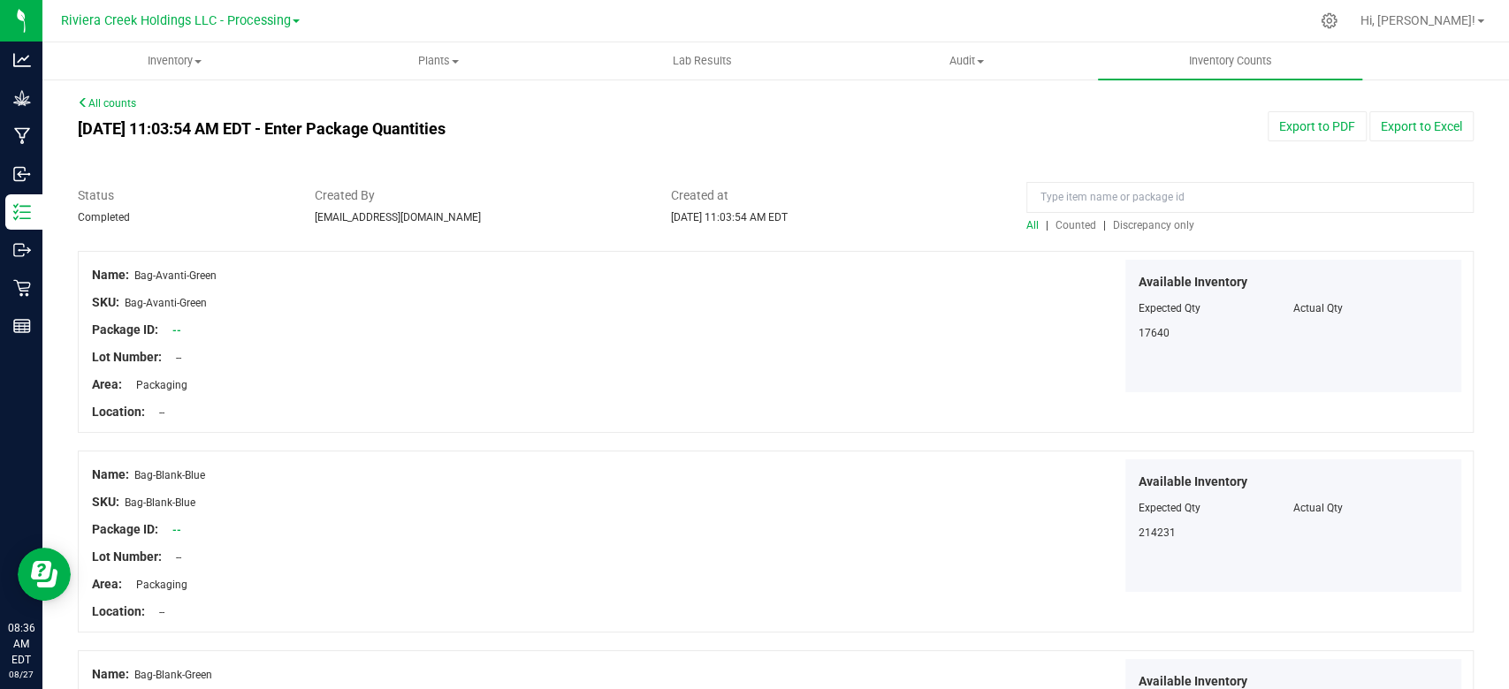
click at [1068, 223] on span "Counted" at bounding box center [1075, 225] width 41 height 12
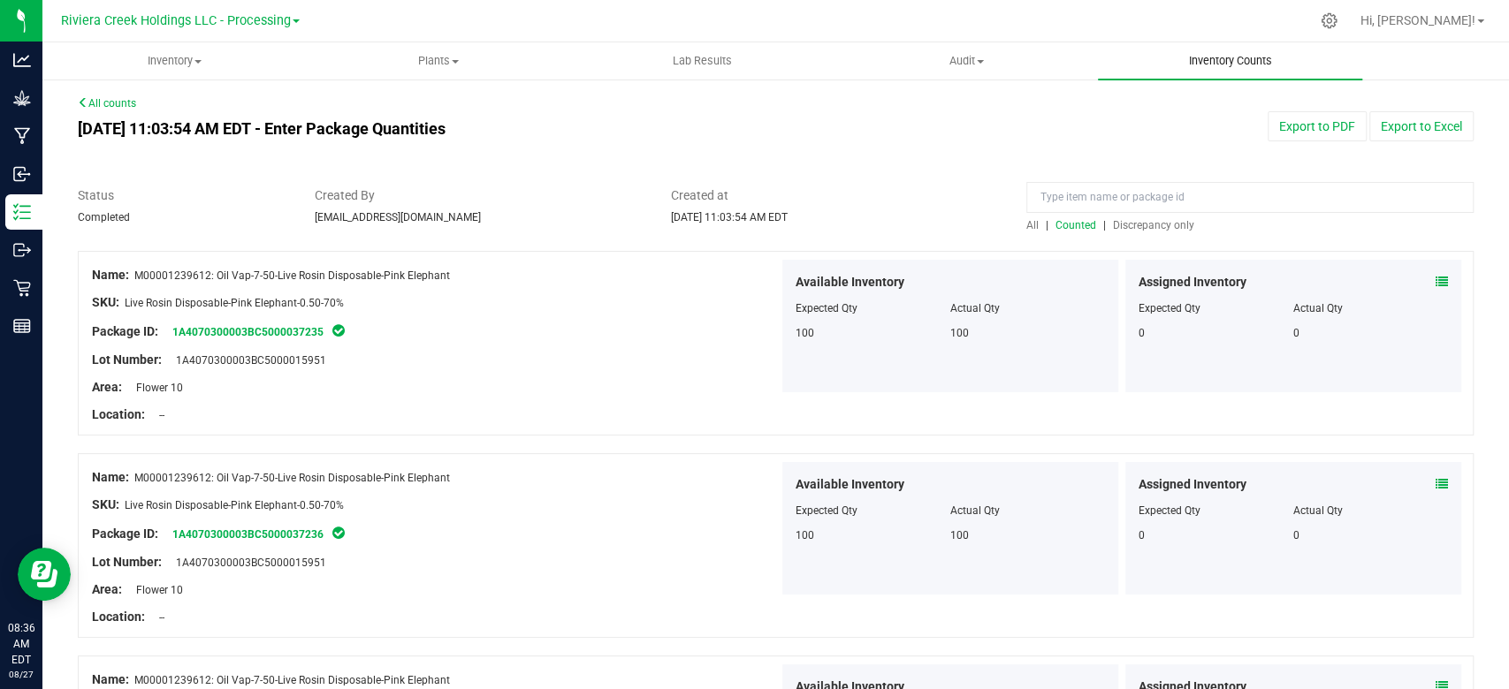
click at [1235, 77] on uib-tab-heading "Inventory Counts" at bounding box center [1230, 60] width 264 height 37
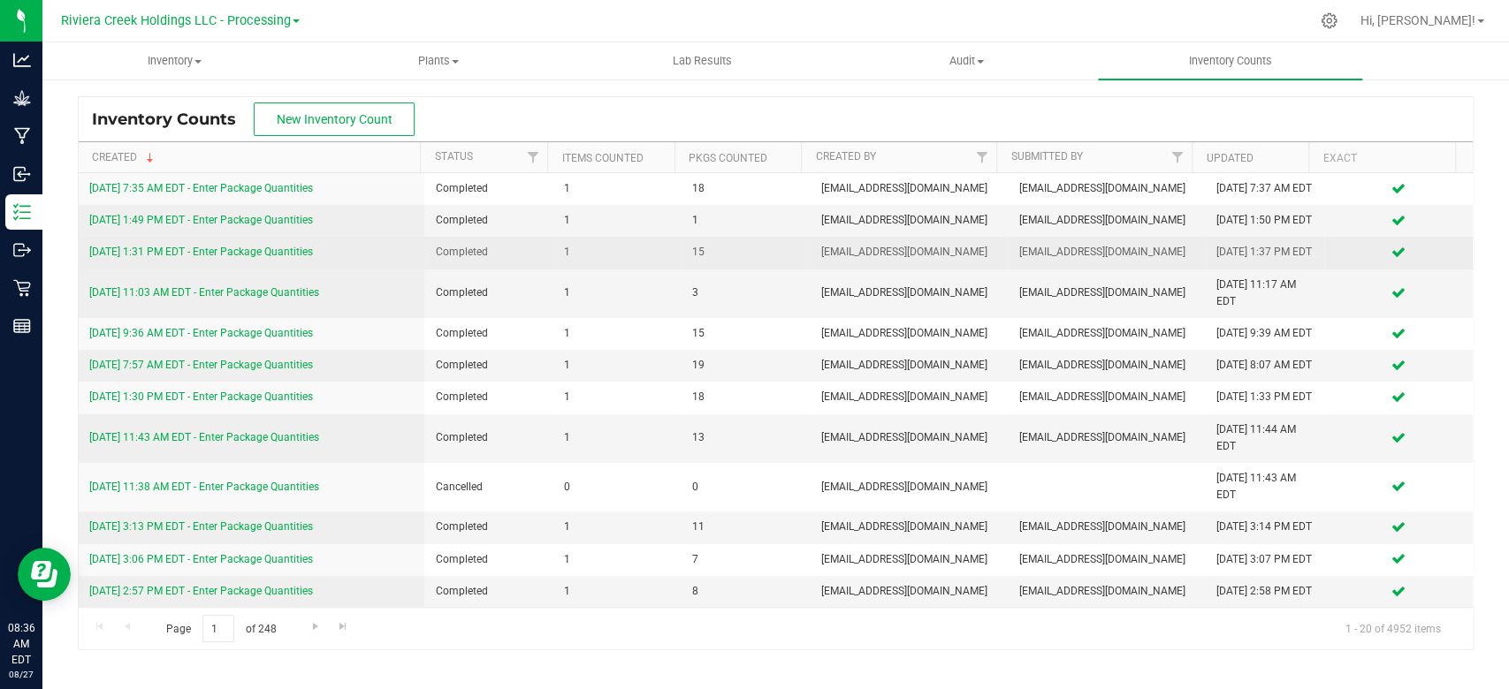
click at [269, 258] on link "[DATE] 1:31 PM EDT - Enter Package Quantities" at bounding box center [201, 252] width 224 height 12
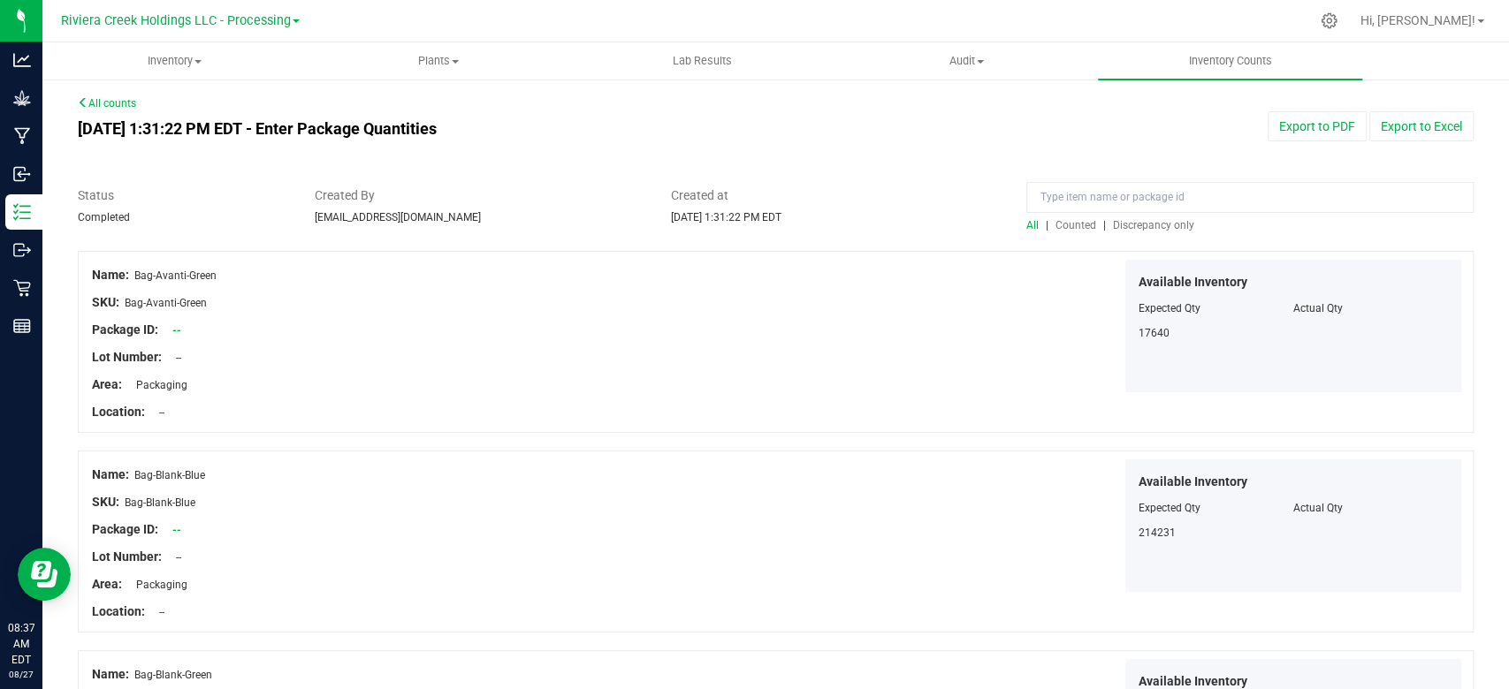
click at [1065, 227] on span "Counted" at bounding box center [1075, 225] width 41 height 12
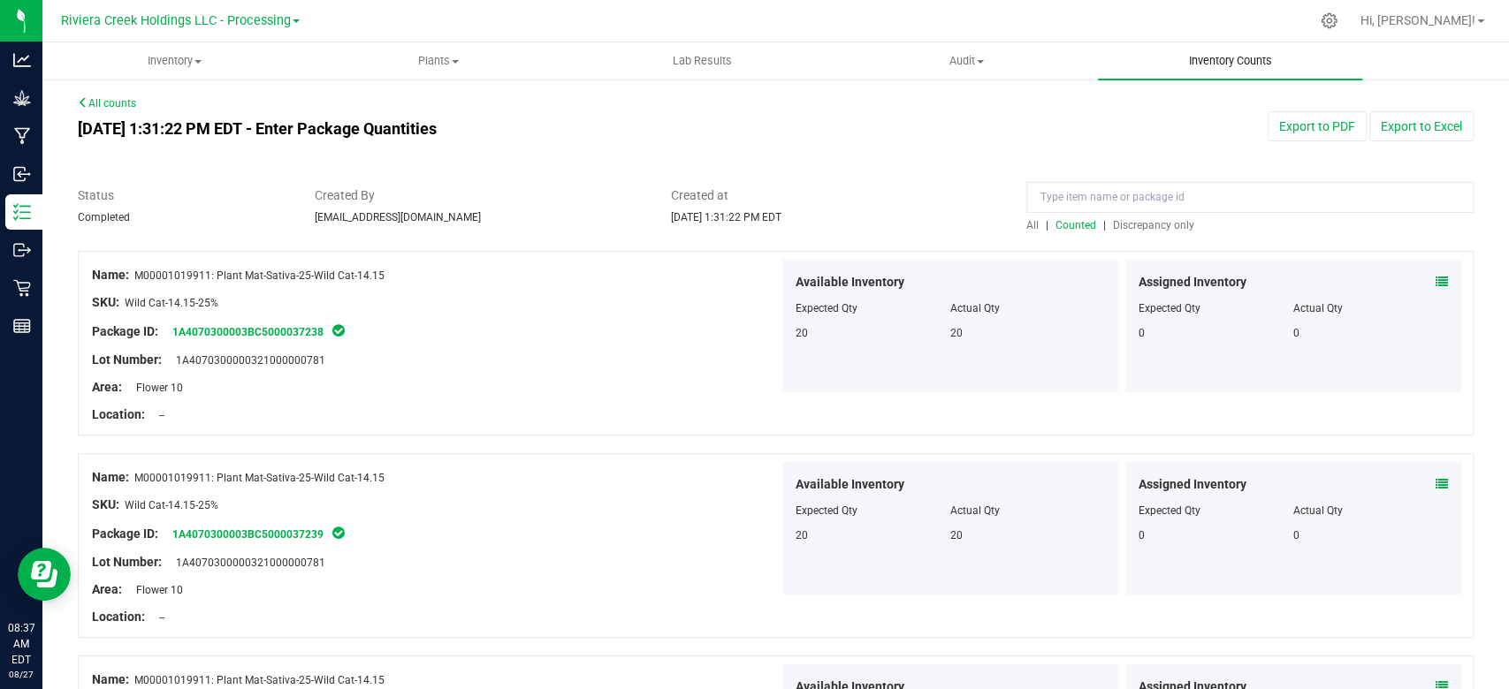
click at [1216, 68] on span "Inventory Counts" at bounding box center [1230, 61] width 131 height 16
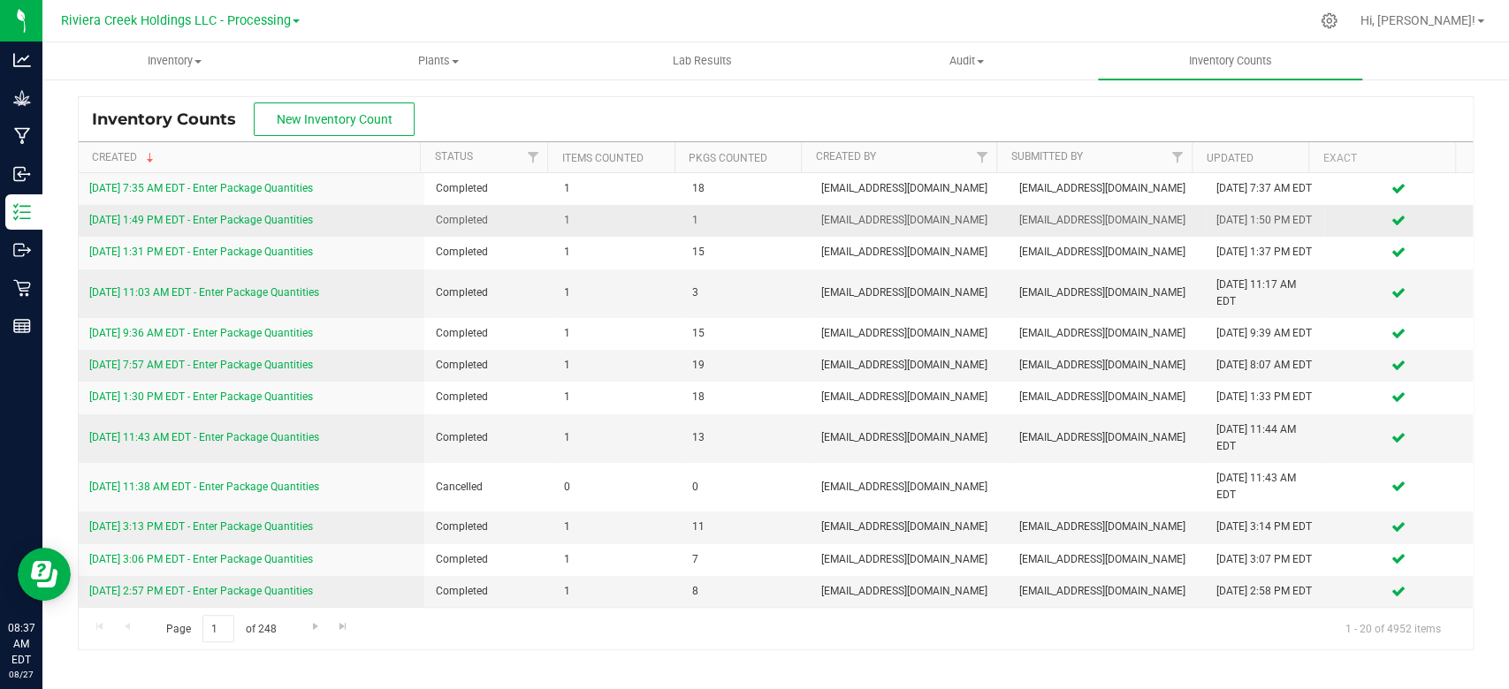
click at [232, 226] on link "[DATE] 1:49 PM EDT - Enter Package Quantities" at bounding box center [201, 220] width 224 height 12
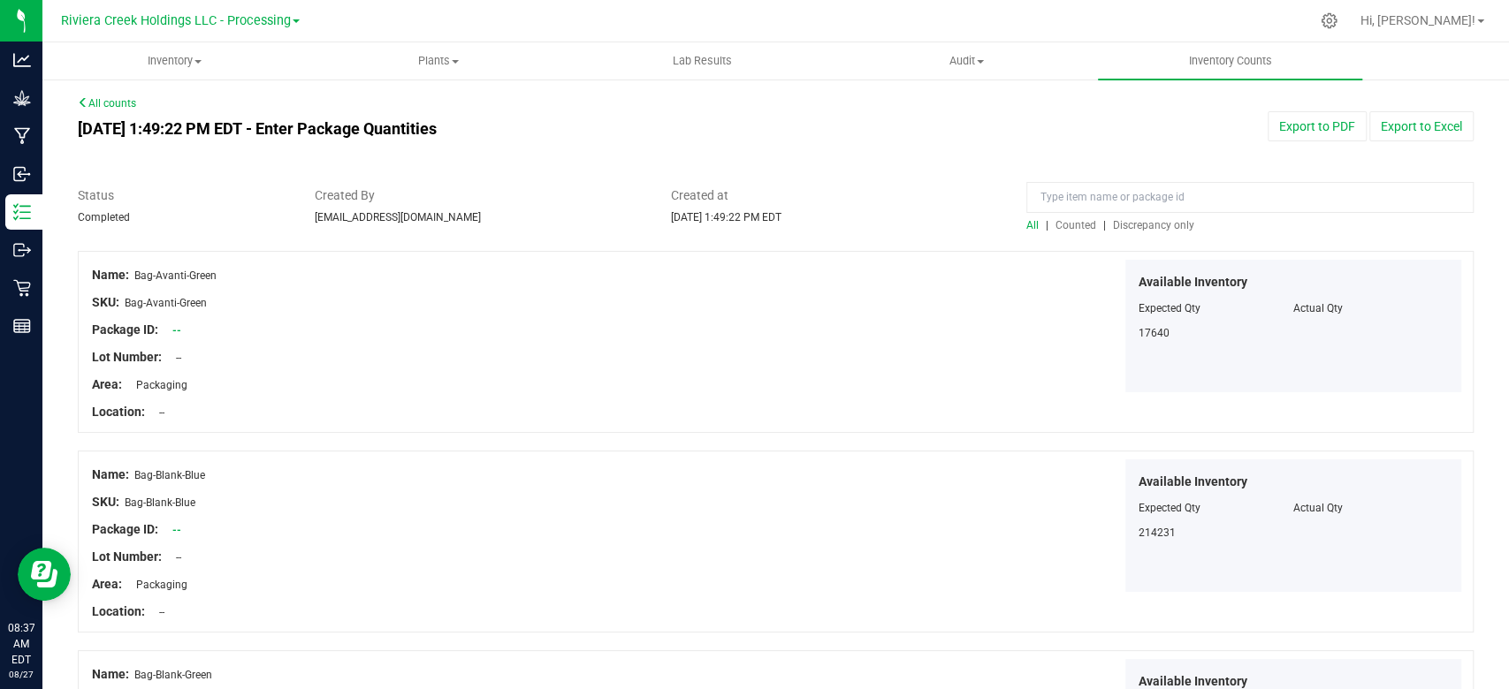
click at [1064, 227] on span "Counted" at bounding box center [1075, 225] width 41 height 12
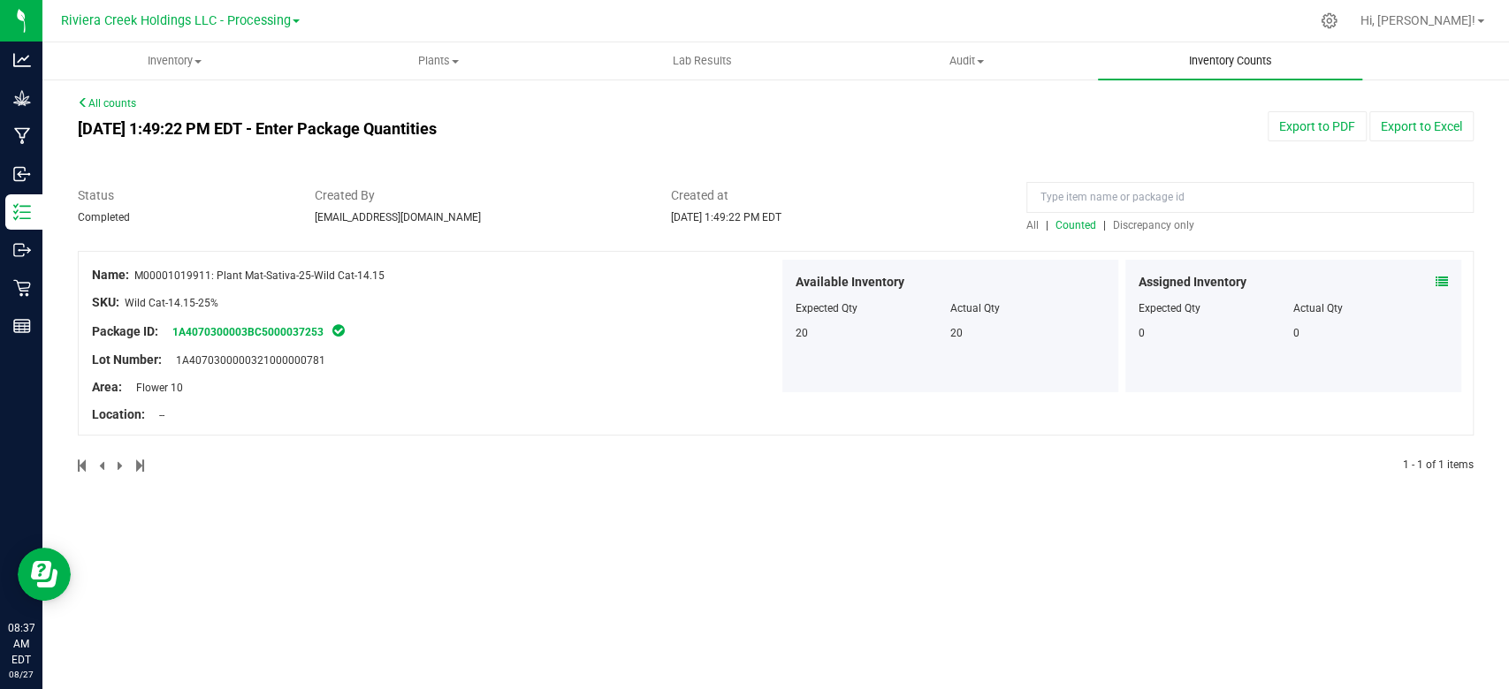
click at [1244, 45] on uib-tab-heading "Inventory Counts" at bounding box center [1230, 60] width 264 height 37
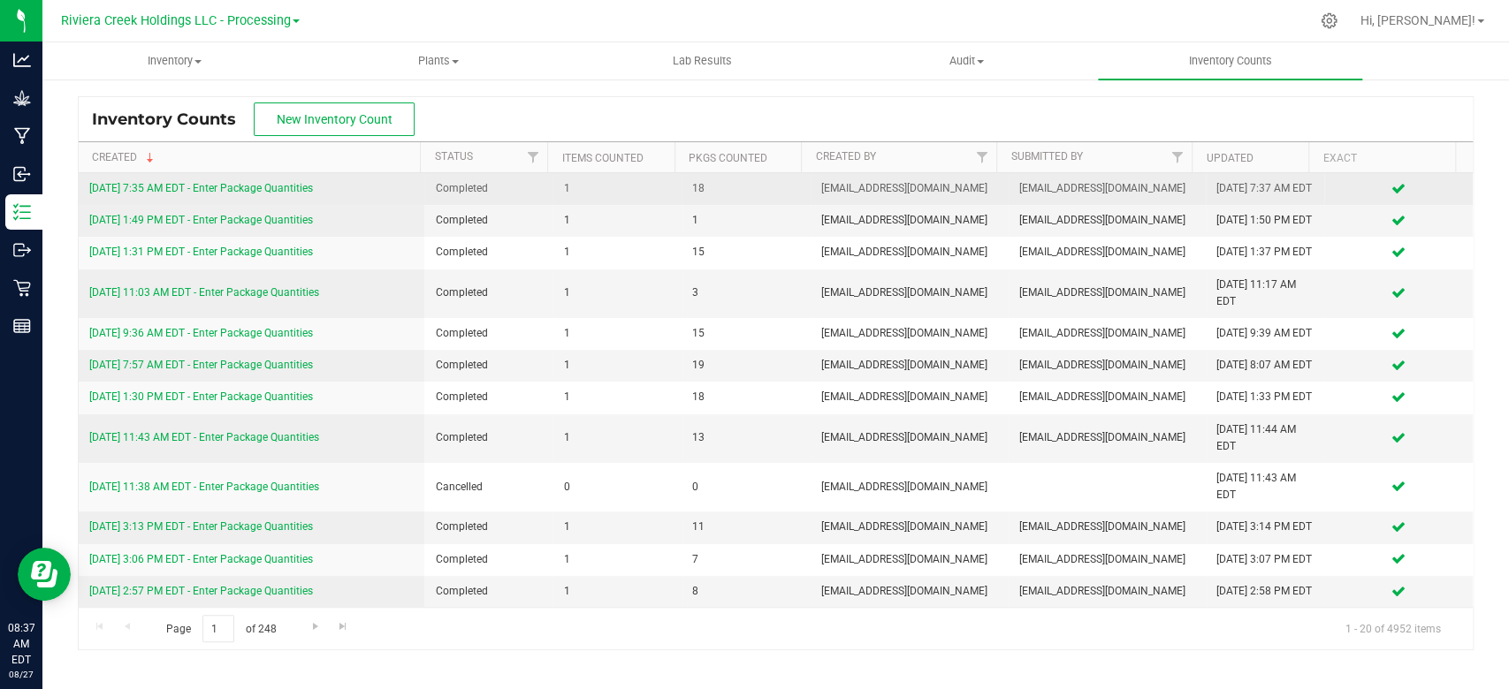
click at [206, 194] on link "[DATE] 7:35 AM EDT - Enter Package Quantities" at bounding box center [201, 188] width 224 height 12
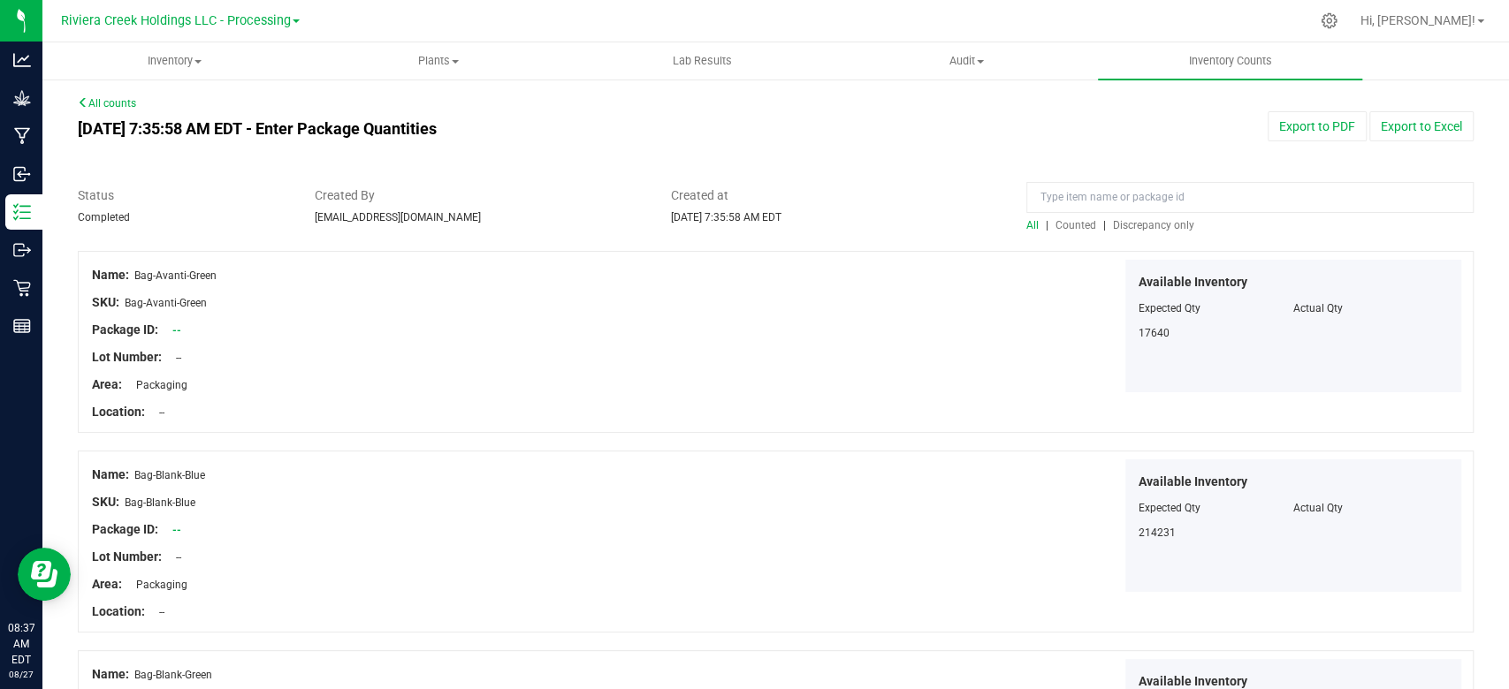
click at [1063, 228] on span "Counted" at bounding box center [1075, 225] width 41 height 12
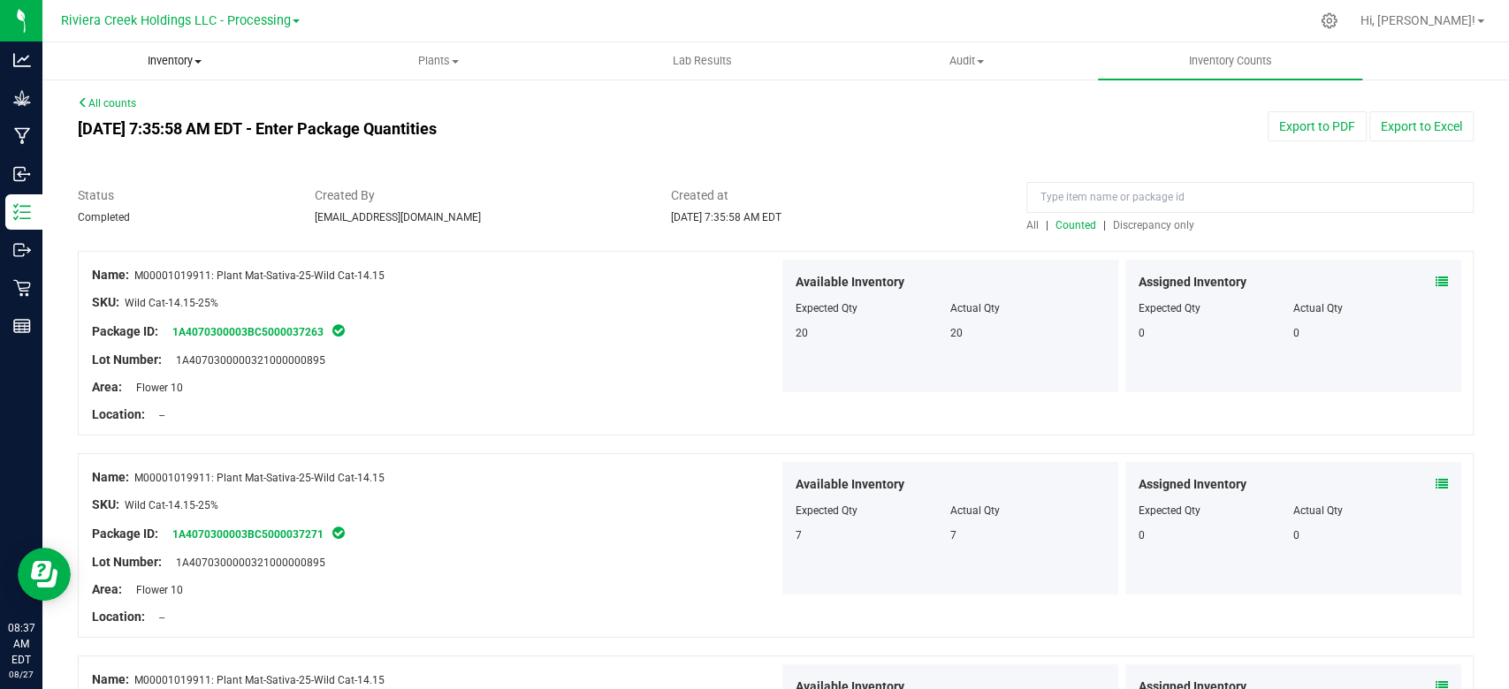
click at [171, 66] on span "Inventory" at bounding box center [174, 61] width 263 height 16
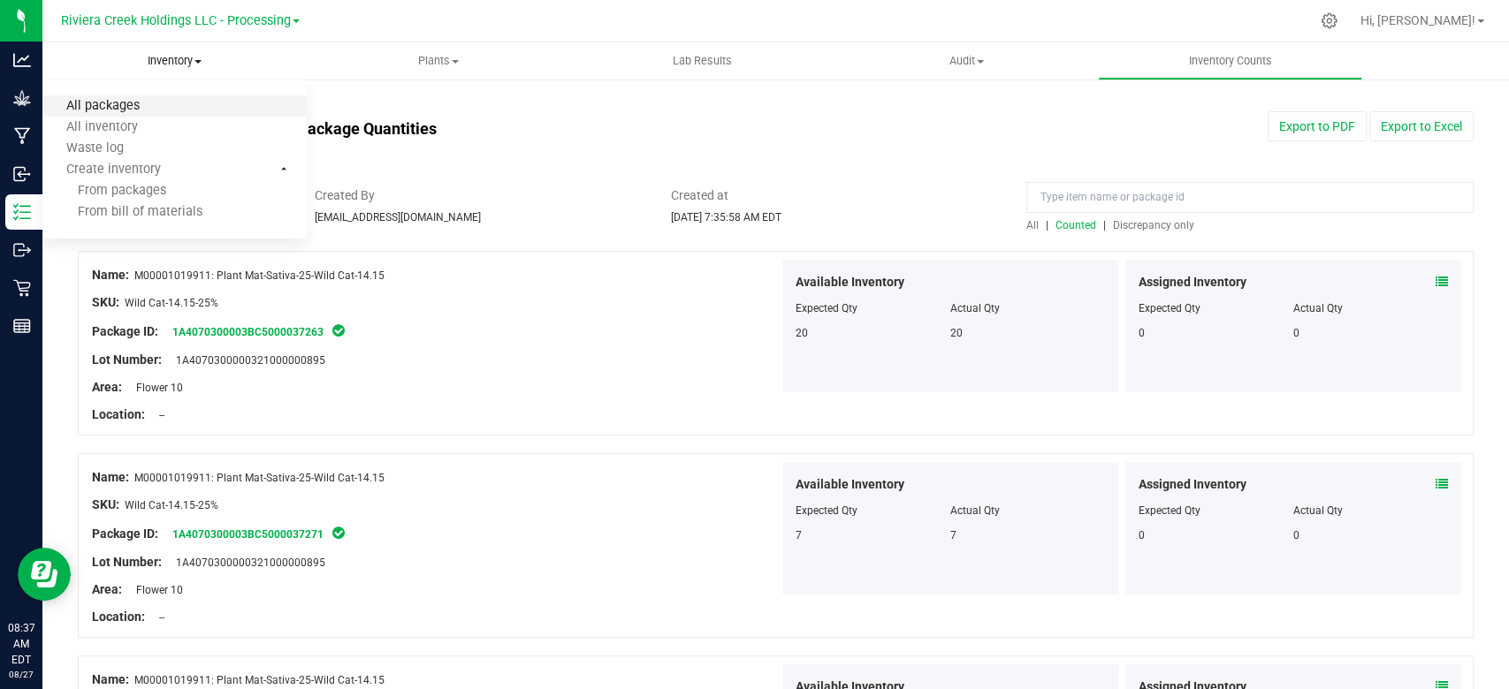
click at [148, 102] on span "All packages" at bounding box center [102, 106] width 121 height 15
